Goal: Communication & Community: Answer question/provide support

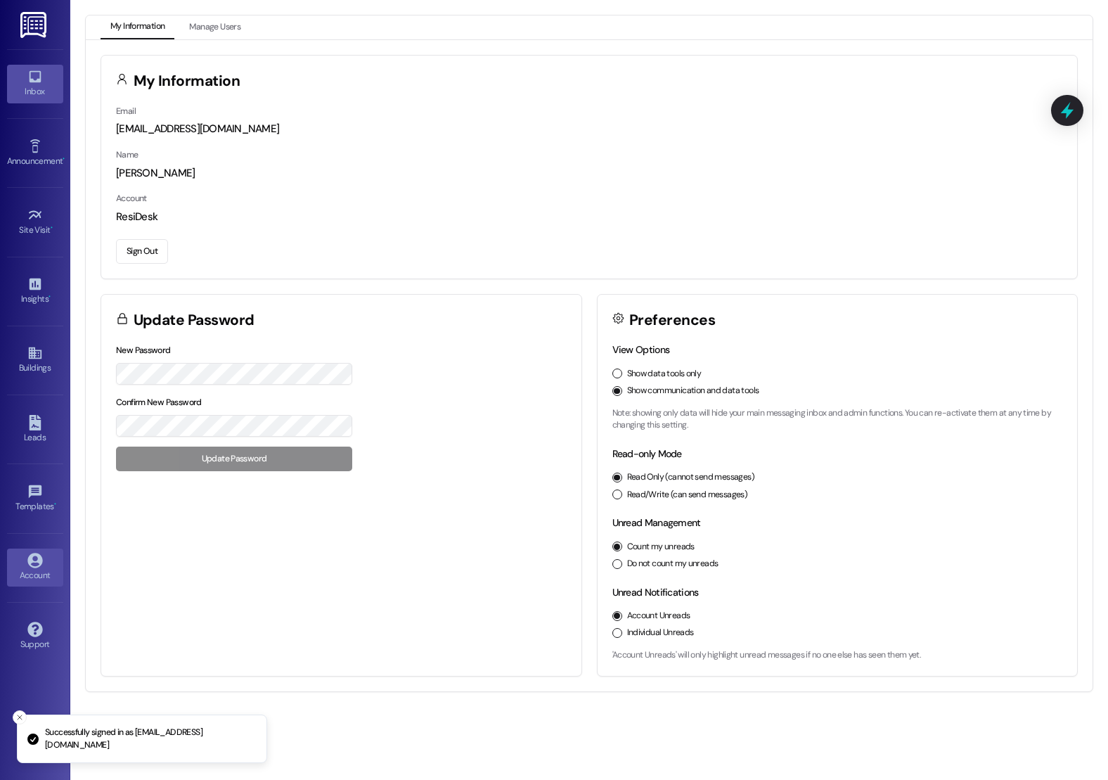
click at [15, 69] on link "Inbox" at bounding box center [35, 84] width 56 height 38
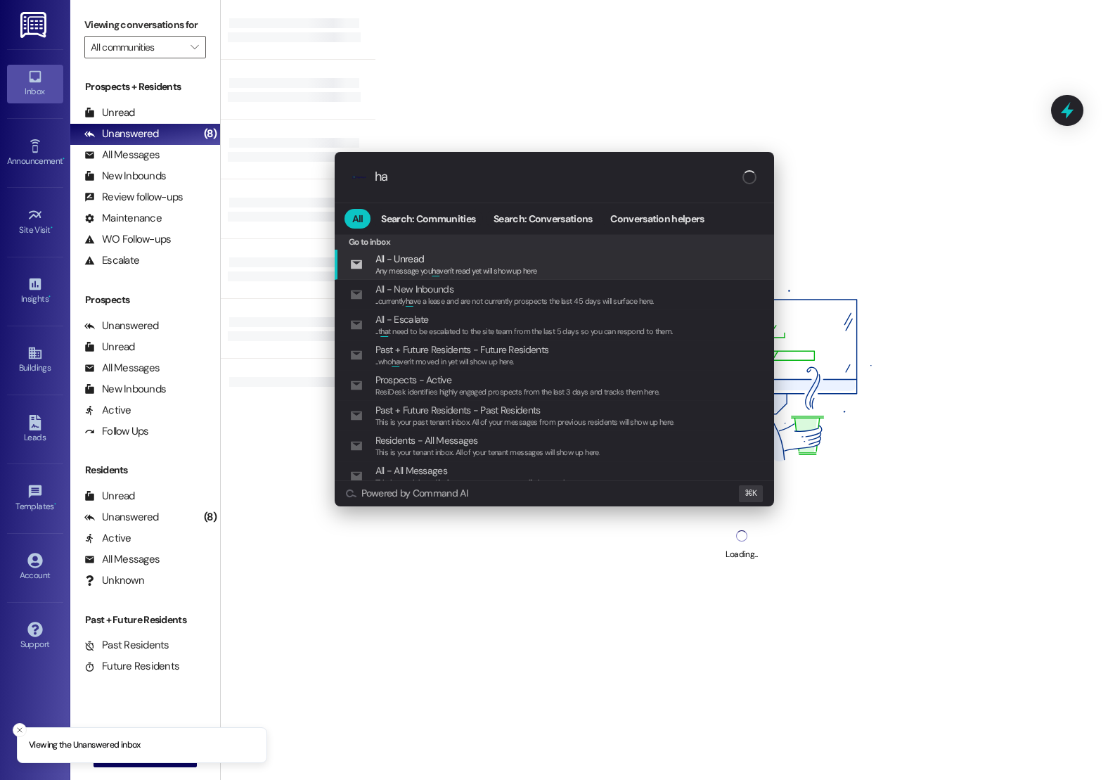
type input "h"
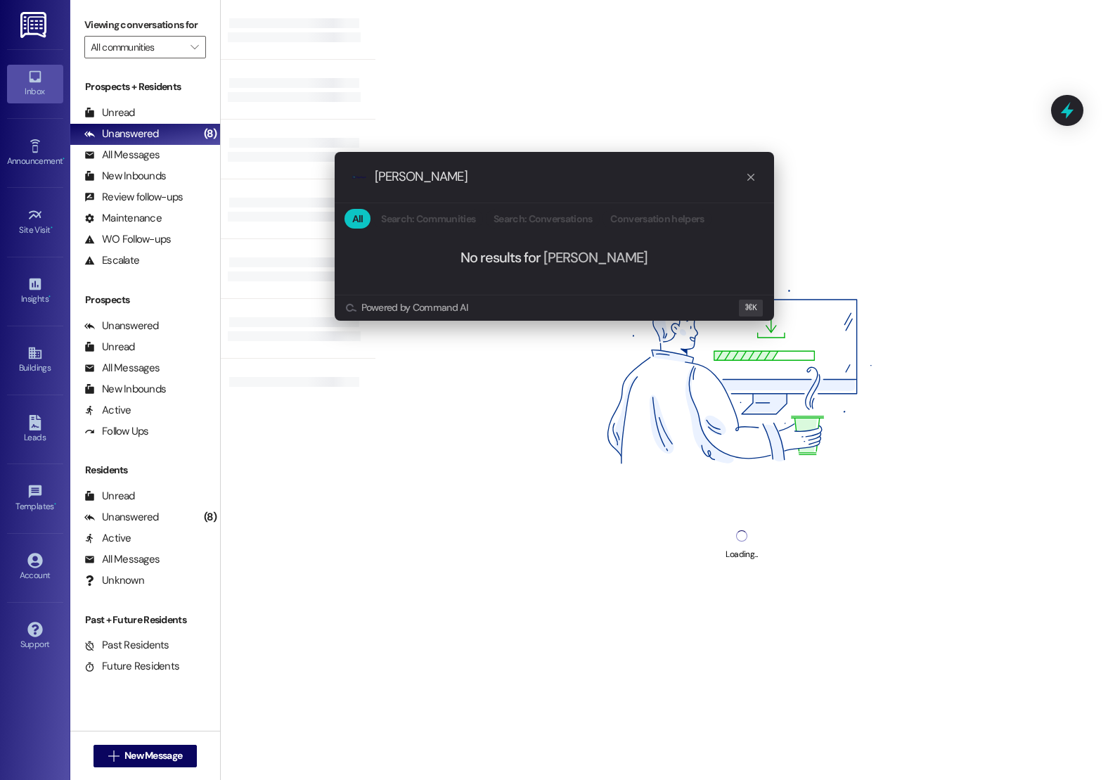
type input "[PERSON_NAME]"
click at [40, 375] on div ".cls-1{fill:#0a055f;}.cls-2{fill:#0cc4c4;} resideskLogoBlueOrange [PERSON_NAME]…" at bounding box center [554, 390] width 1108 height 780
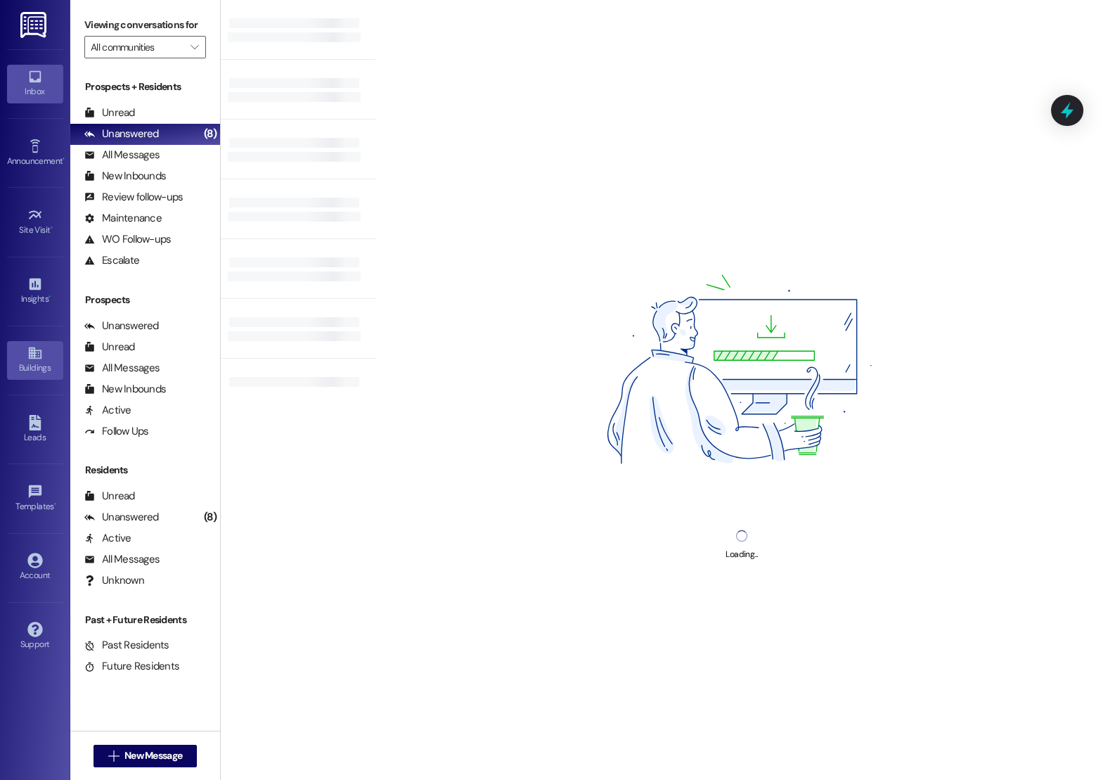
click at [35, 361] on div "Buildings" at bounding box center [35, 368] width 70 height 14
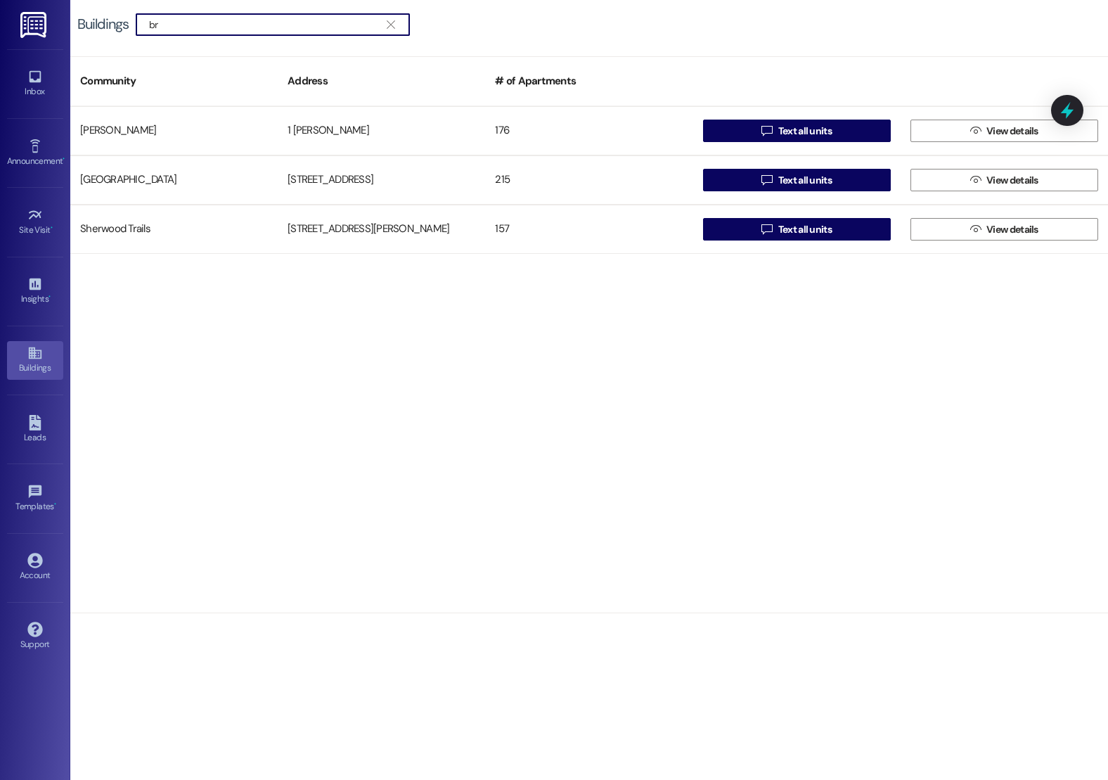
type input "b"
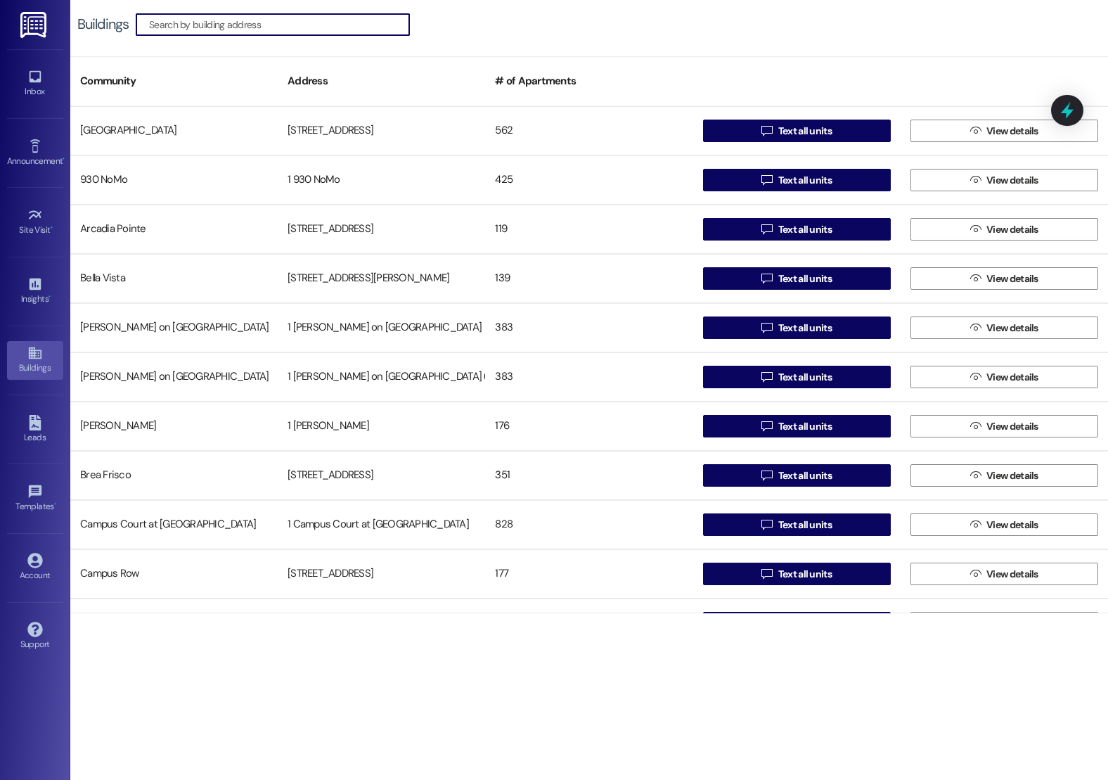
type input "b"
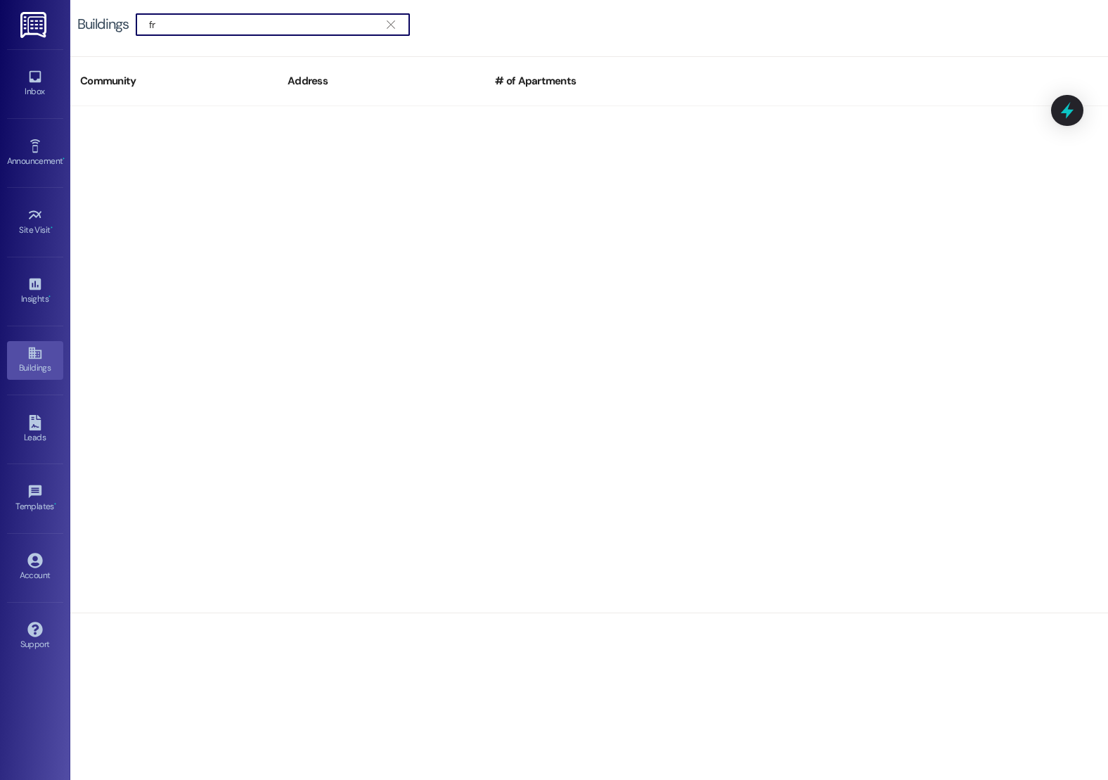
type input "f"
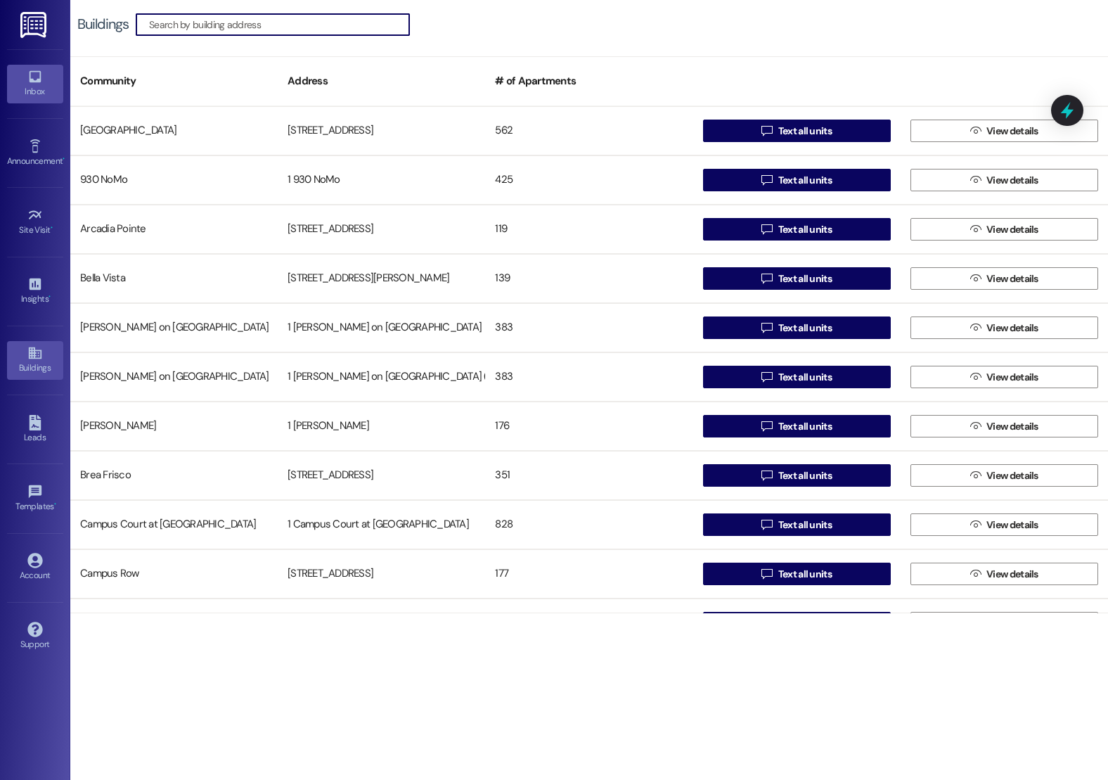
click at [36, 82] on icon at bounding box center [35, 77] width 12 height 12
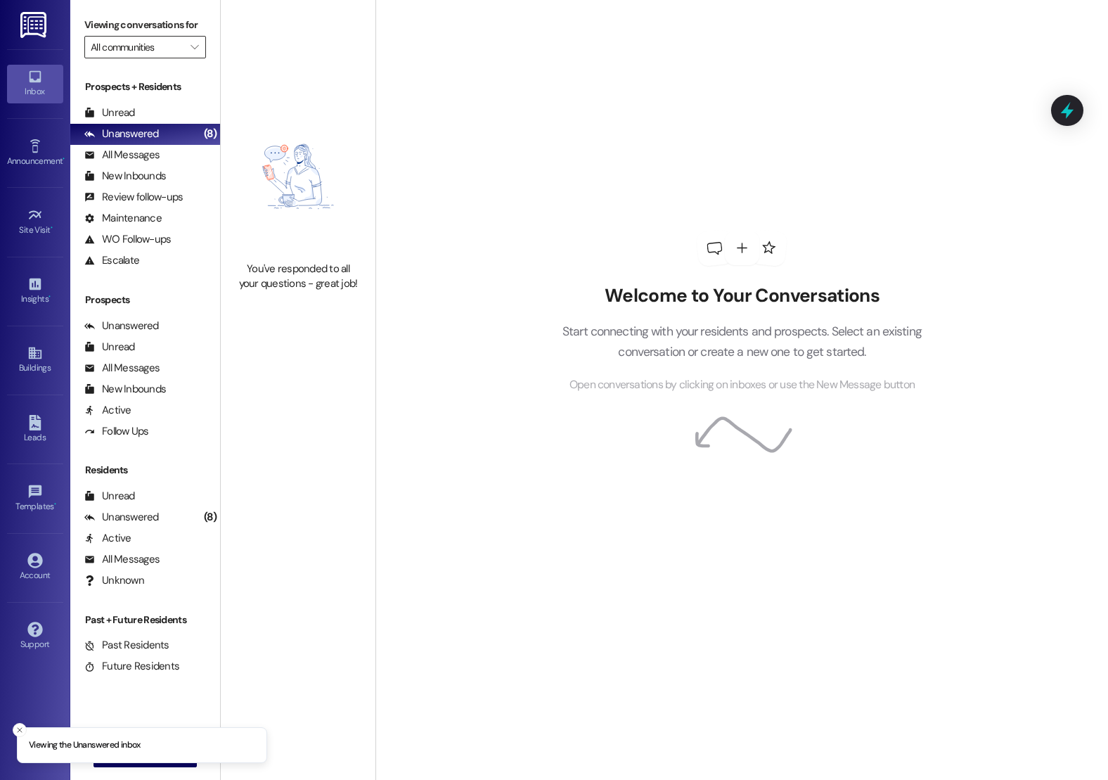
click at [146, 58] on input "All communities" at bounding box center [137, 47] width 93 height 22
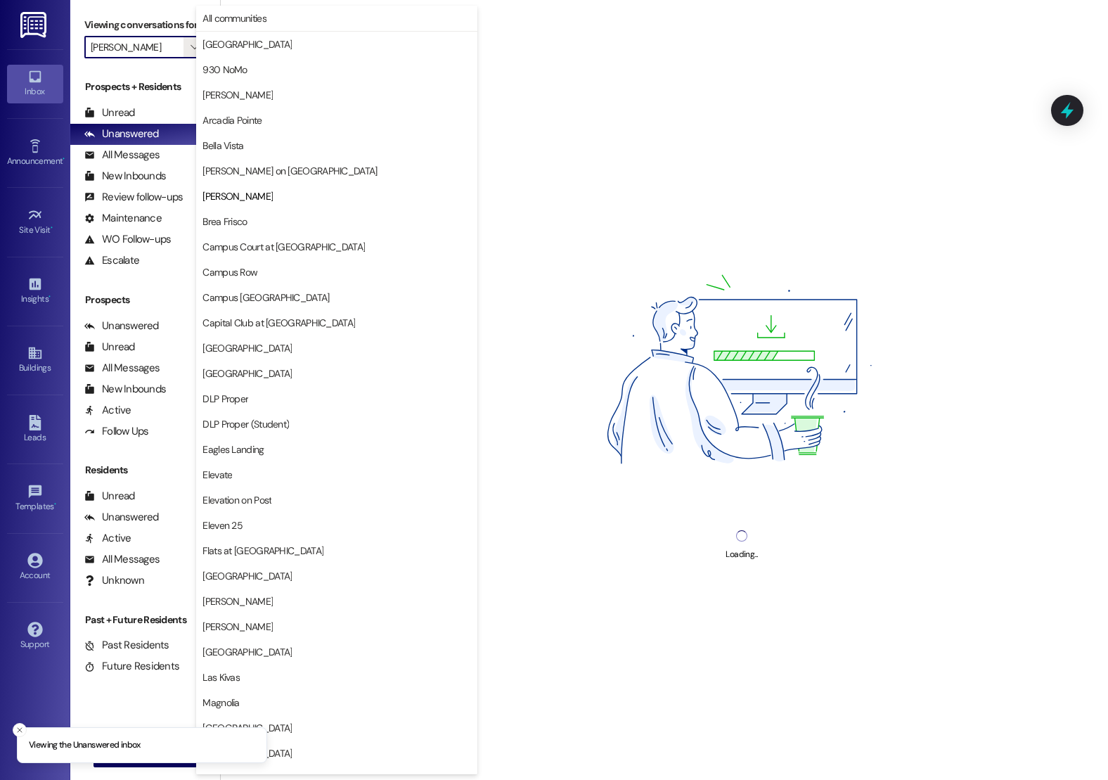
type input "Brea Frisco"
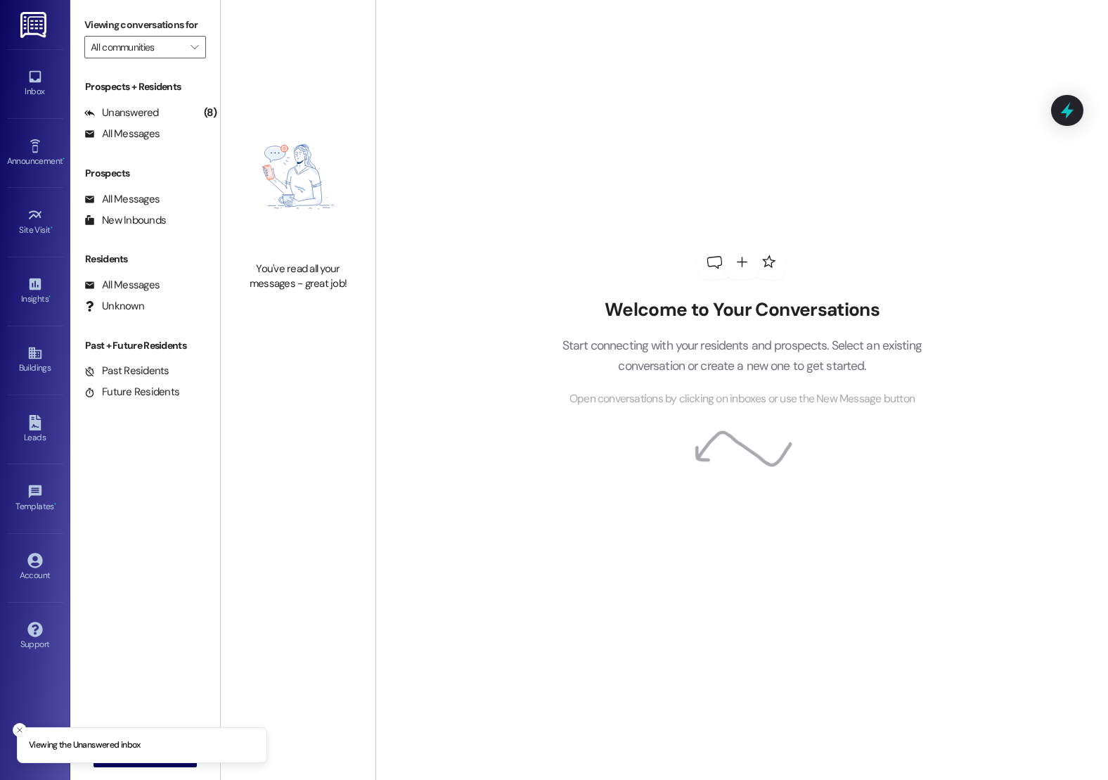
type input "Brea Frisco"
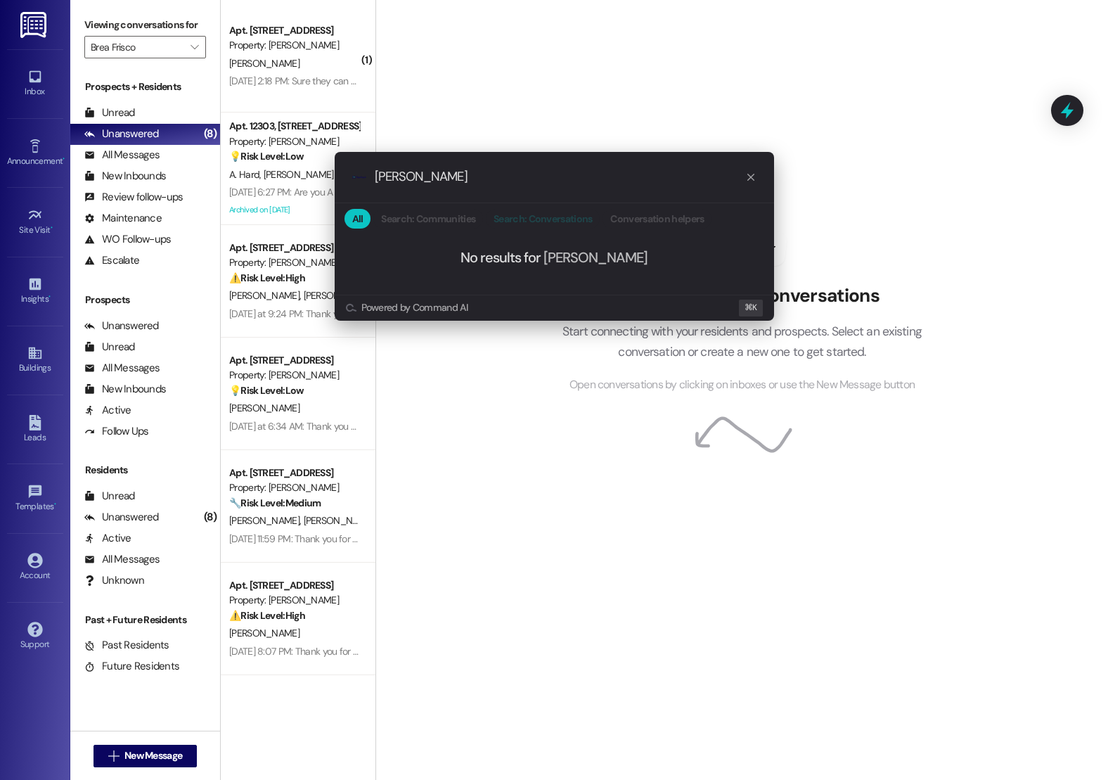
click at [518, 219] on span "Search: Conversations" at bounding box center [542, 219] width 98 height 10
click at [457, 120] on div ".cls-1{fill:#0a055f;}.cls-2{fill:#0cc4c4;} resideskLogoBlueOrange [PERSON_NAME]…" at bounding box center [554, 390] width 1108 height 780
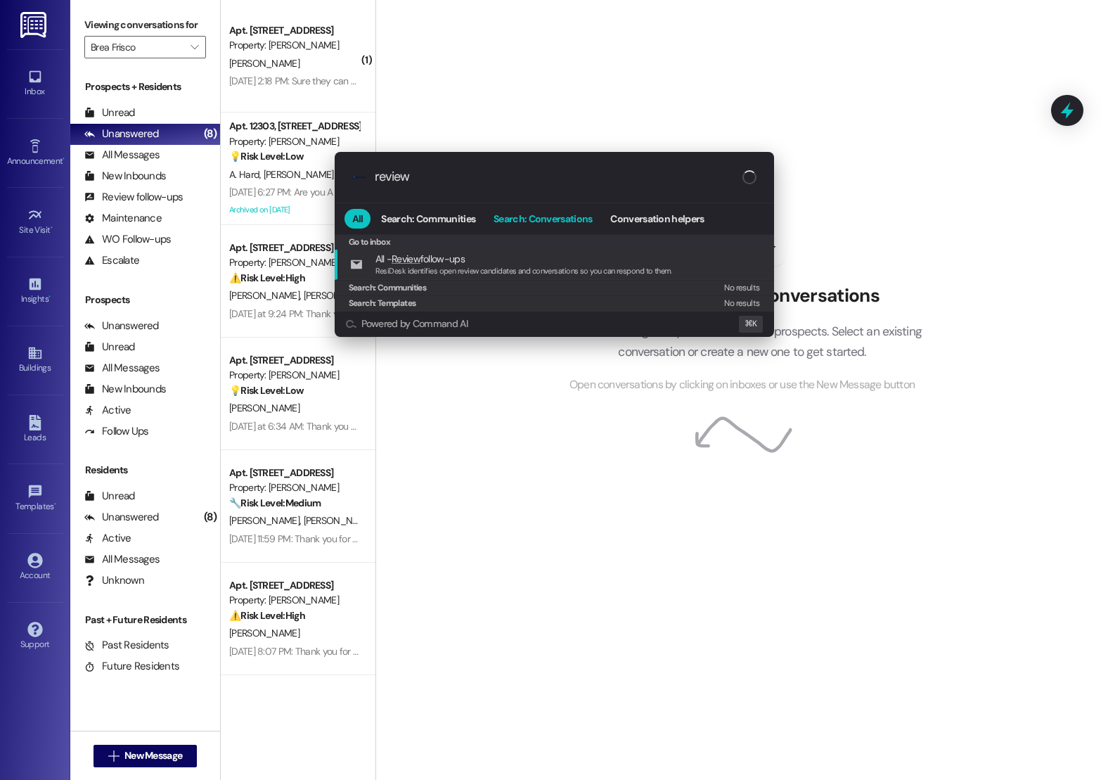
click at [545, 226] on button "Search: Conversations" at bounding box center [543, 219] width 114 height 20
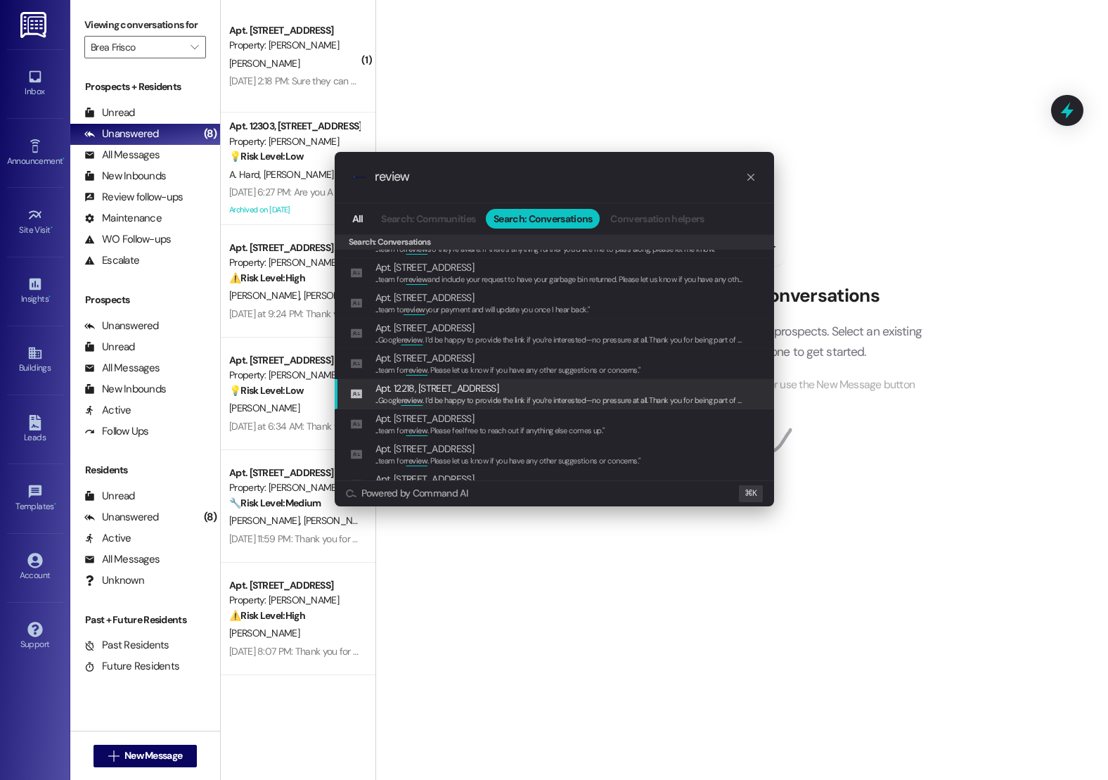
scroll to position [56, 0]
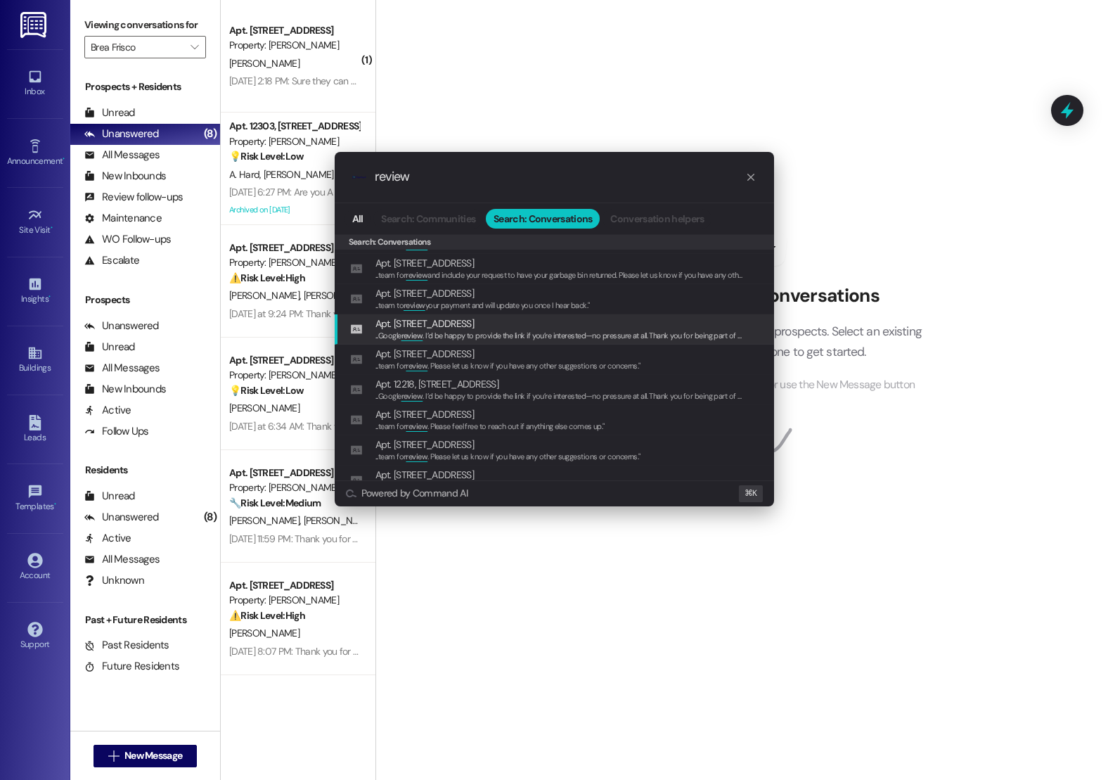
type input "review"
click at [455, 330] on span "... Google review . I’d be happy to provide the link if you’re interested—no pr…" at bounding box center [1010, 335] width 1271 height 10
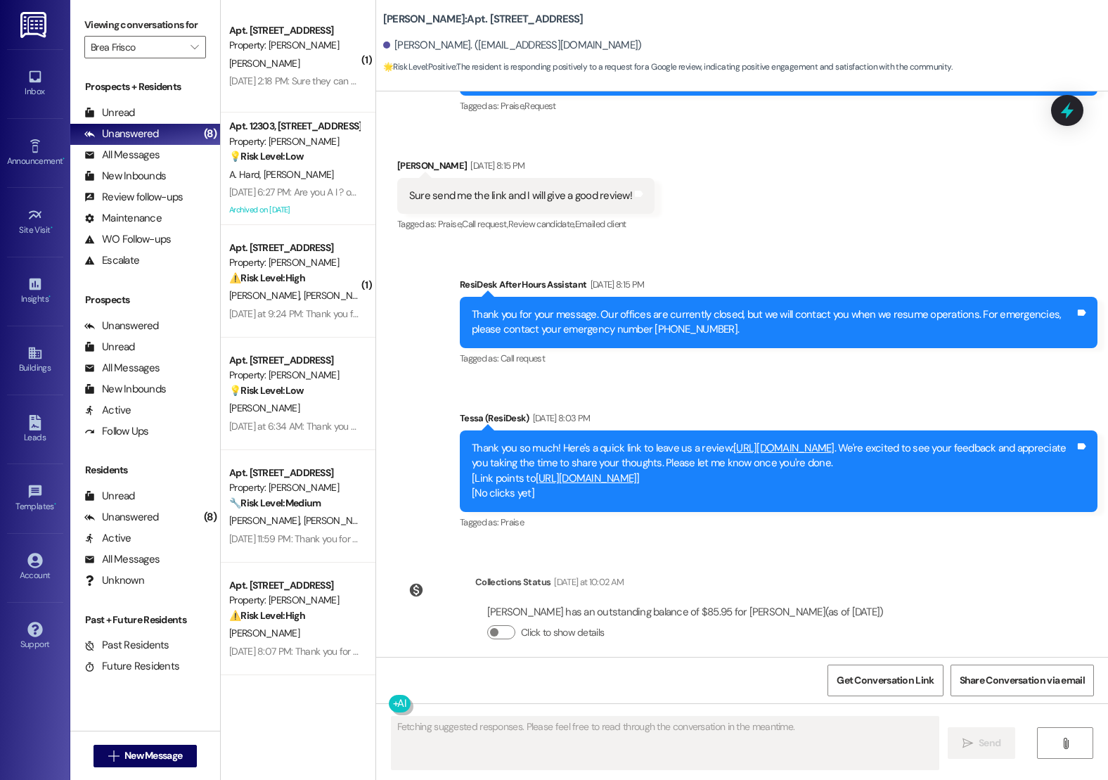
scroll to position [602, 0]
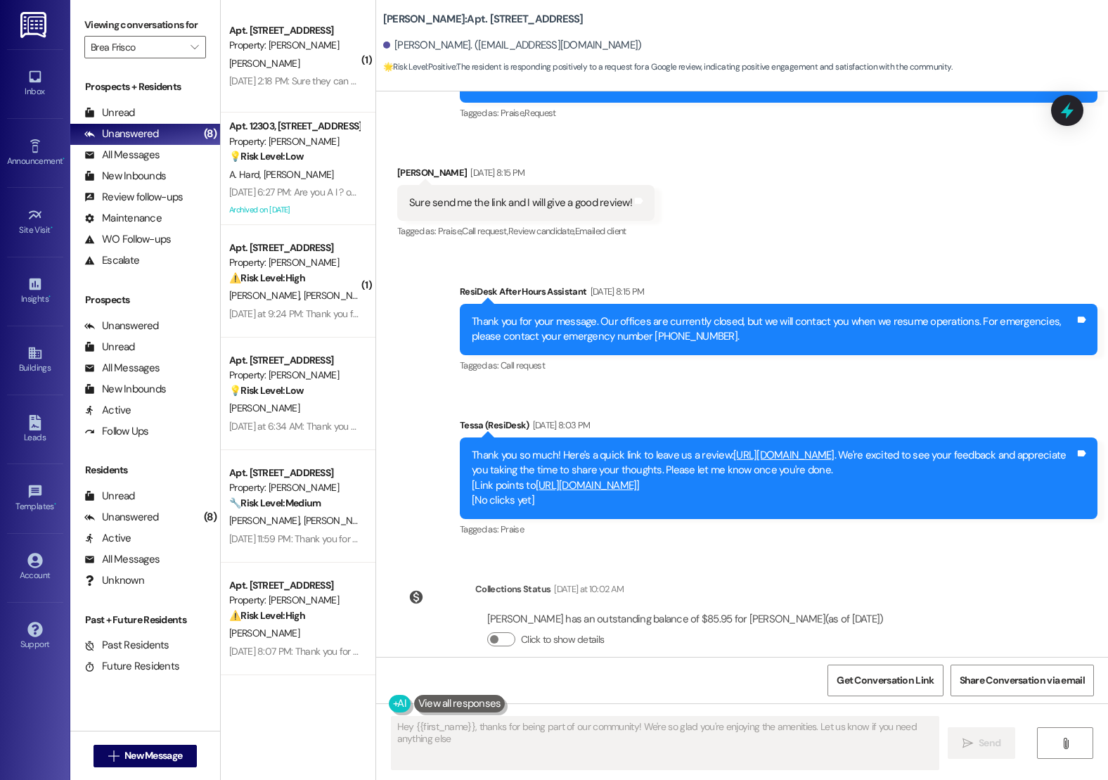
type textarea "Hey {{first_name}}, thanks for being part of our community! We're so glad you'r…"
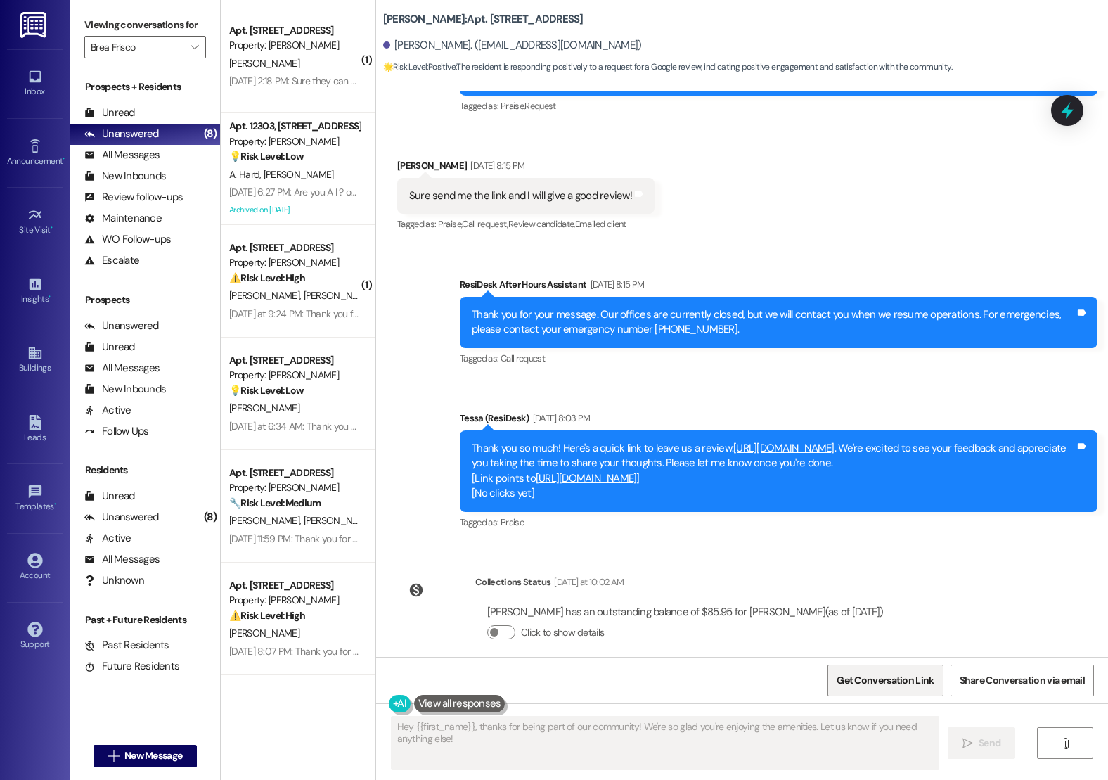
click at [872, 680] on span "Get Conversation Link" at bounding box center [885, 680] width 97 height 15
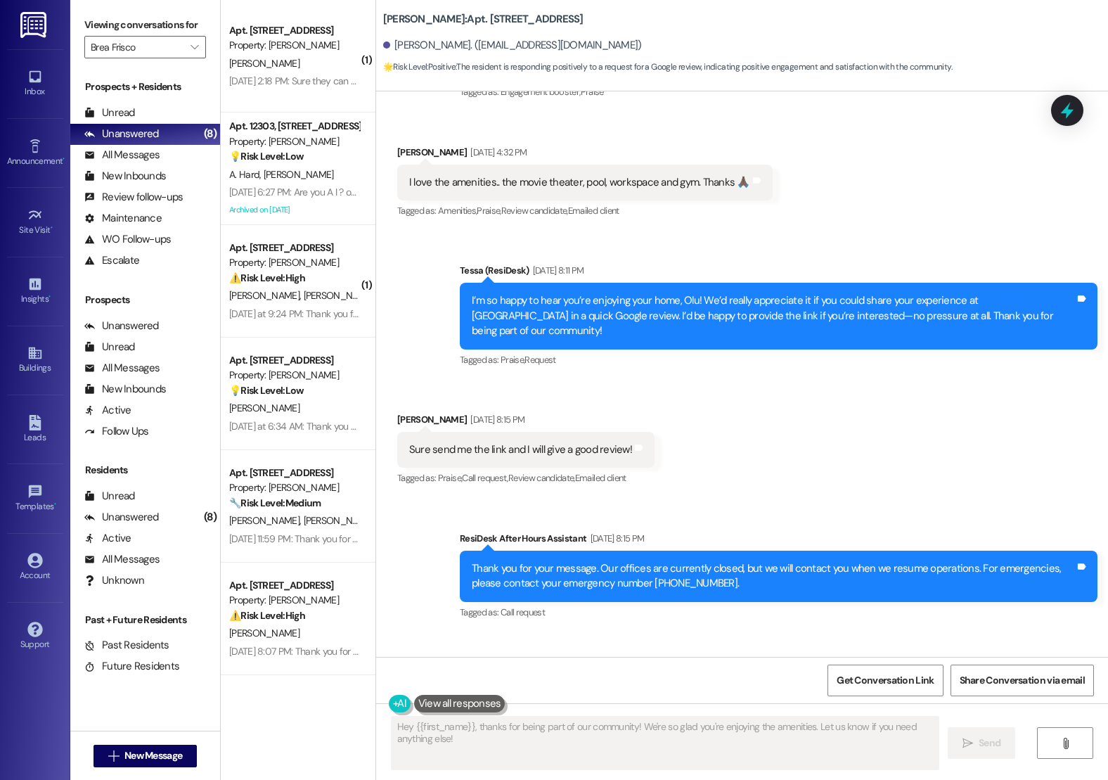
scroll to position [356, 0]
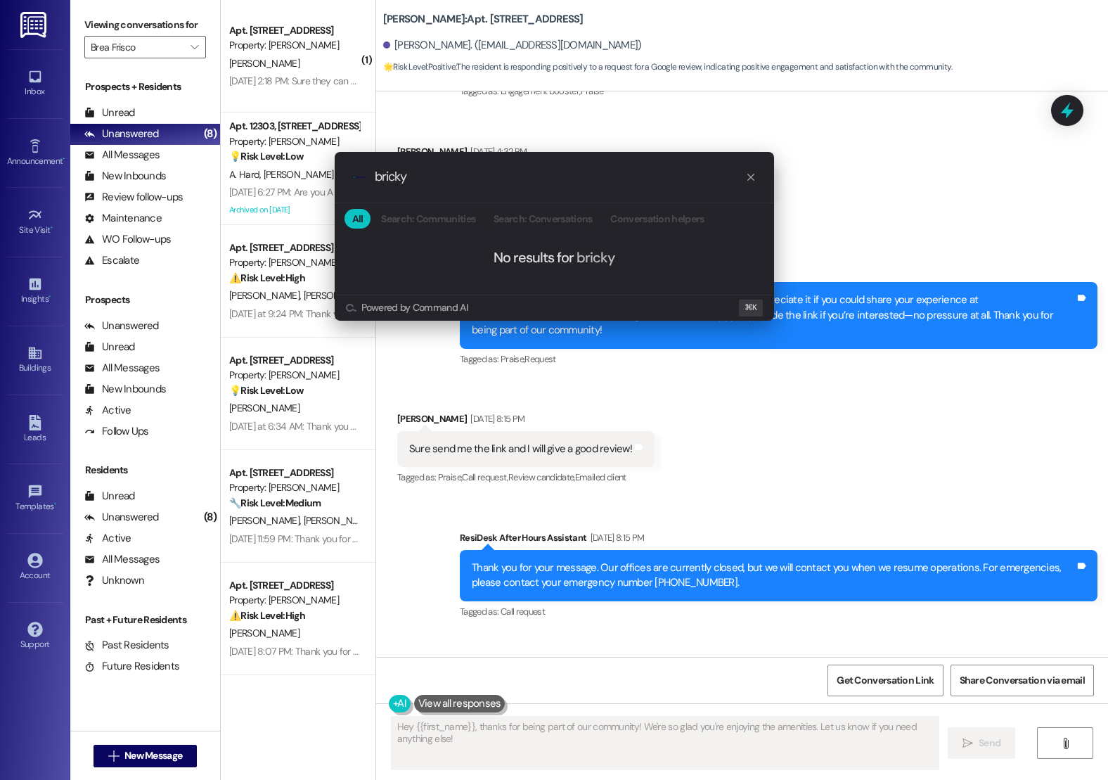
type input "bricky"
click at [745, 183] on div "bricky" at bounding box center [566, 176] width 382 height 15
click at [751, 180] on icon "progress bar" at bounding box center [750, 177] width 11 height 11
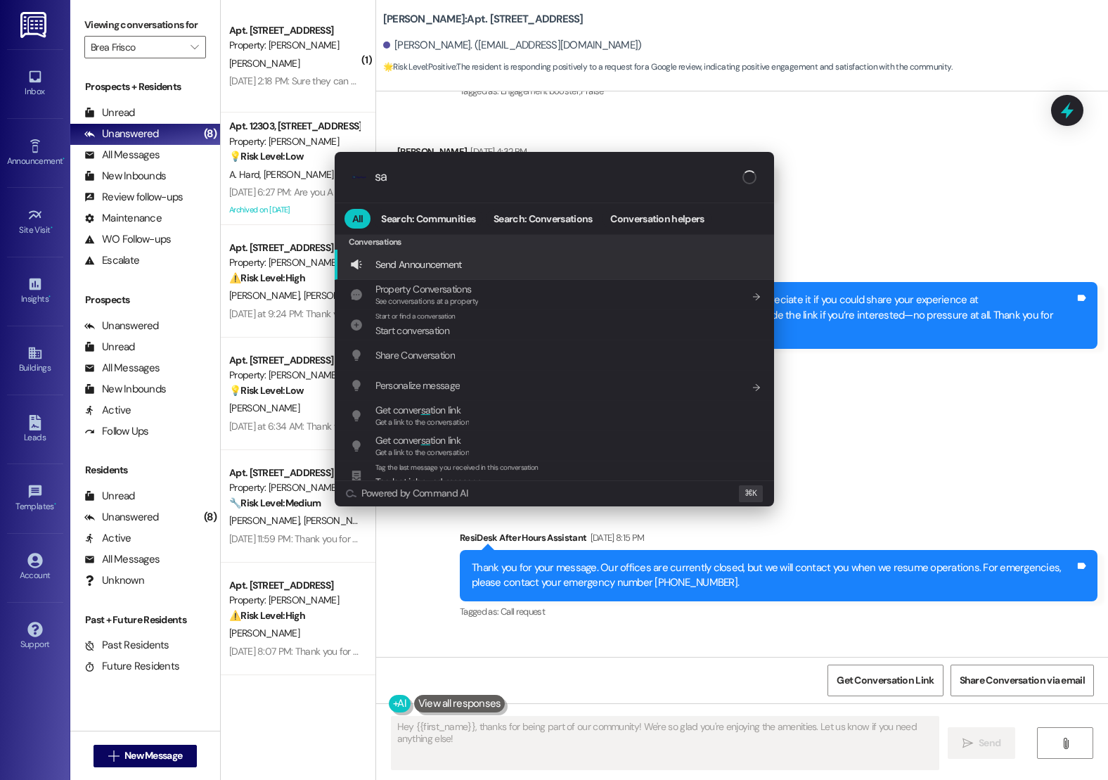
type input "s"
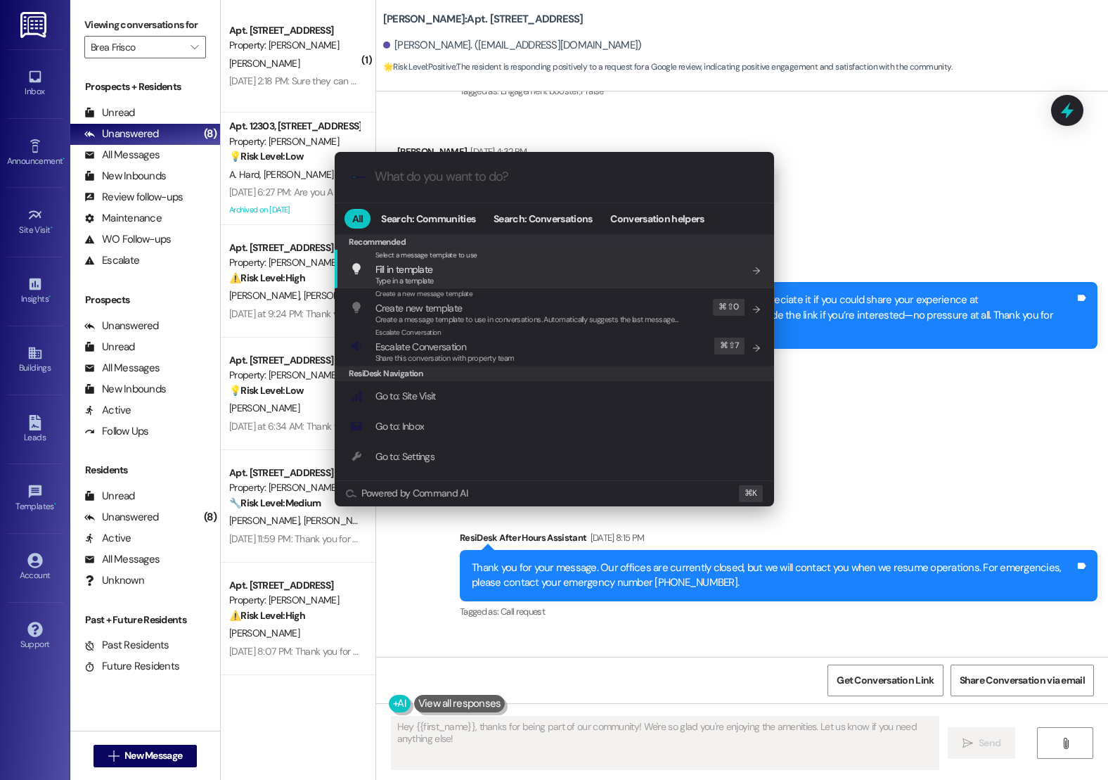
type input "r"
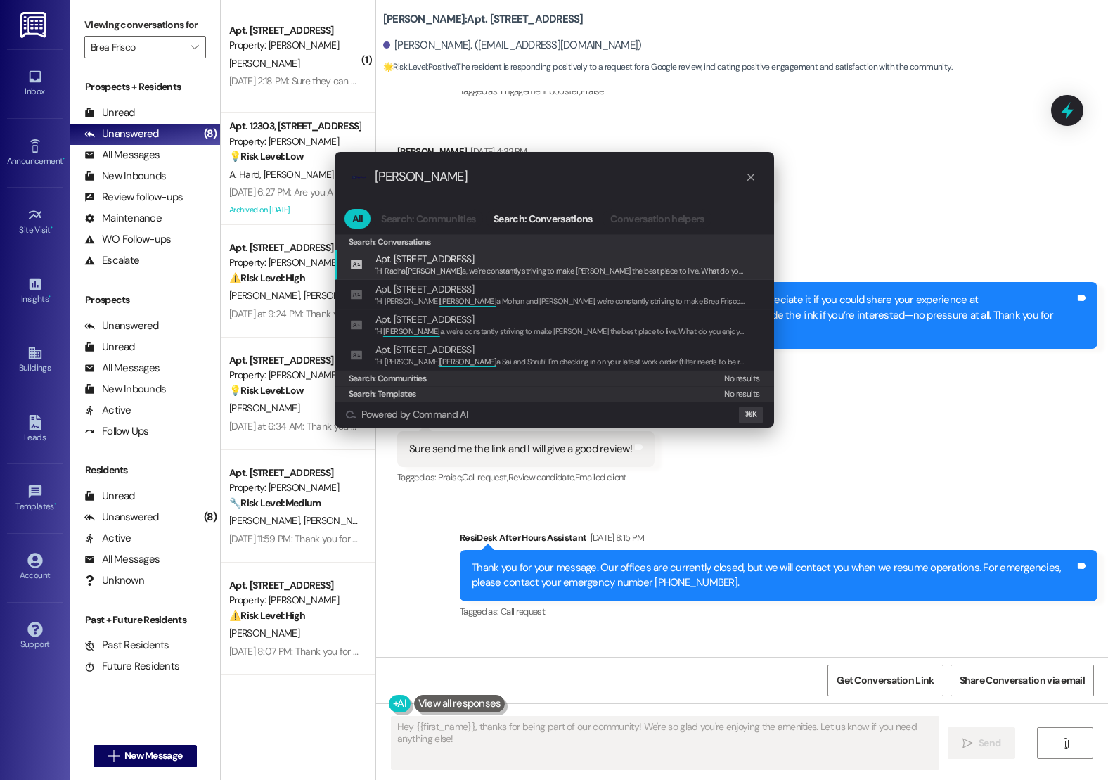
type input "[PERSON_NAME]"
click at [704, 265] on div ""Hi [PERSON_NAME] a, we're constantly striving to make [PERSON_NAME] the best p…" at bounding box center [560, 271] width 370 height 13
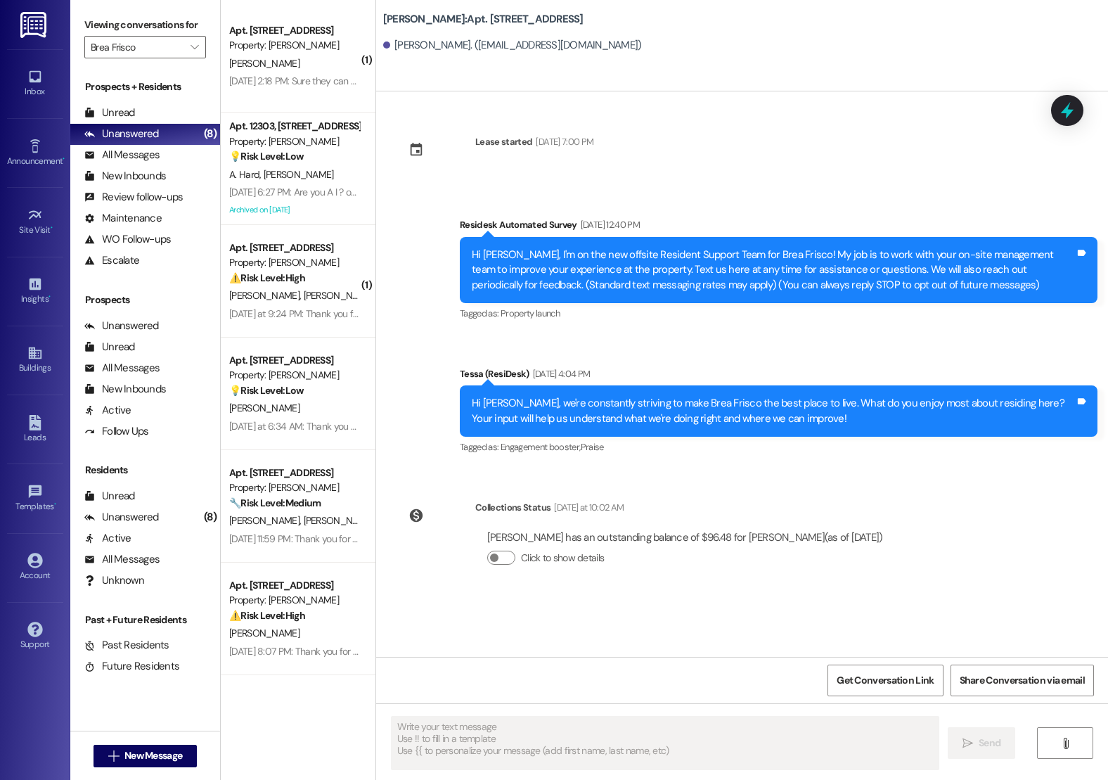
scroll to position [0, 0]
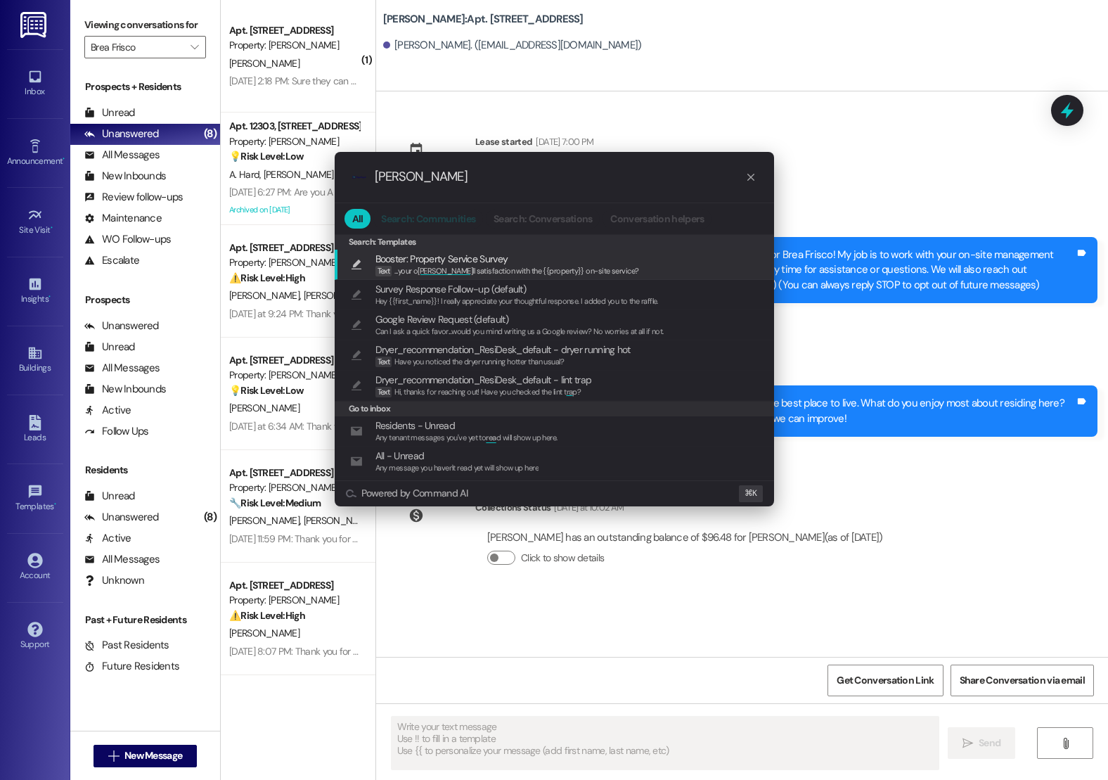
click at [458, 224] on span "Search: Communities" at bounding box center [428, 219] width 94 height 10
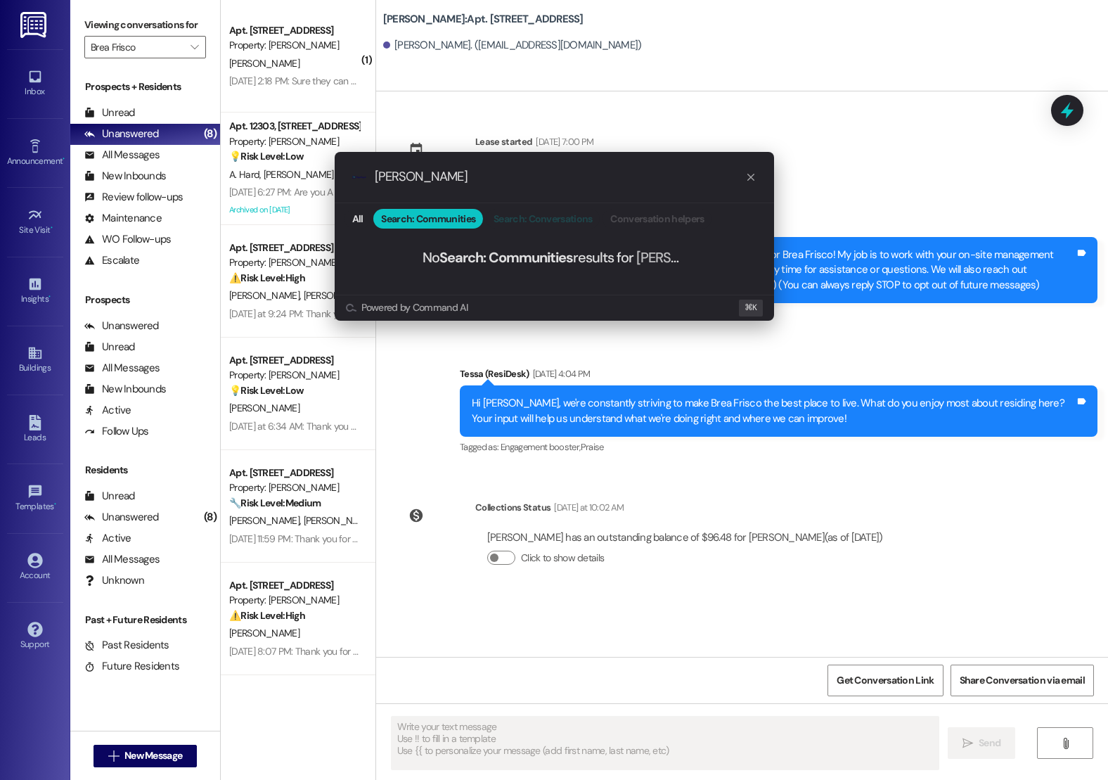
click at [501, 214] on span "Search: Conversations" at bounding box center [542, 219] width 98 height 10
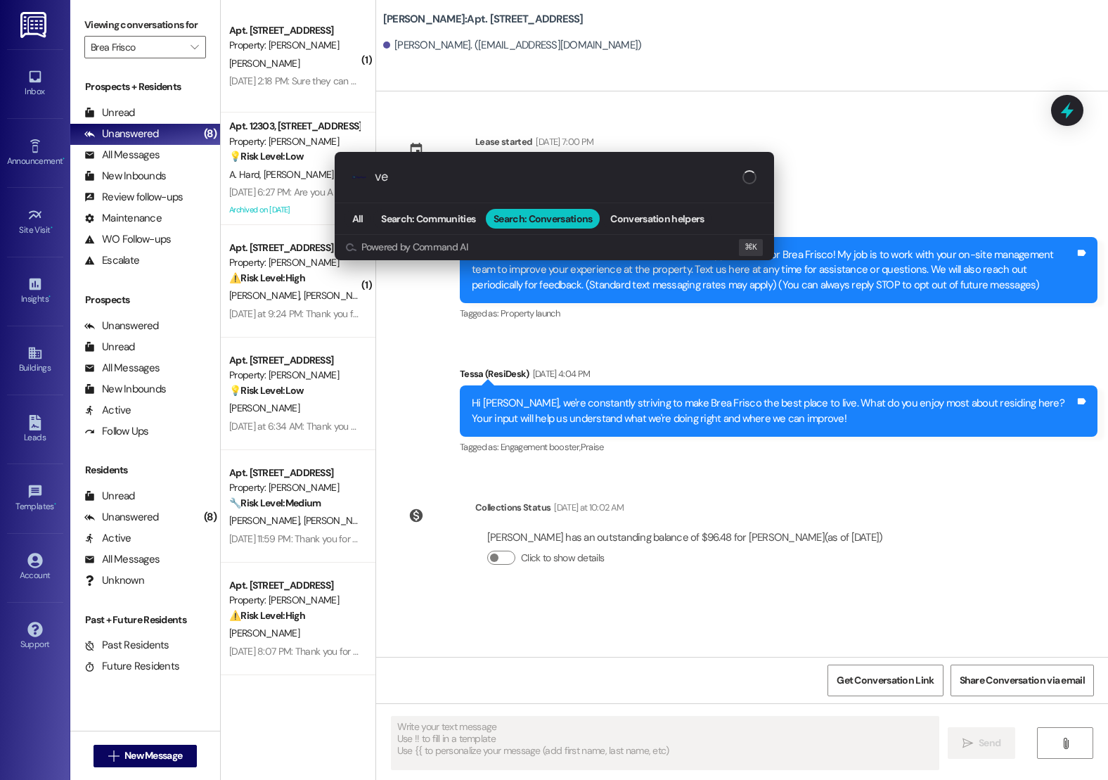
type input "v"
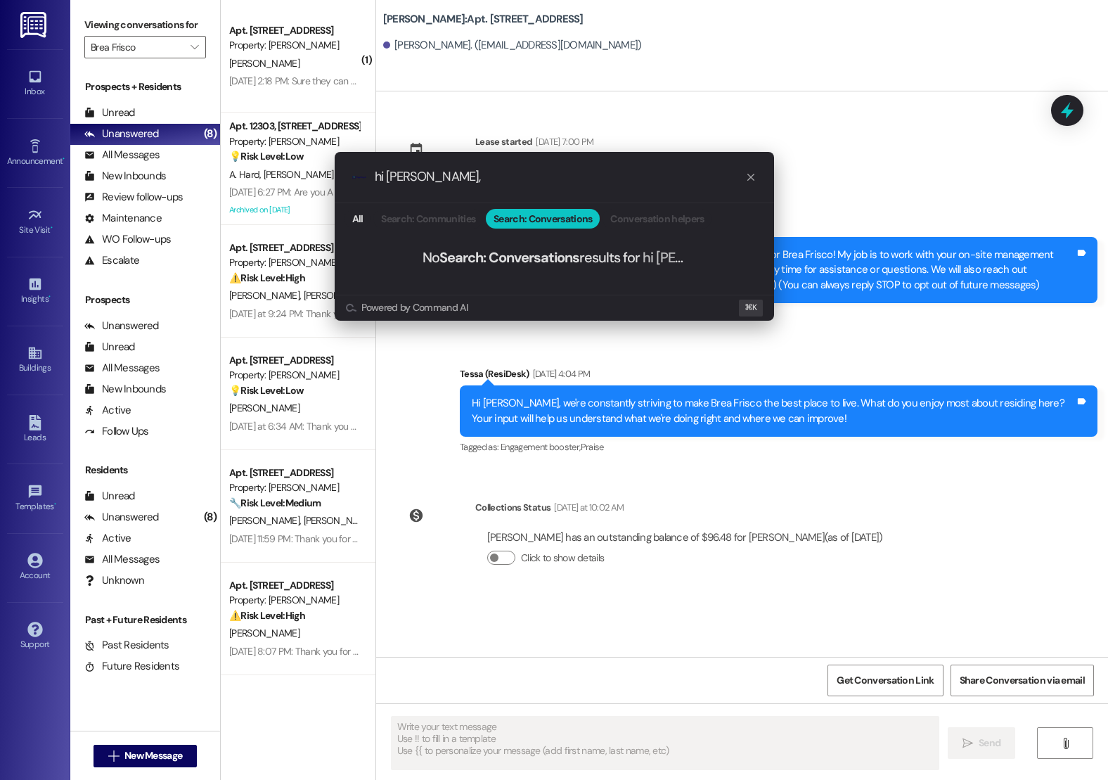
click at [529, 174] on input "hi [PERSON_NAME]," at bounding box center [560, 176] width 370 height 15
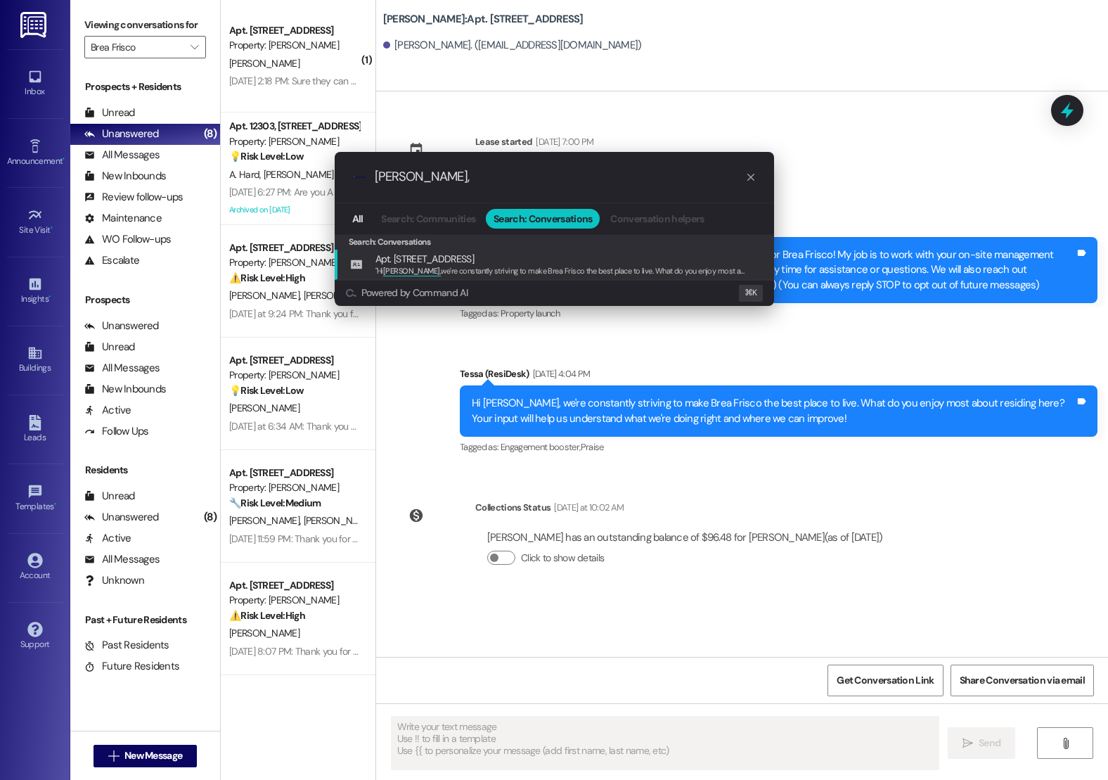
type input "[PERSON_NAME],"
click at [474, 261] on span "Apt. [STREET_ADDRESS]" at bounding box center [424, 258] width 98 height 15
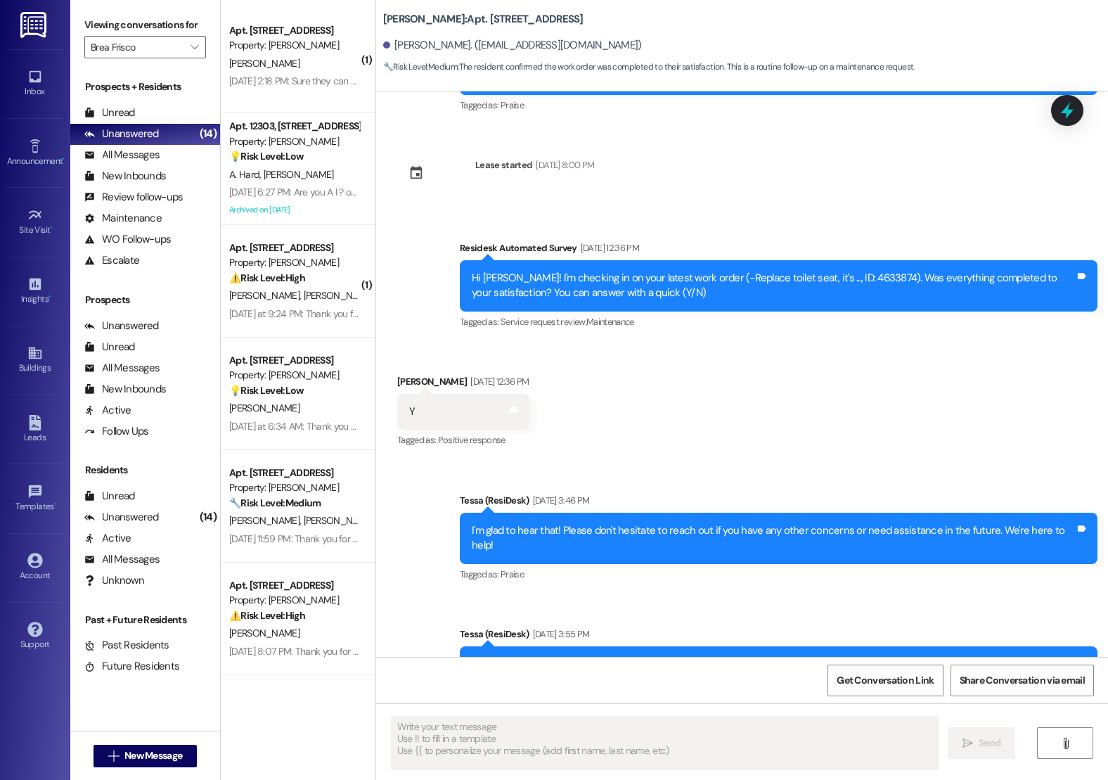
scroll to position [647, 0]
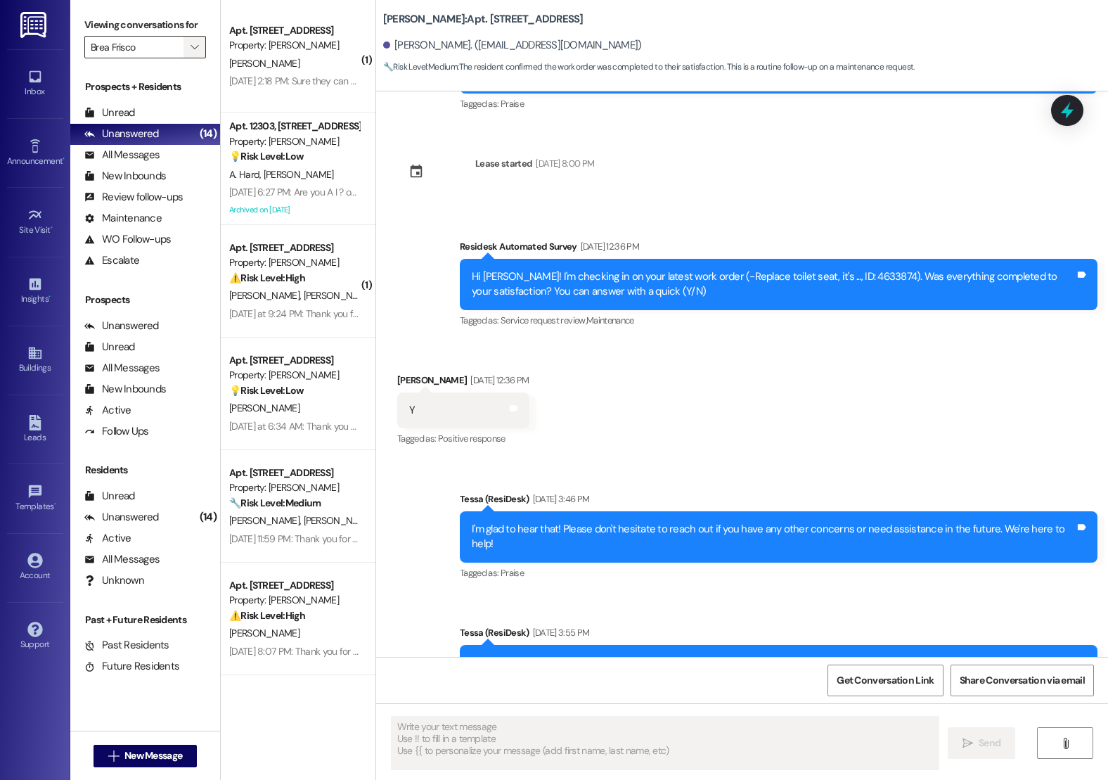
click at [183, 58] on button "" at bounding box center [194, 47] width 22 height 22
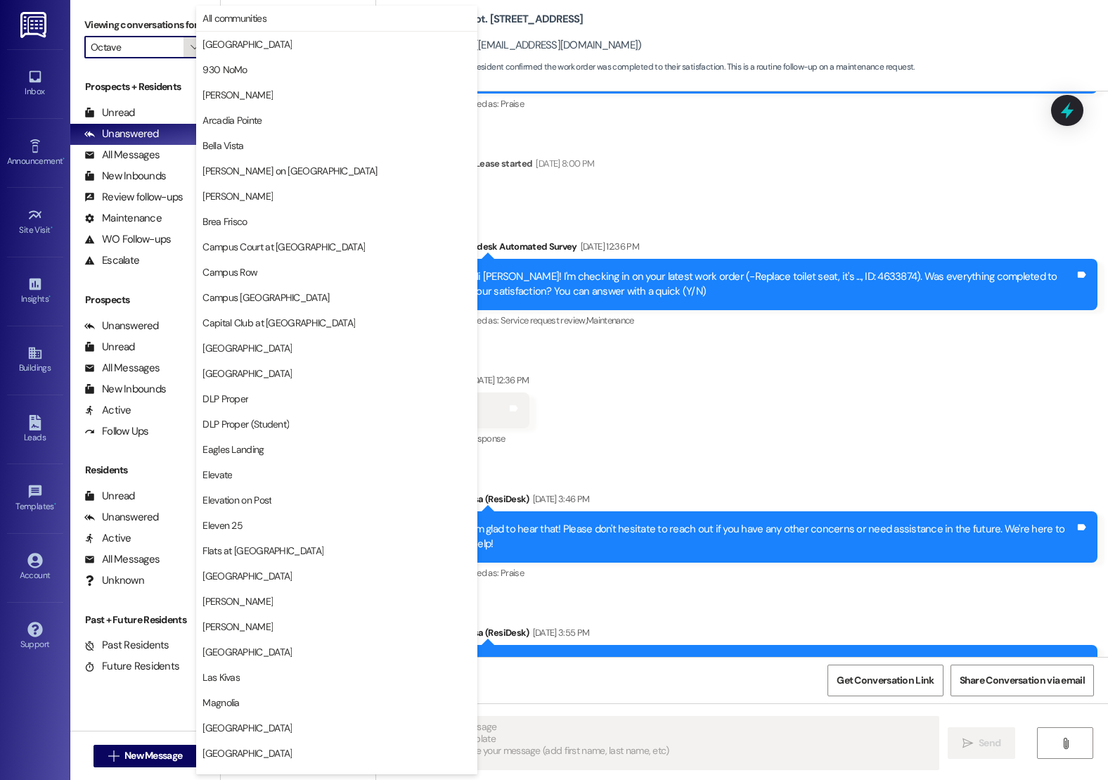
scroll to position [735, 0]
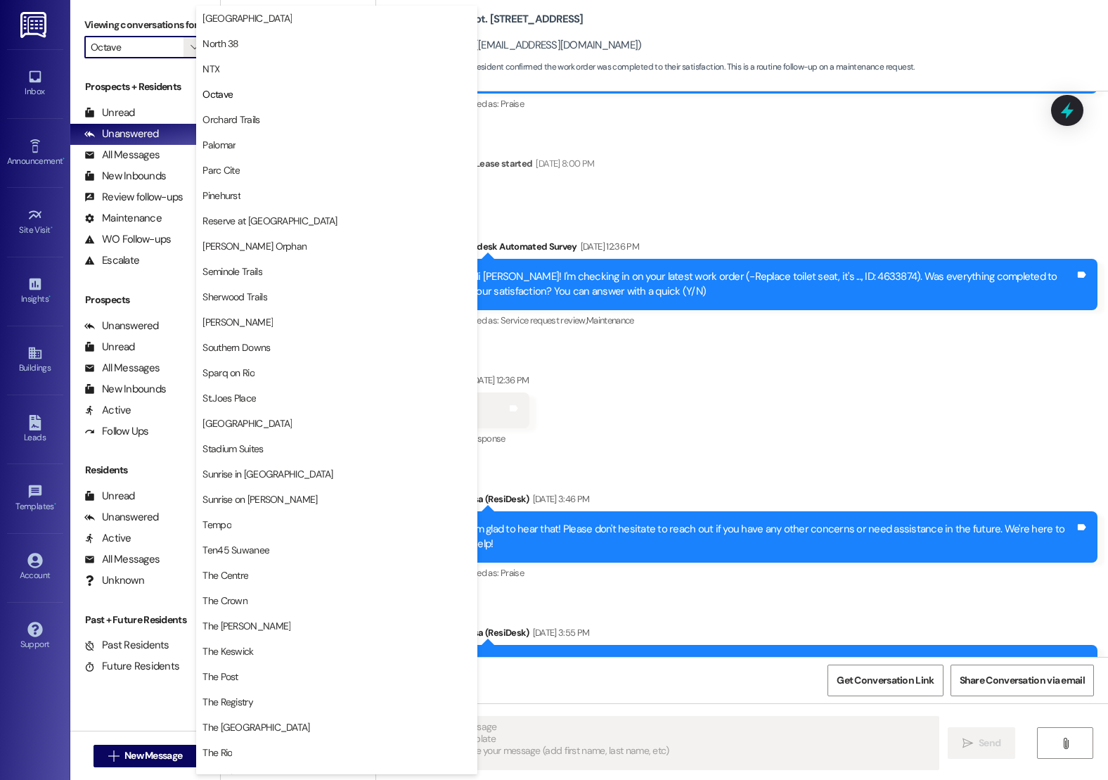
click at [113, 58] on input "Octave" at bounding box center [137, 47] width 93 height 22
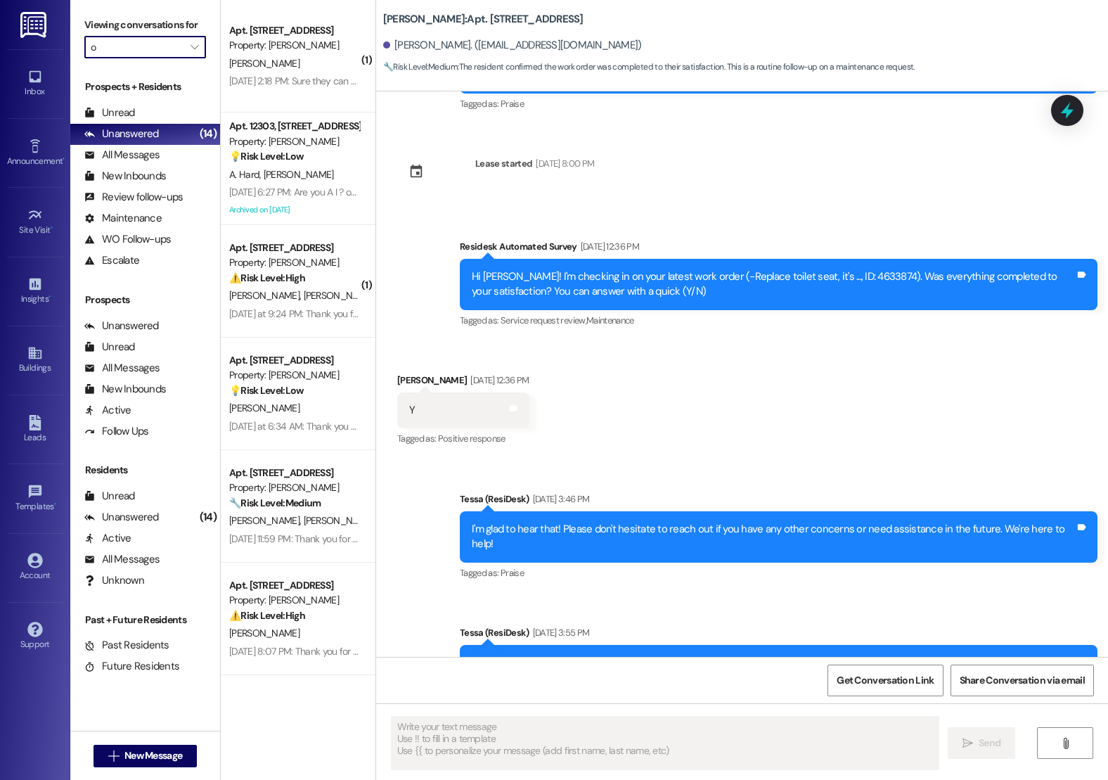
click at [113, 58] on input "o" at bounding box center [137, 47] width 93 height 22
click at [191, 53] on icon "" at bounding box center [195, 46] width 8 height 11
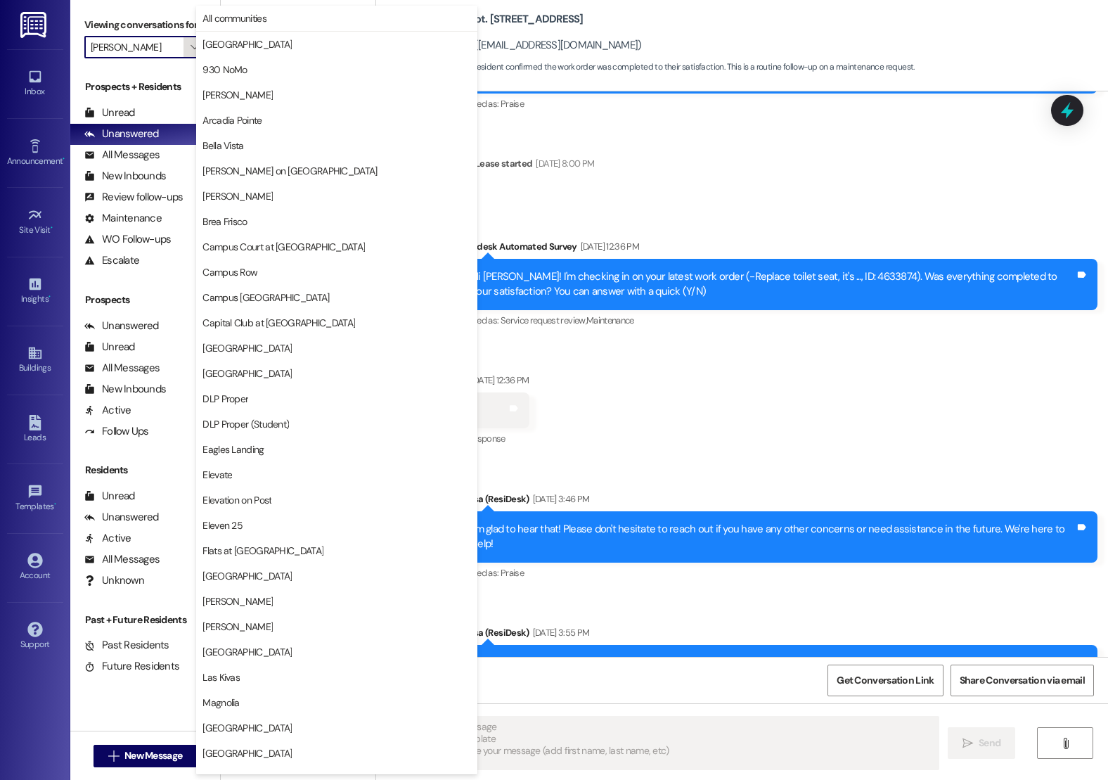
scroll to position [988, 0]
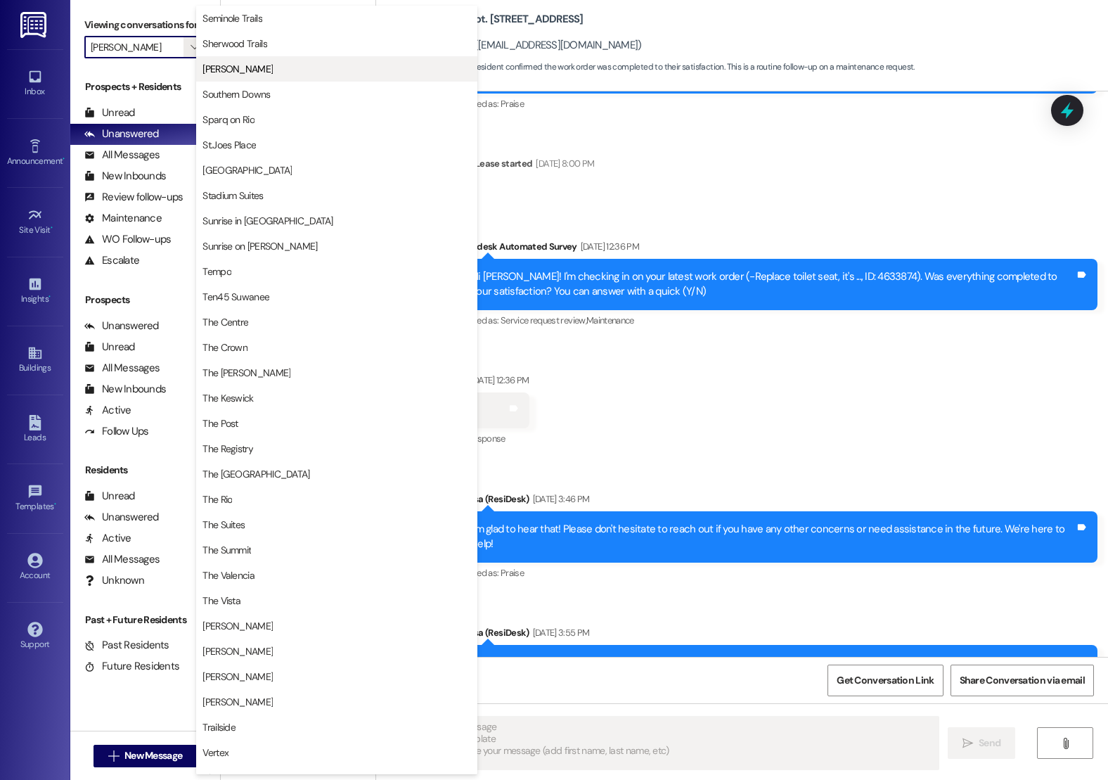
click at [259, 65] on span "[PERSON_NAME]" at bounding box center [237, 69] width 70 height 14
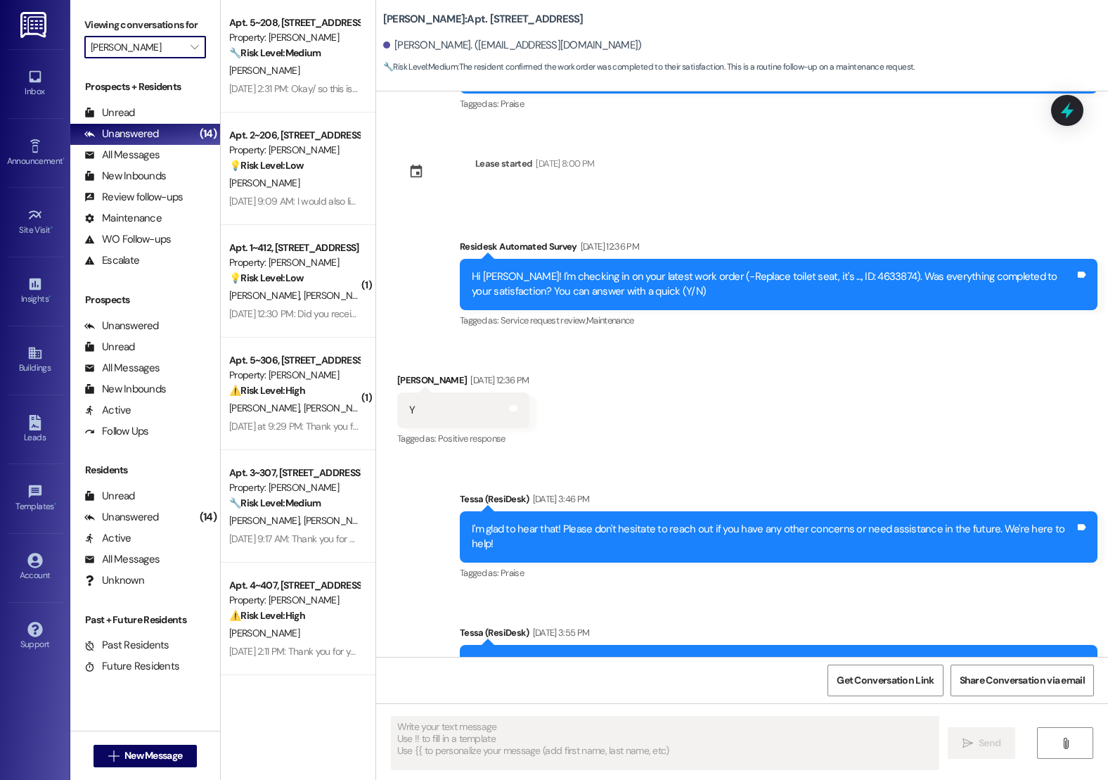
click at [779, 144] on div "Survey, sent via SMS Residesk Automated Survey [DATE] 12:32 PM Hi [PERSON_NAME]…" at bounding box center [742, 373] width 732 height 565
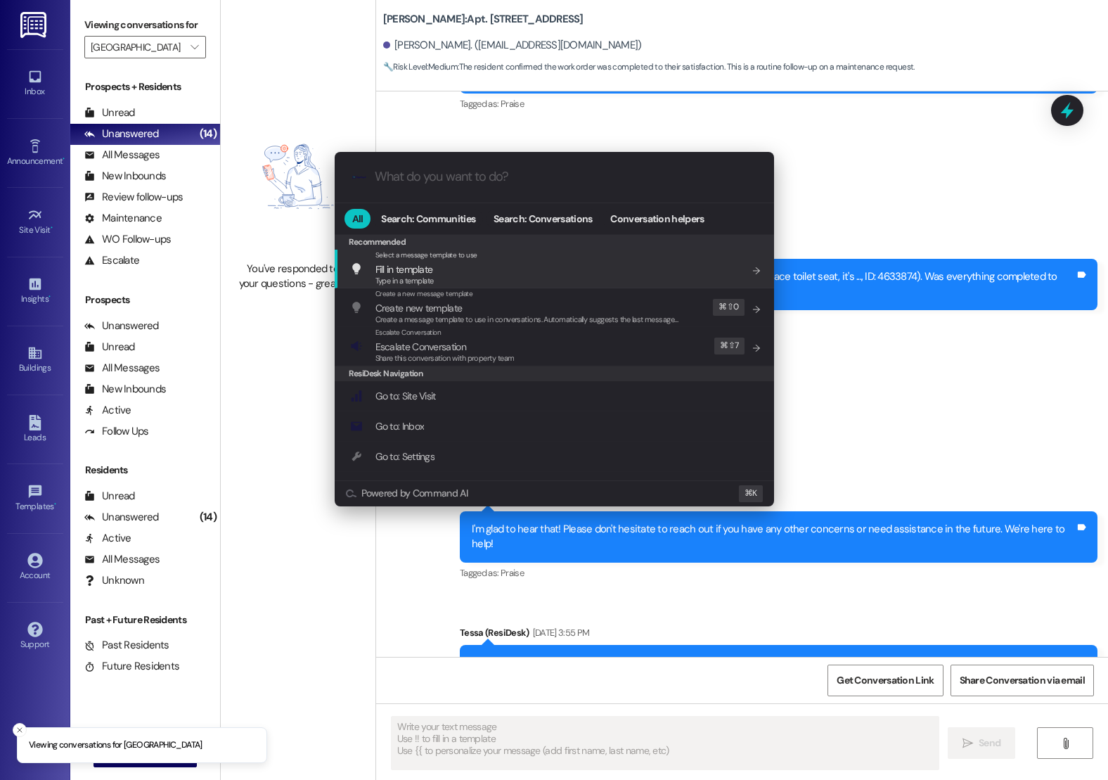
click at [202, 59] on div ".cls-1{fill:#0a055f;}.cls-2{fill:#0cc4c4;} resideskLogoBlueOrange All Search: C…" at bounding box center [554, 390] width 1108 height 780
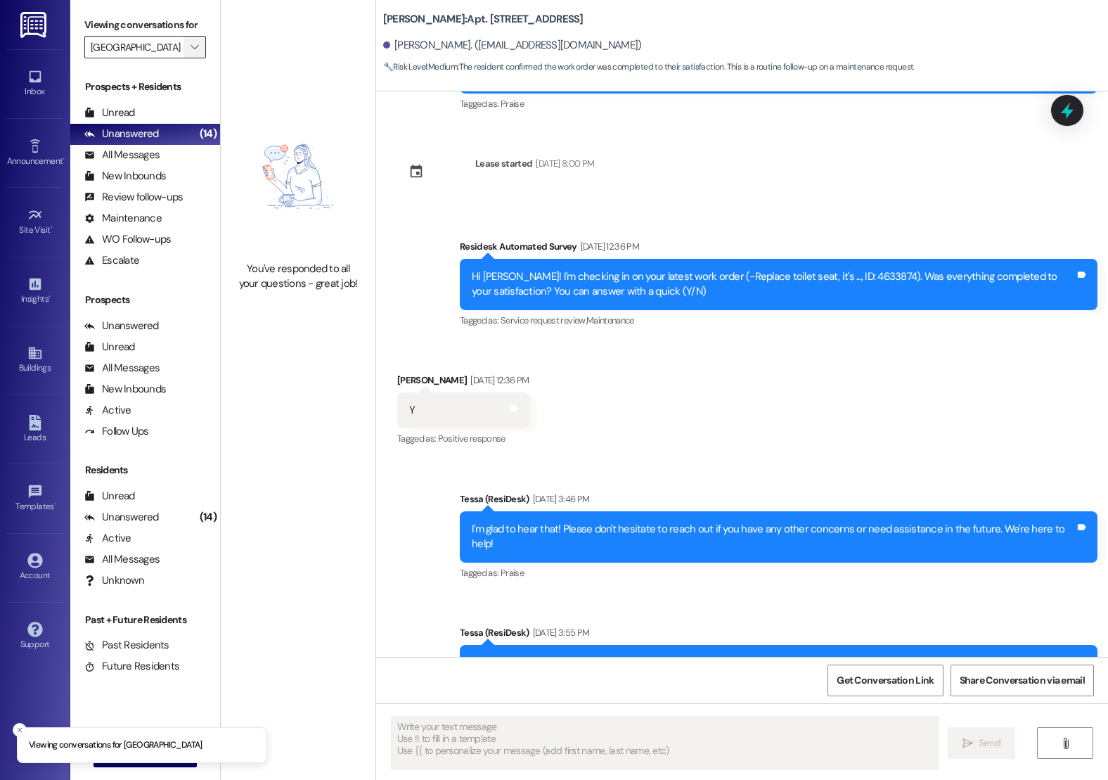
click at [191, 53] on icon "" at bounding box center [195, 46] width 8 height 11
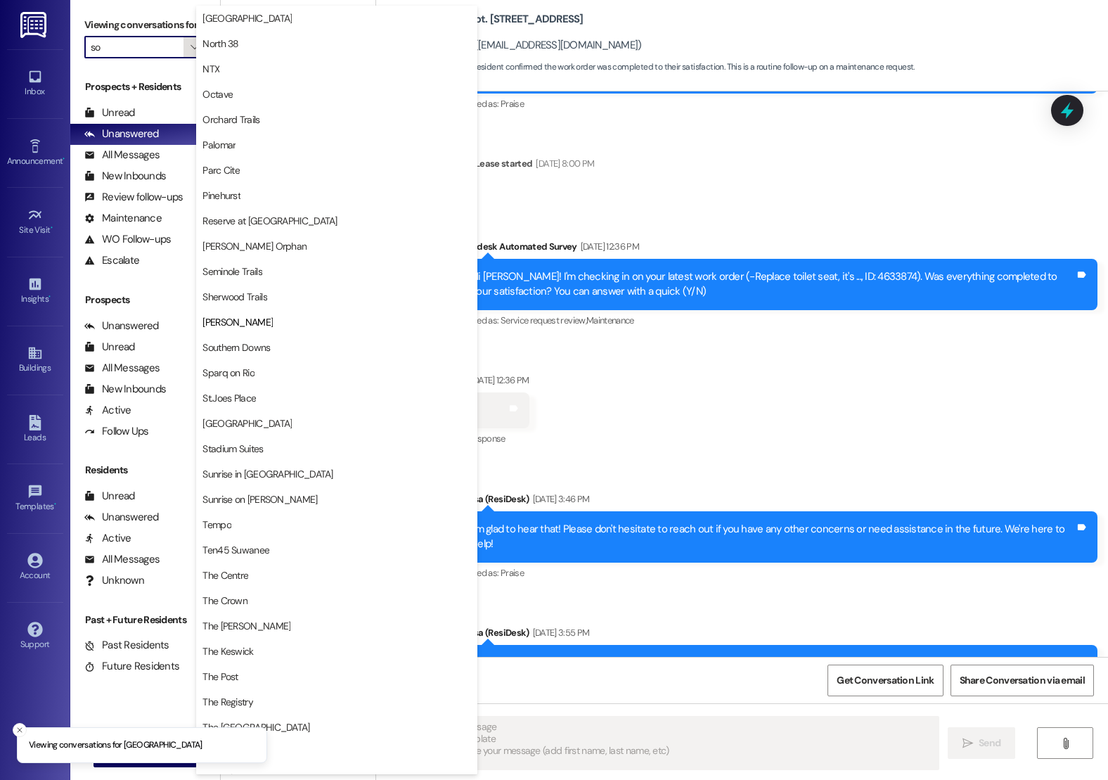
scroll to position [988, 0]
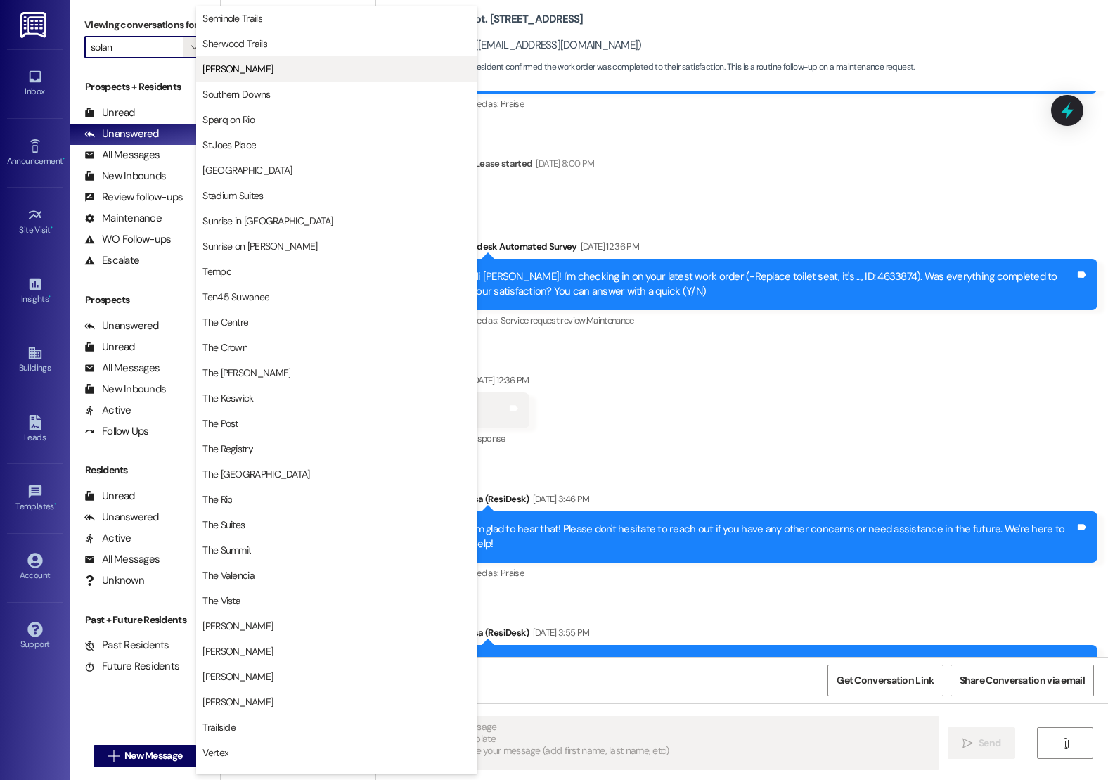
click at [287, 67] on span "[PERSON_NAME]" at bounding box center [336, 69] width 269 height 14
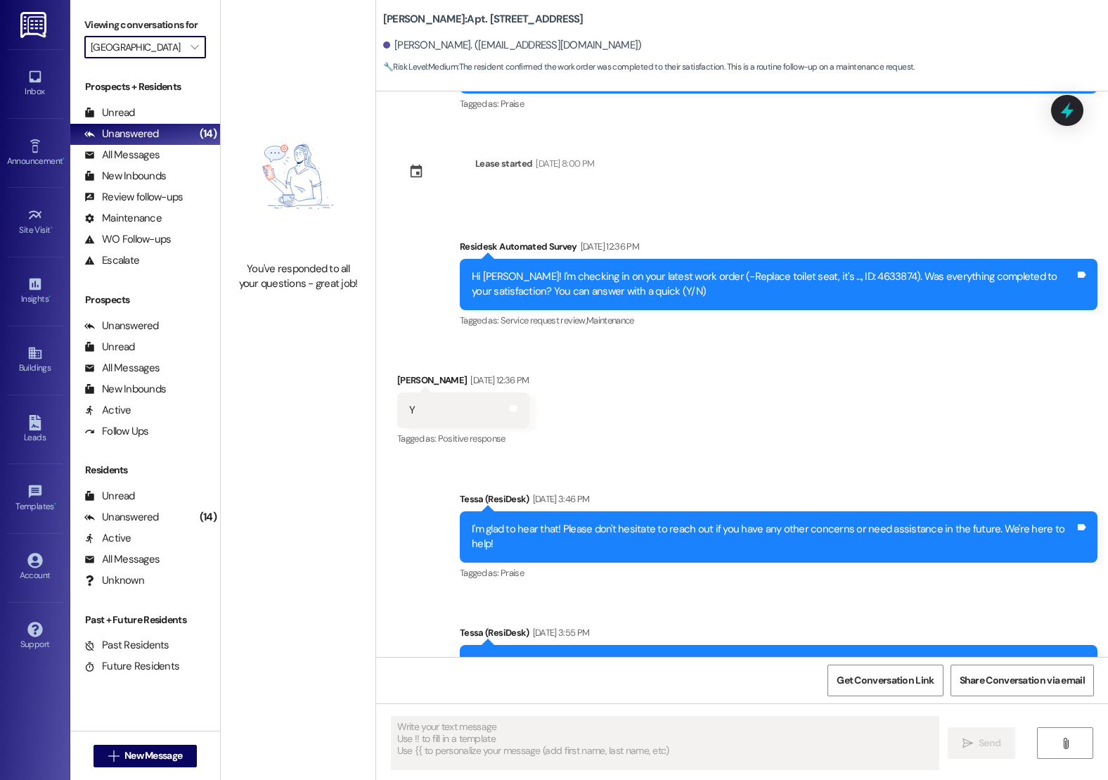
type input "[PERSON_NAME]"
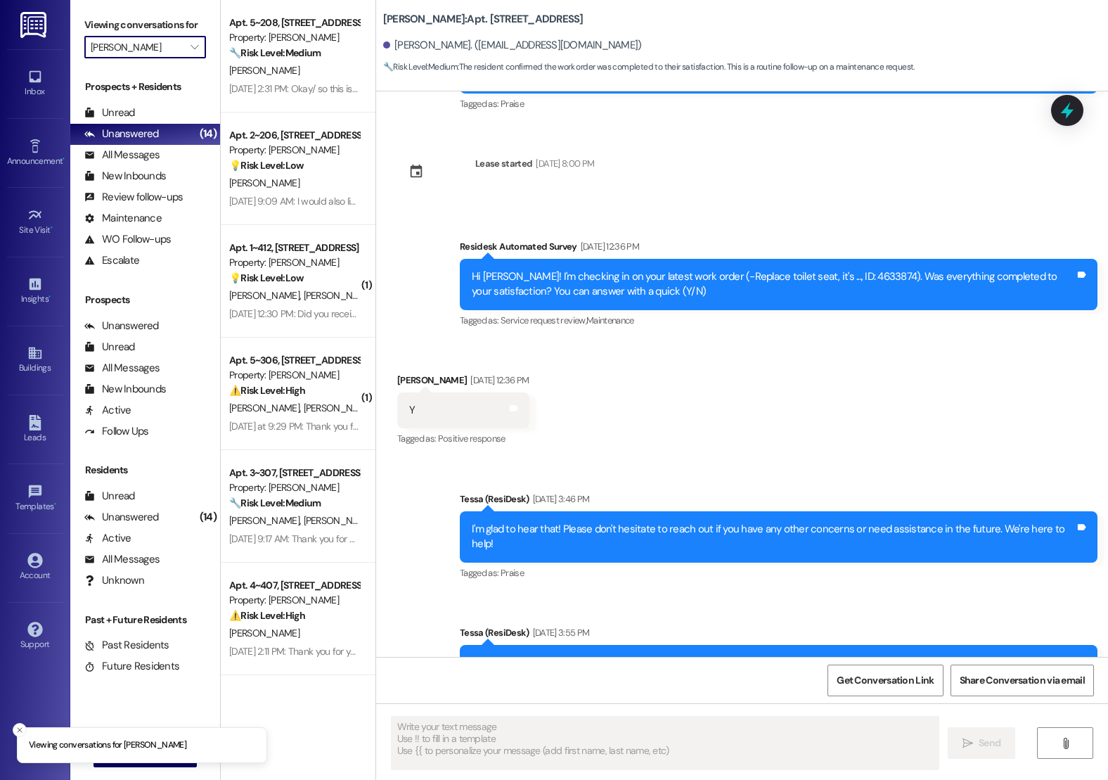
click at [631, 350] on div "Received via SMS [PERSON_NAME] [DATE] 12:36 PM Y Tags and notes Tagged as: Posi…" at bounding box center [742, 400] width 732 height 119
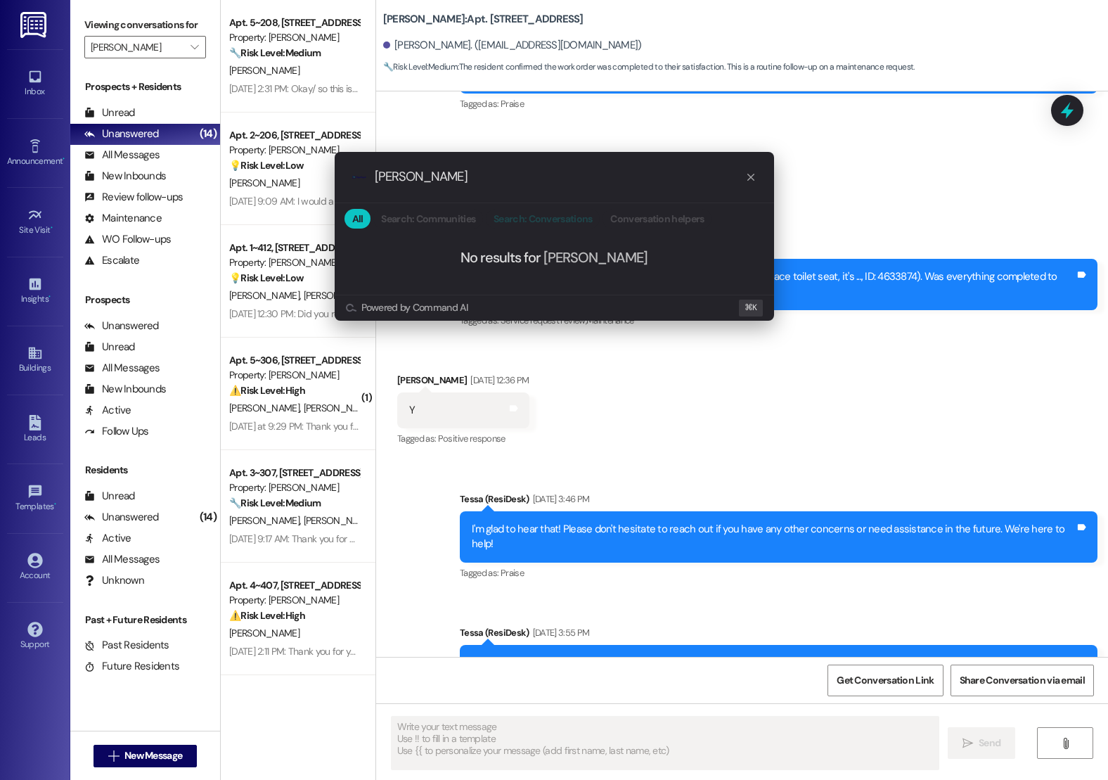
click at [522, 209] on button "Search: Conversations" at bounding box center [543, 219] width 114 height 20
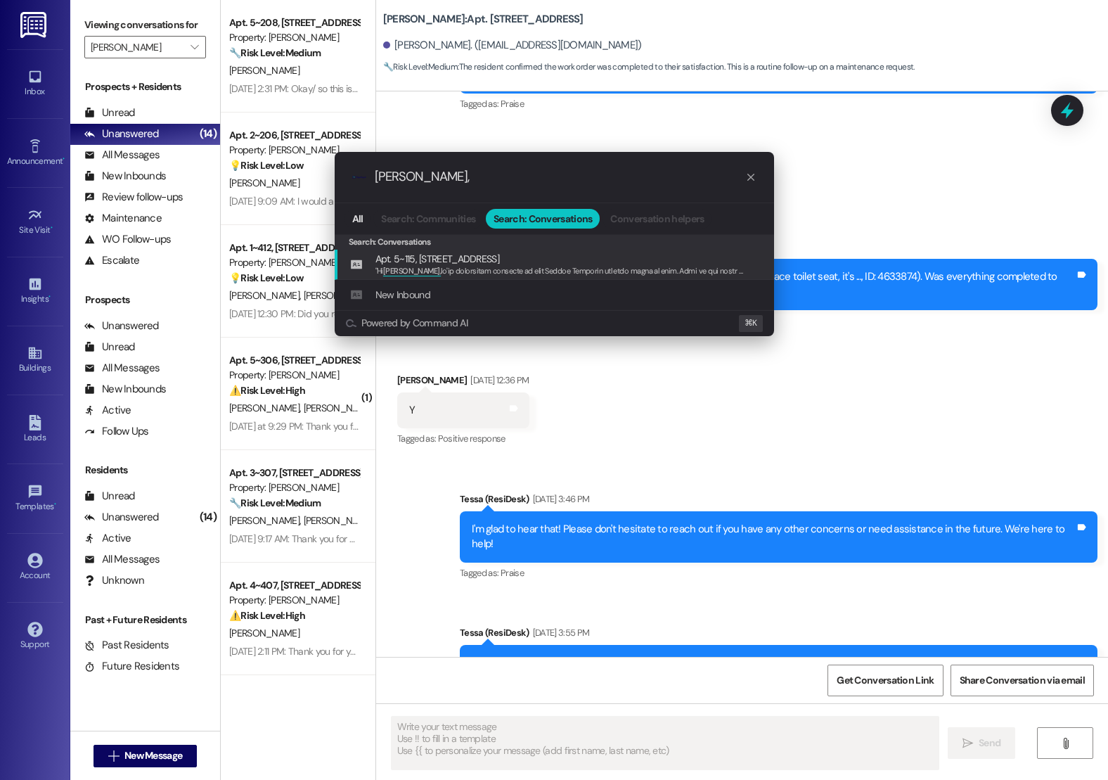
type input "[PERSON_NAME],"
click at [499, 262] on span "Apt. 5~115, [STREET_ADDRESS]" at bounding box center [437, 258] width 124 height 15
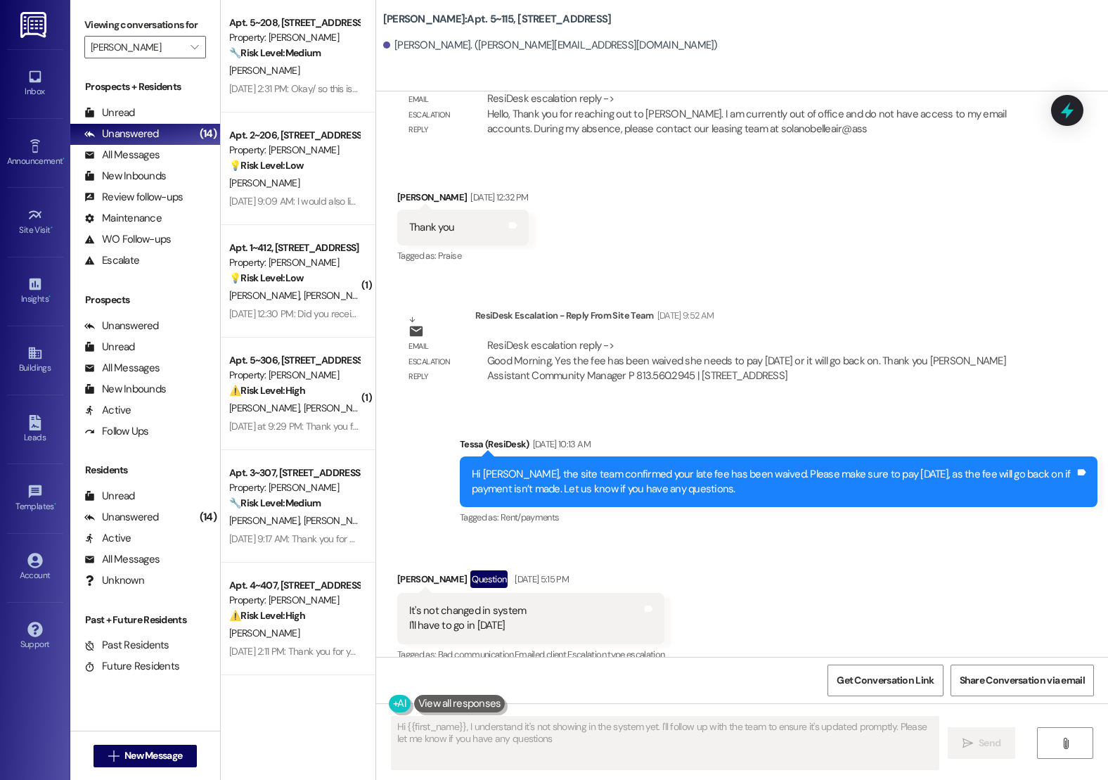
type textarea "Hi {{first_name}}, I understand it's not showing in the system yet. I'll follow…"
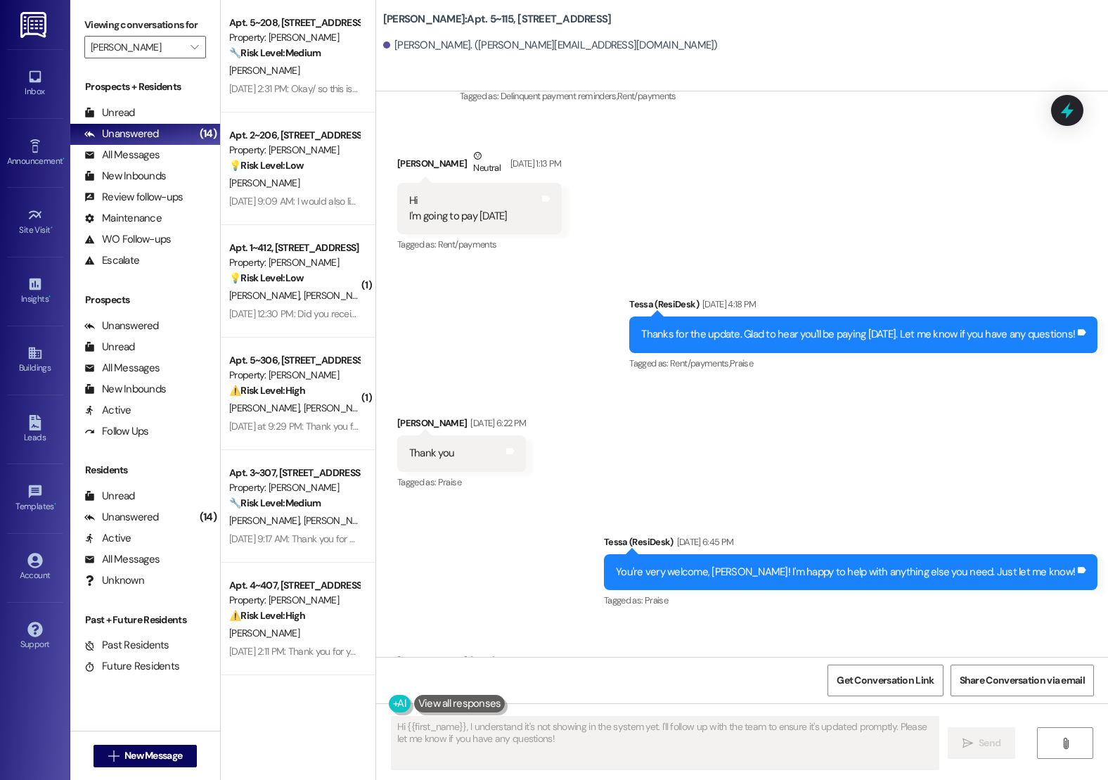
scroll to position [754, 0]
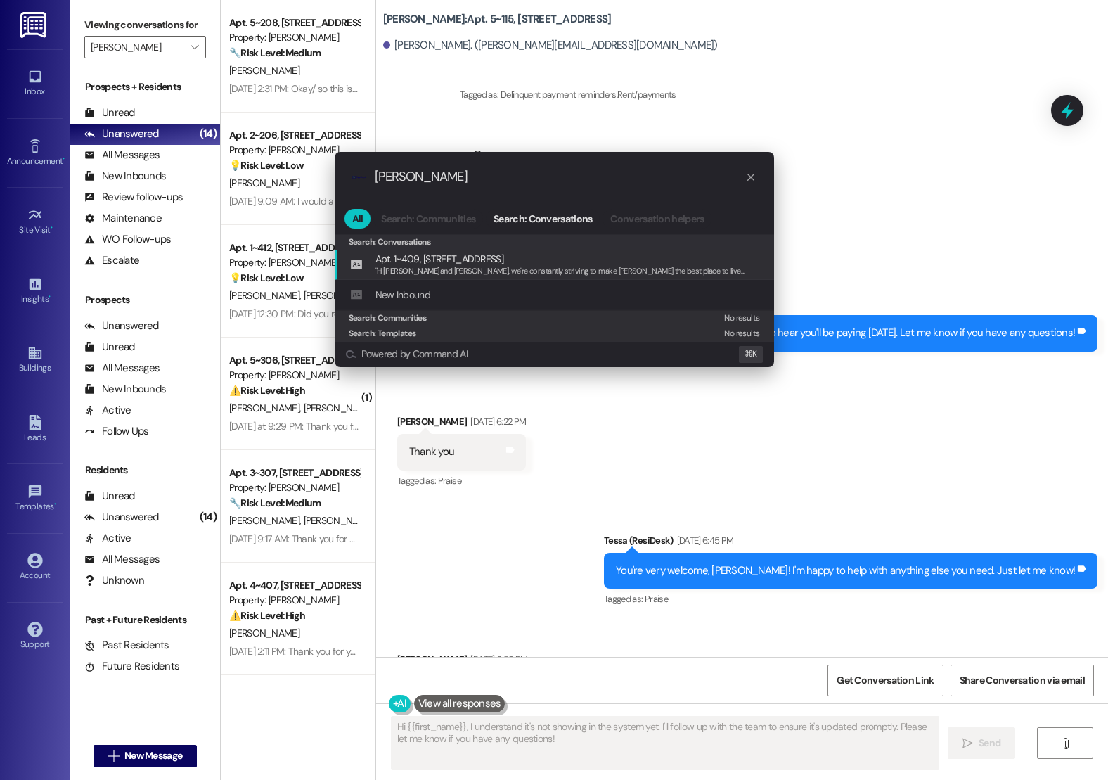
type input "[PERSON_NAME]"
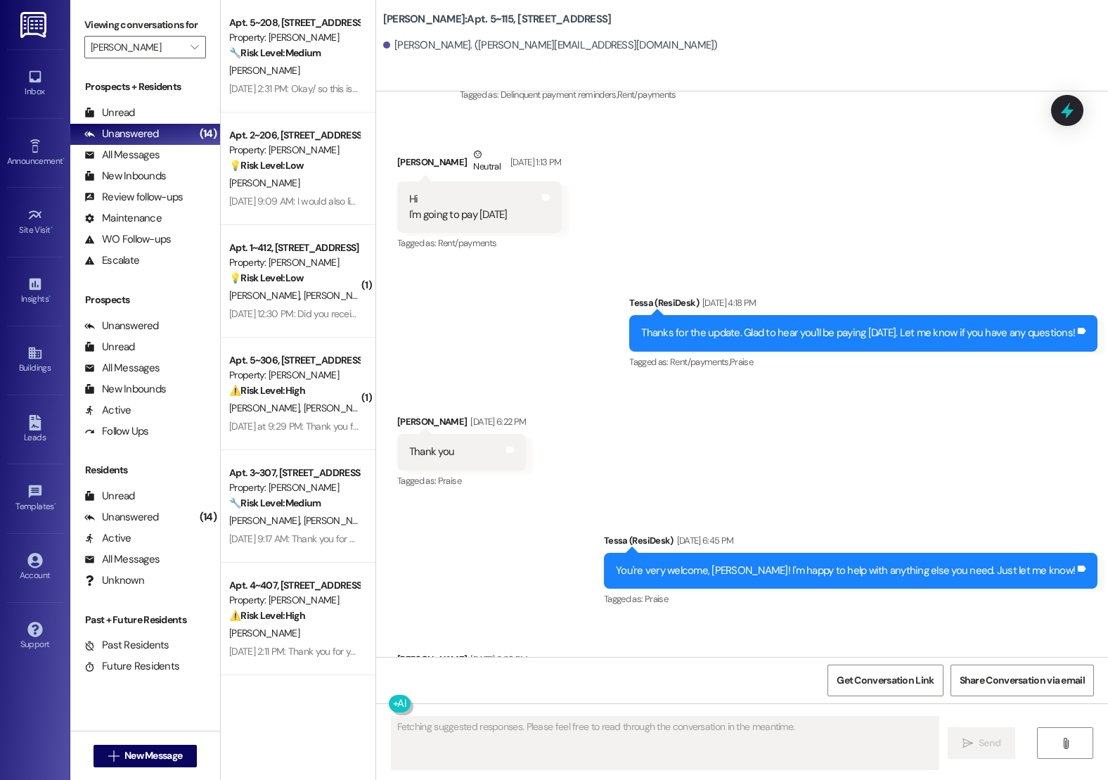
scroll to position [0, 0]
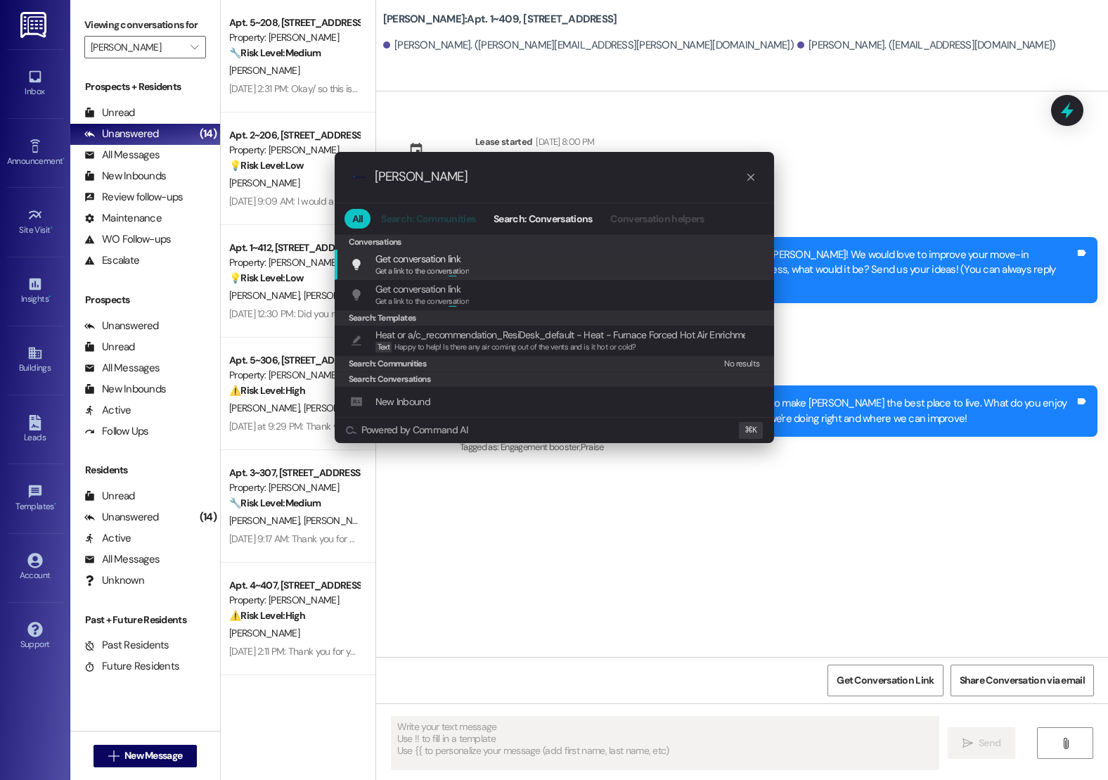
click at [441, 214] on span "Search: Communities" at bounding box center [428, 219] width 94 height 10
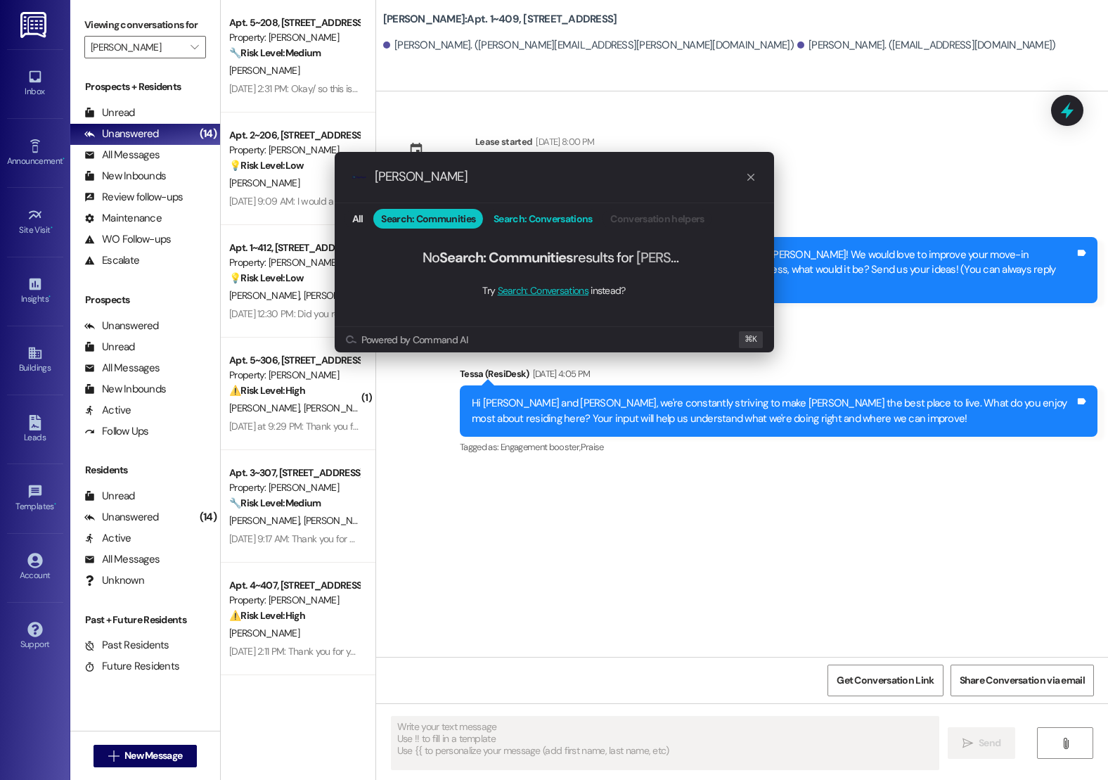
click at [505, 214] on span "Search: Conversations" at bounding box center [542, 219] width 98 height 10
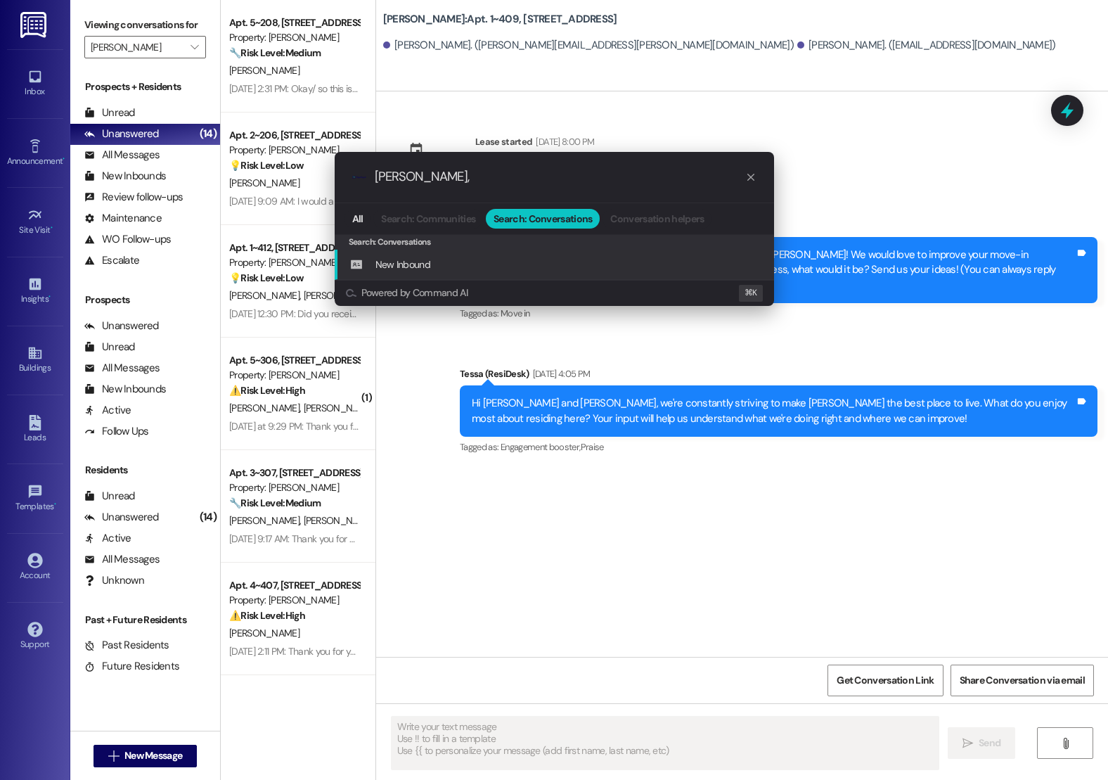
click at [401, 181] on input "[PERSON_NAME]," at bounding box center [560, 176] width 370 height 15
click at [411, 219] on span "Search: Communities" at bounding box center [428, 219] width 94 height 10
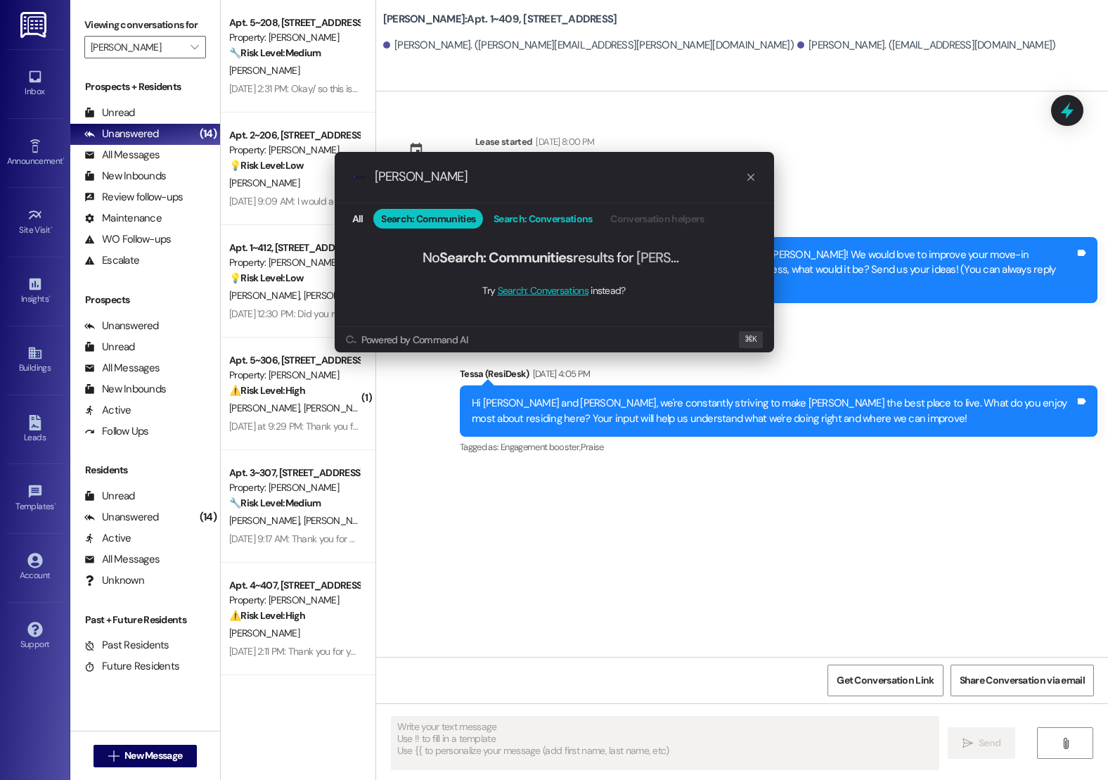
click at [517, 216] on span "Search: Conversations" at bounding box center [542, 219] width 98 height 10
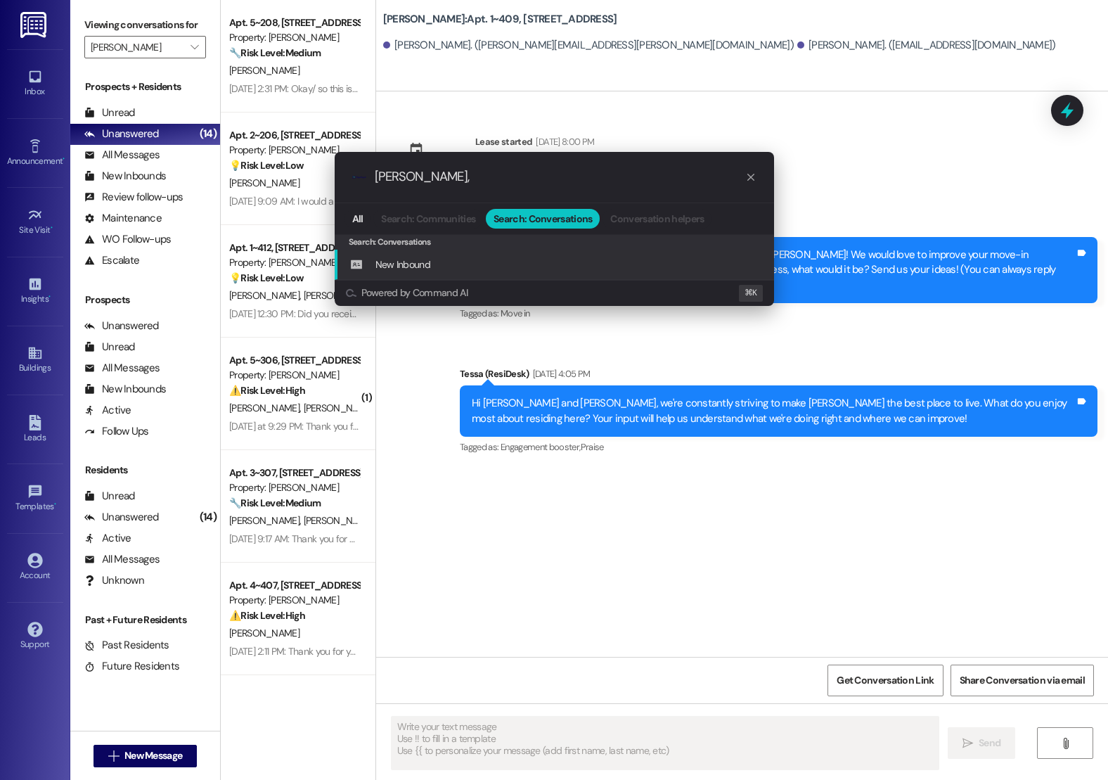
click at [430, 183] on input "[PERSON_NAME]," at bounding box center [560, 176] width 370 height 15
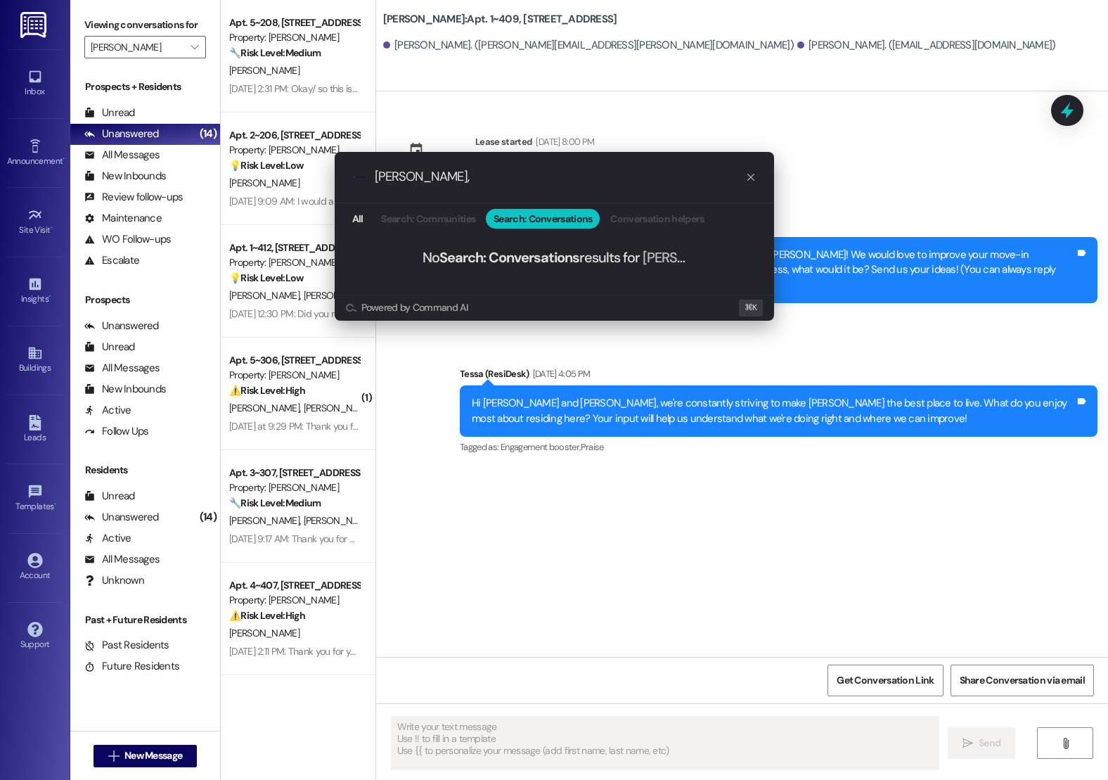
type input "[PERSON_NAME],"
click at [607, 95] on div ".cls-1{fill:#0a055f;}.cls-2{fill:#0cc4c4;} resideskLogoBlueOrange [PERSON_NAME]…" at bounding box center [554, 390] width 1108 height 780
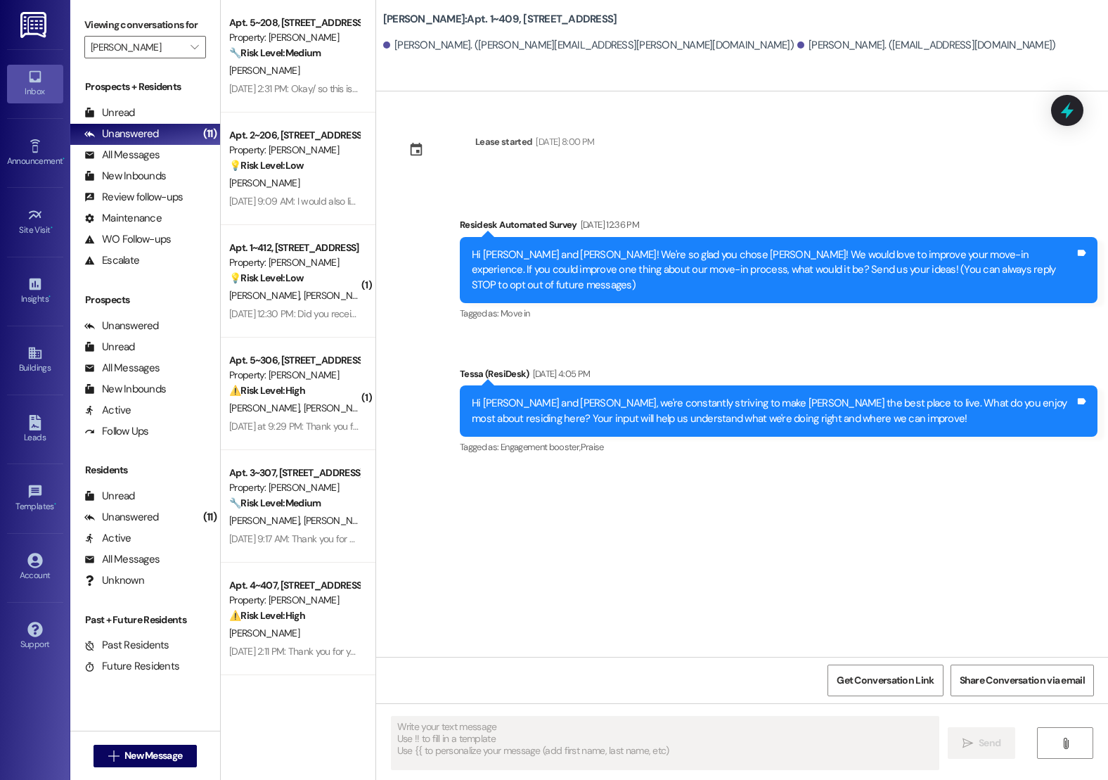
click at [32, 81] on icon at bounding box center [35, 77] width 12 height 12
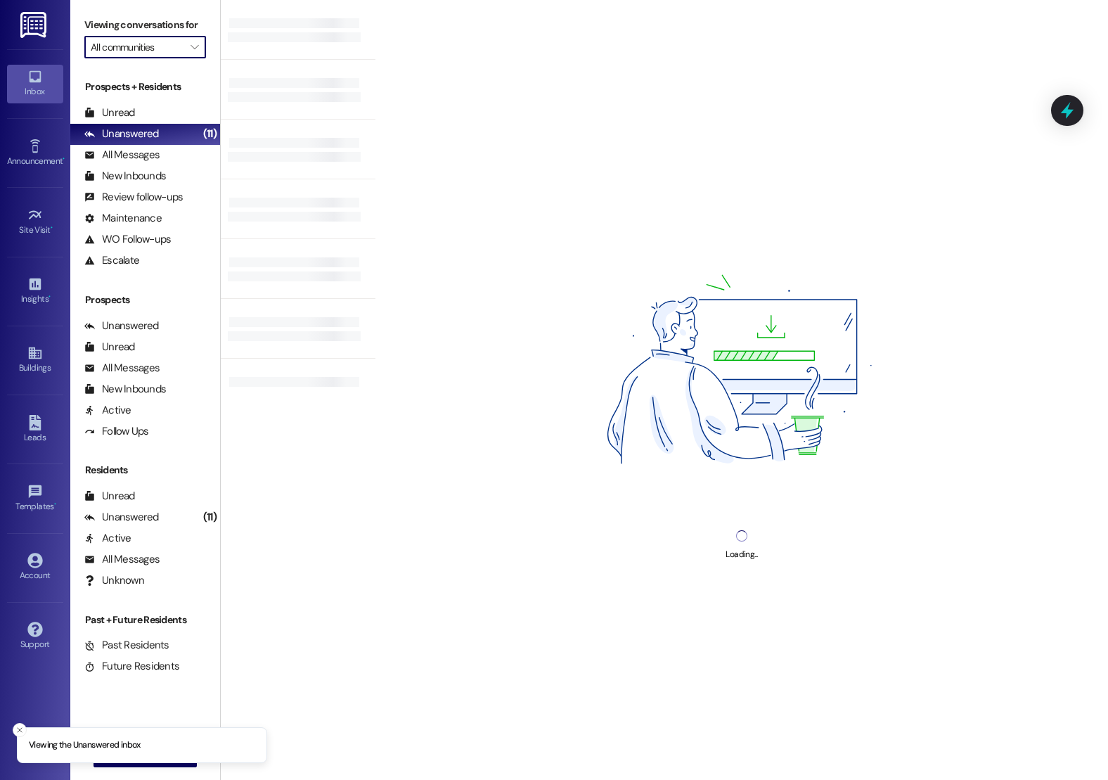
click at [171, 57] on input "All communities" at bounding box center [137, 47] width 93 height 22
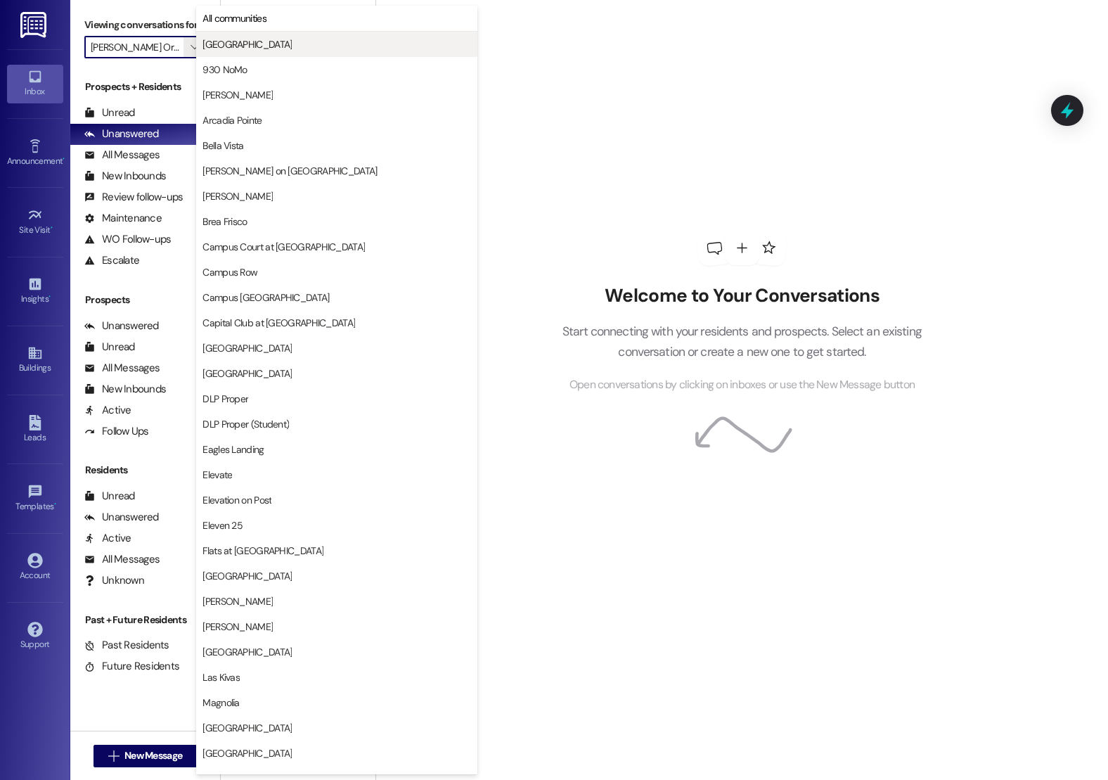
type input "[PERSON_NAME]"
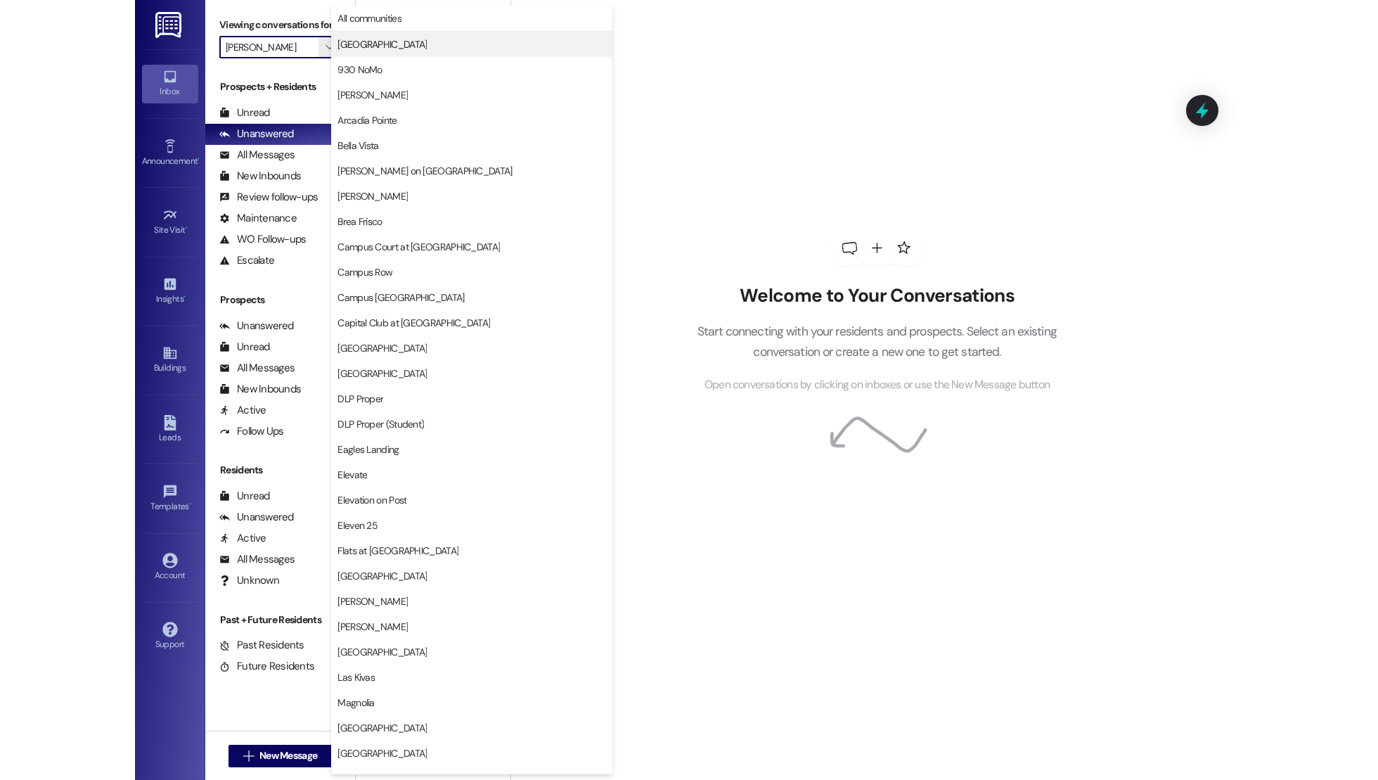
scroll to position [988, 0]
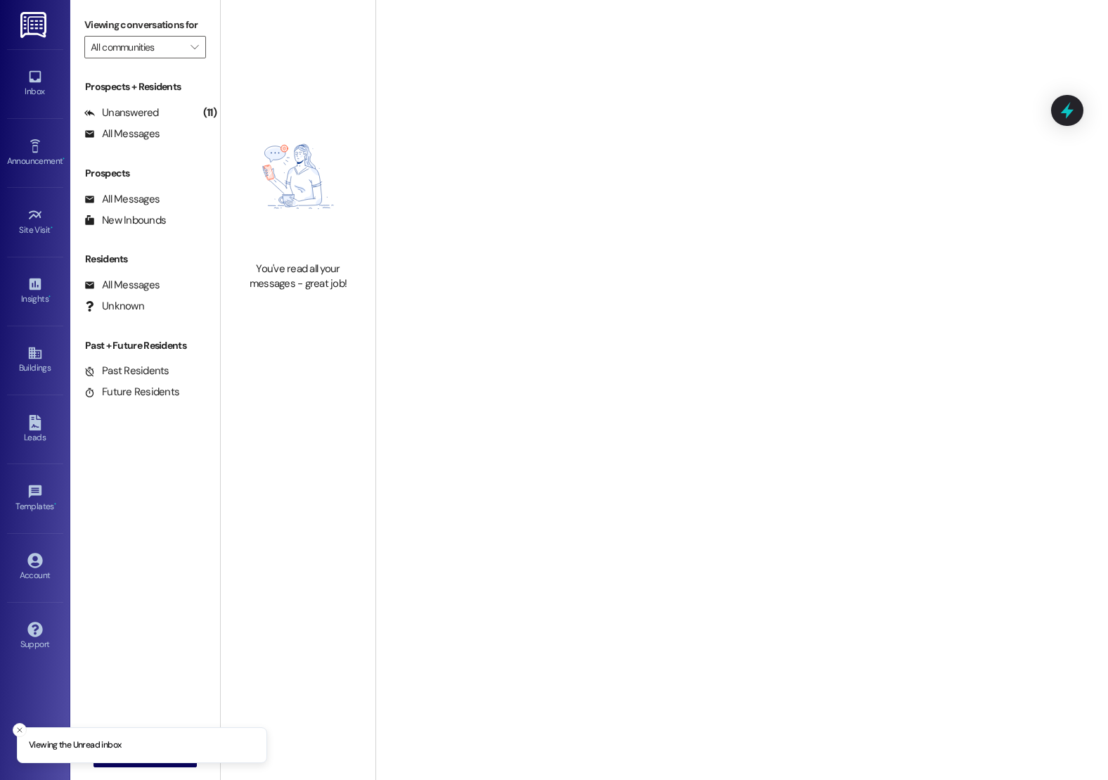
type input "[PERSON_NAME]"
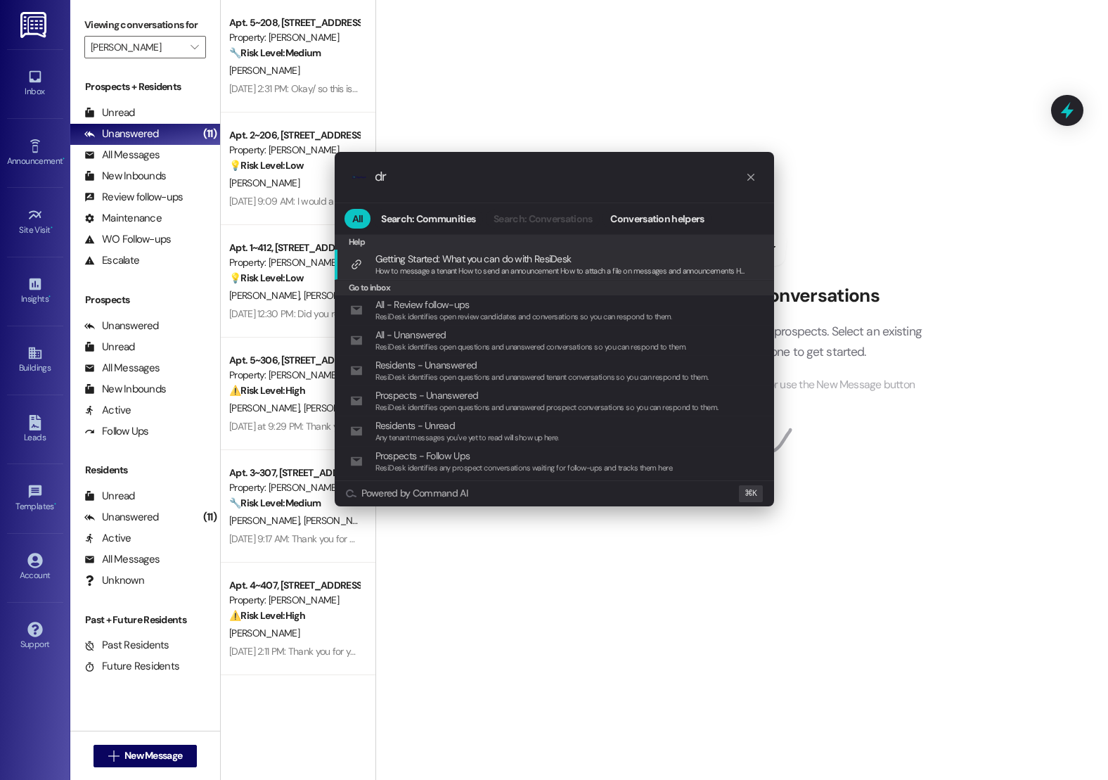
type input "d"
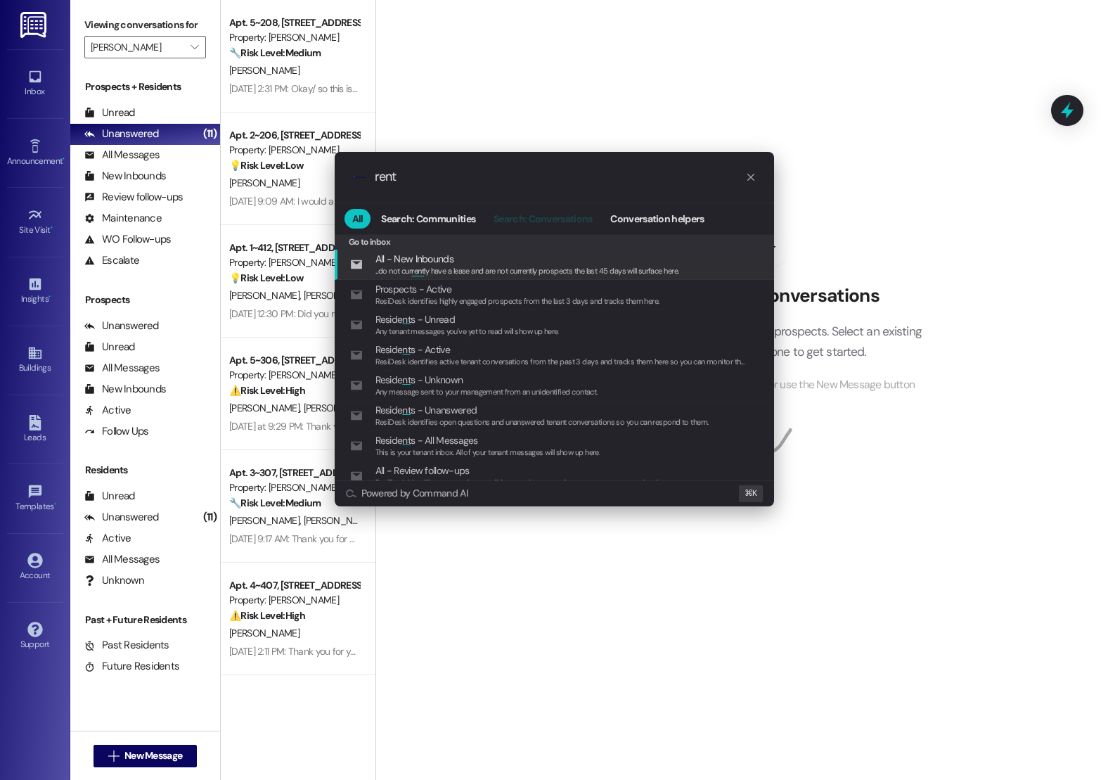
type input "rent"
click at [496, 221] on span "Search: Conversations" at bounding box center [542, 219] width 98 height 10
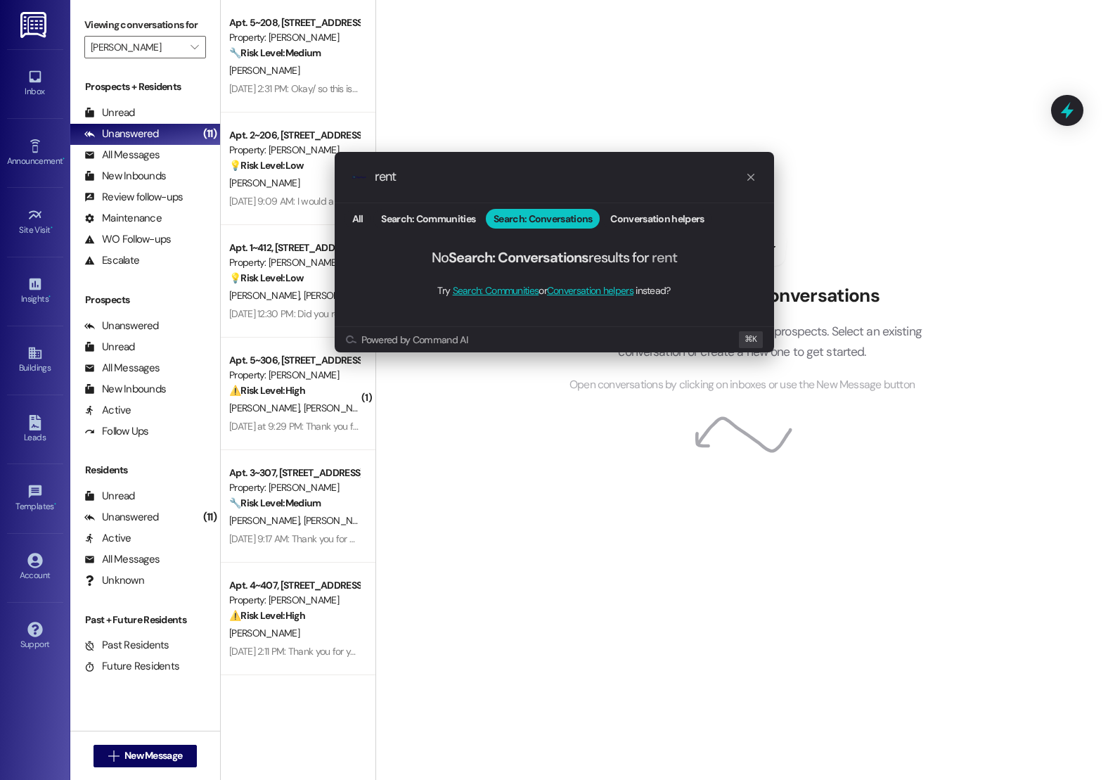
click at [28, 226] on div ".cls-1{fill:#0a055f;}.cls-2{fill:#0cc4c4;} resideskLogoBlueOrange rent All Sear…" at bounding box center [554, 390] width 1108 height 780
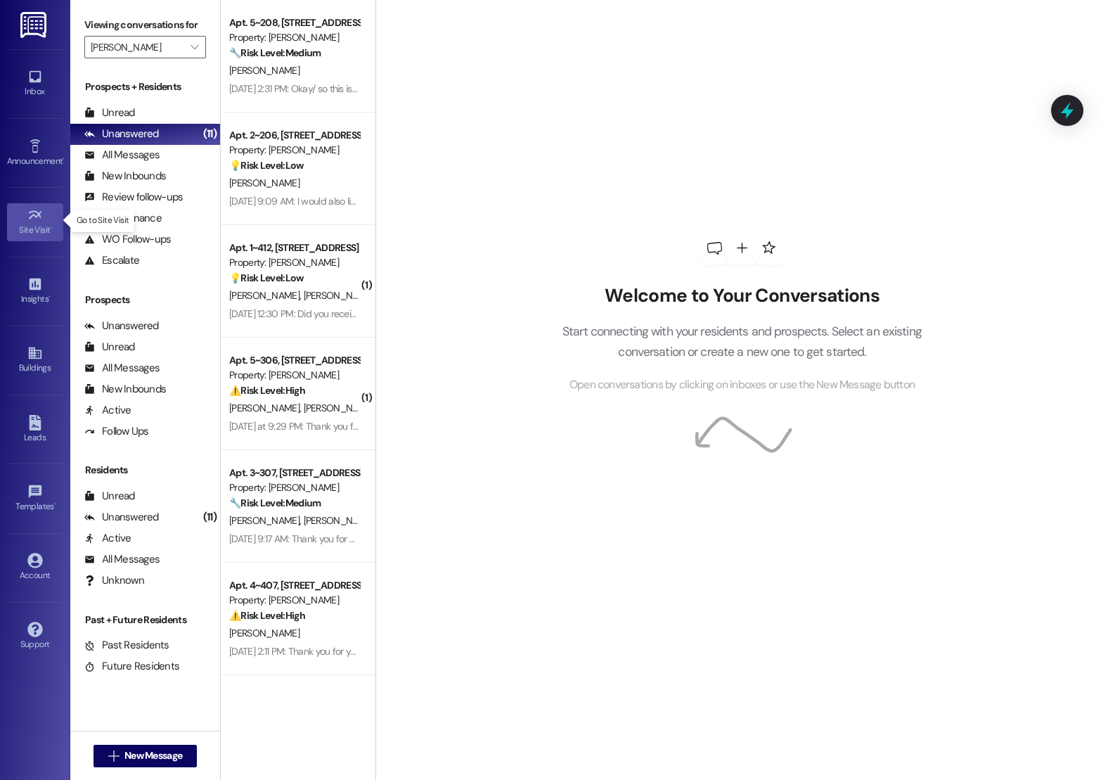
click at [42, 226] on div "Site Visit •" at bounding box center [35, 230] width 70 height 14
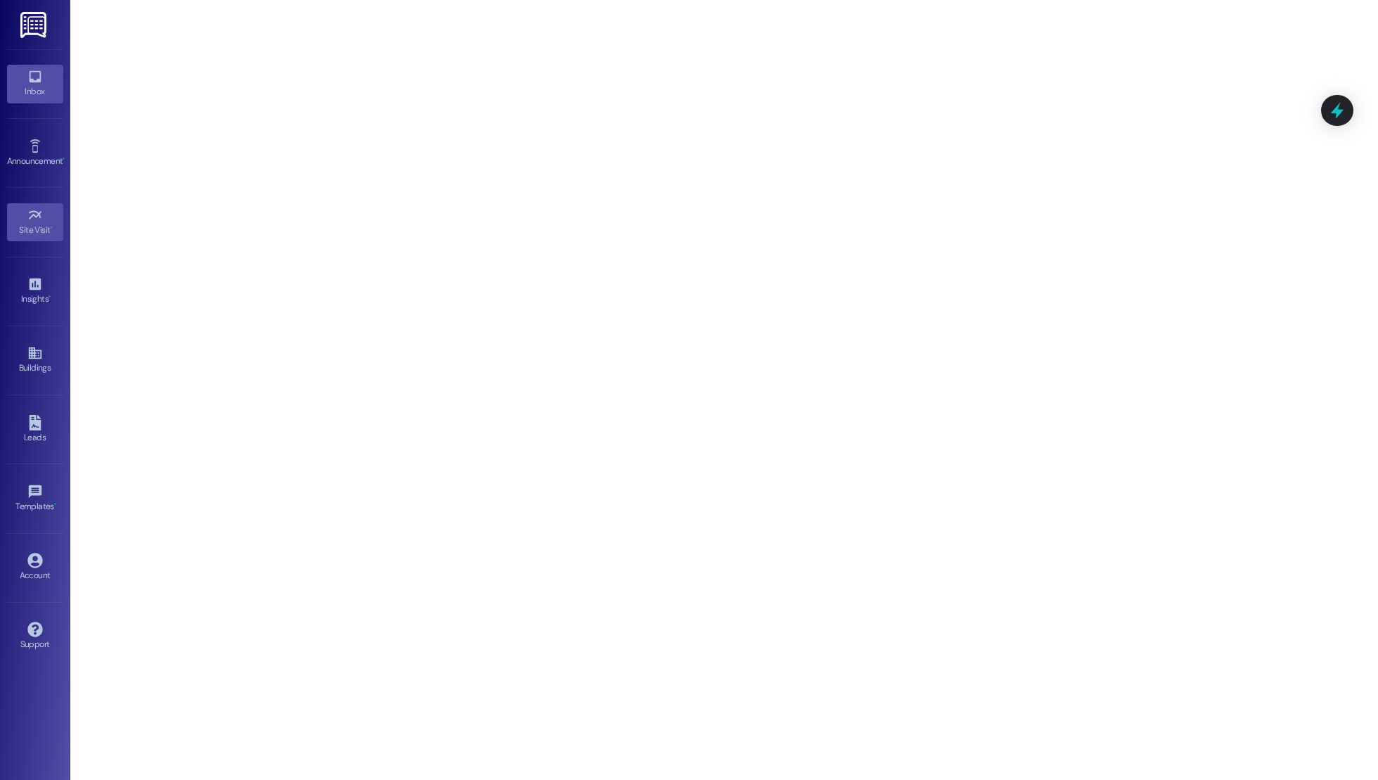
click at [20, 78] on link "Inbox" at bounding box center [35, 84] width 56 height 38
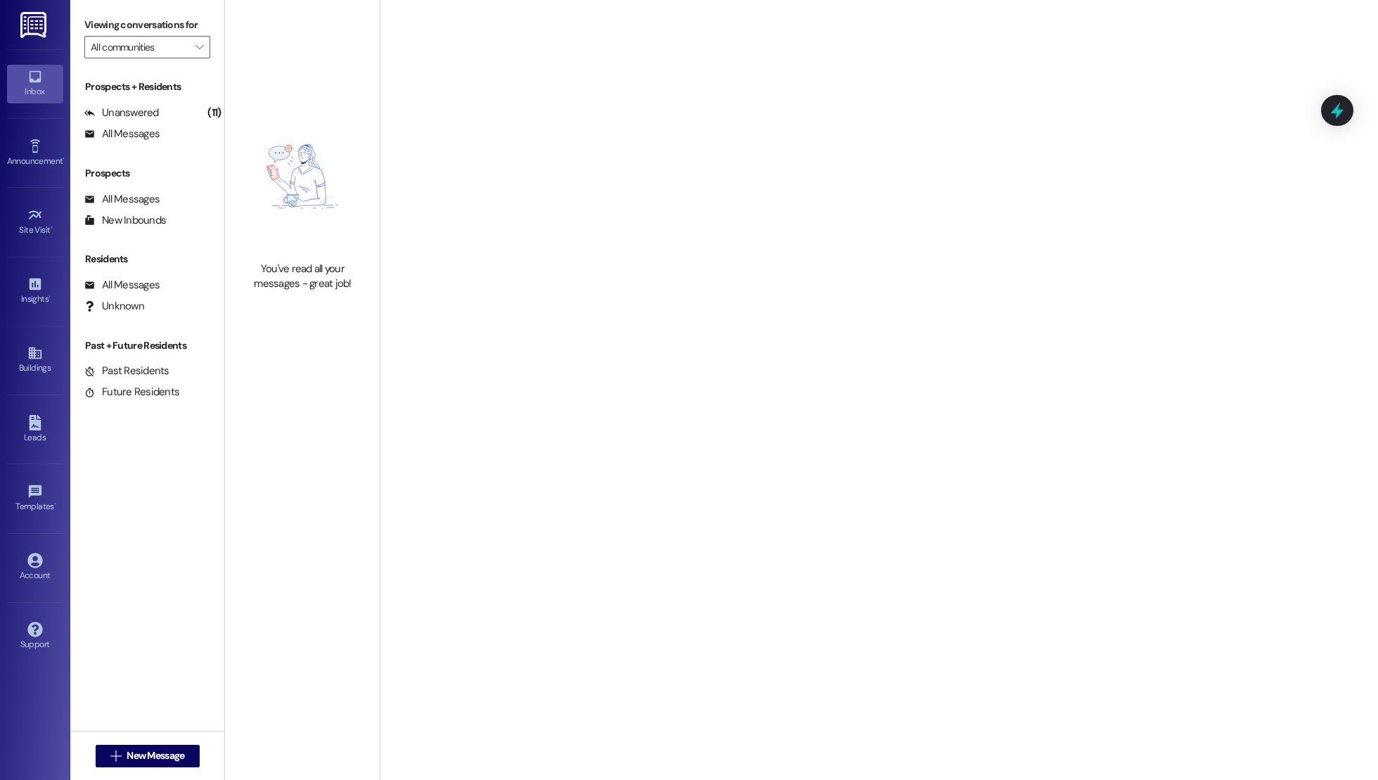
click at [209, 43] on div "Viewing conversations for All communities " at bounding box center [147, 36] width 154 height 72
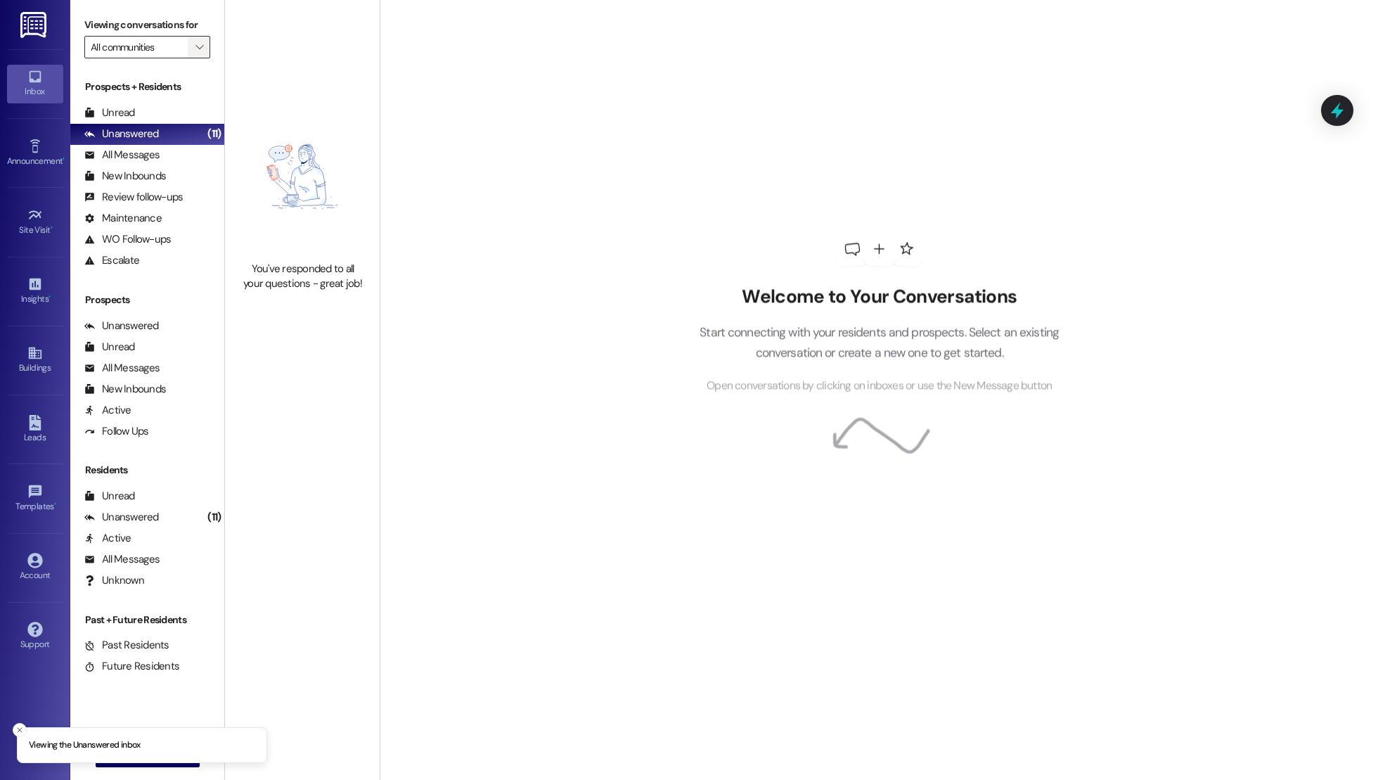
click at [195, 43] on icon "" at bounding box center [199, 46] width 8 height 11
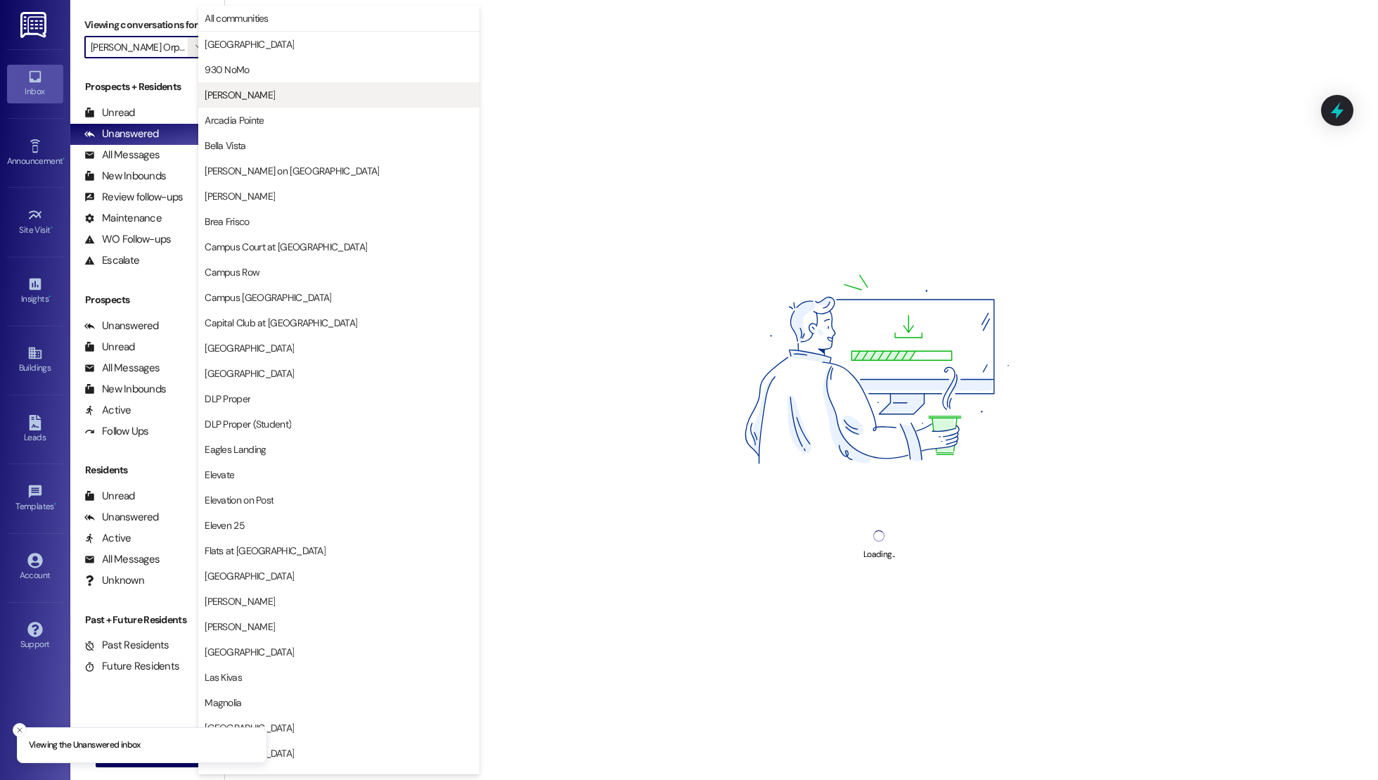
type input "[PERSON_NAME]"
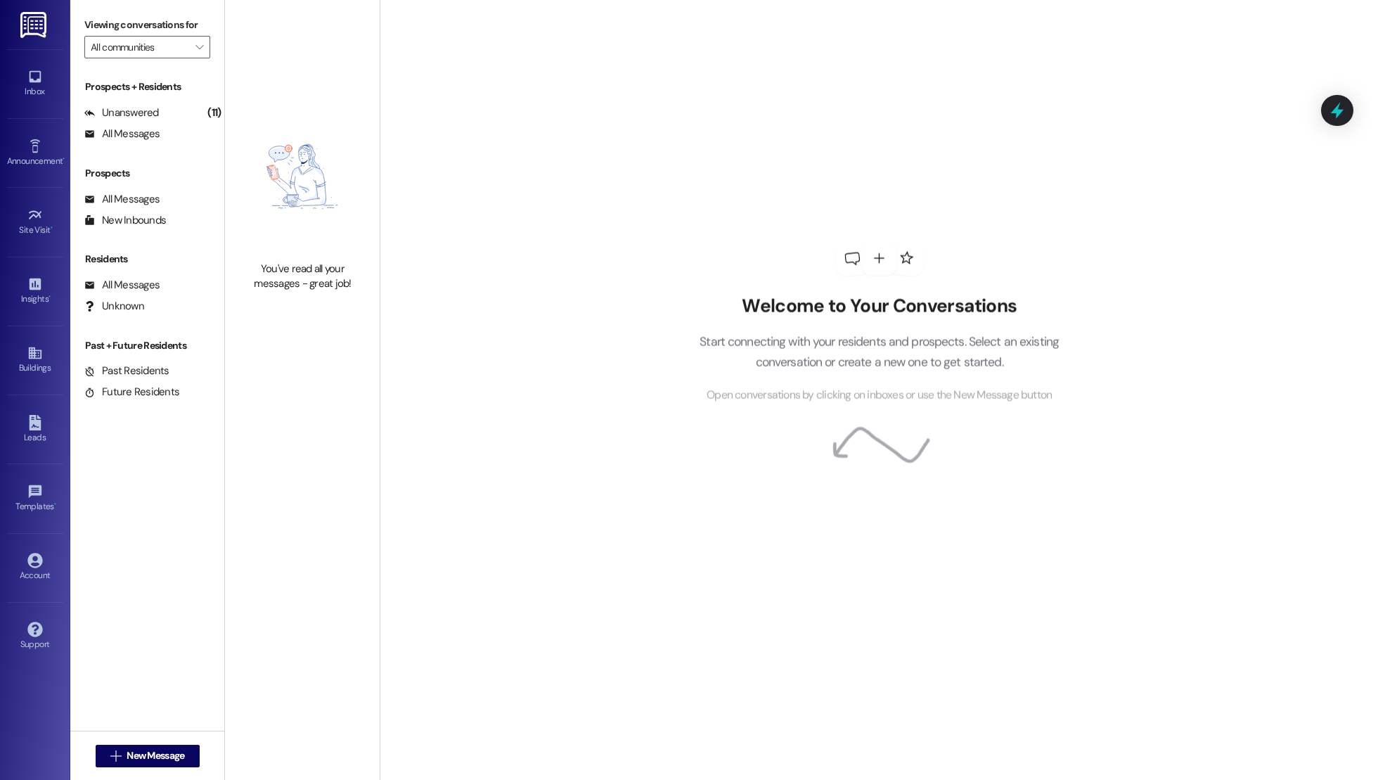
type input "[PERSON_NAME]"
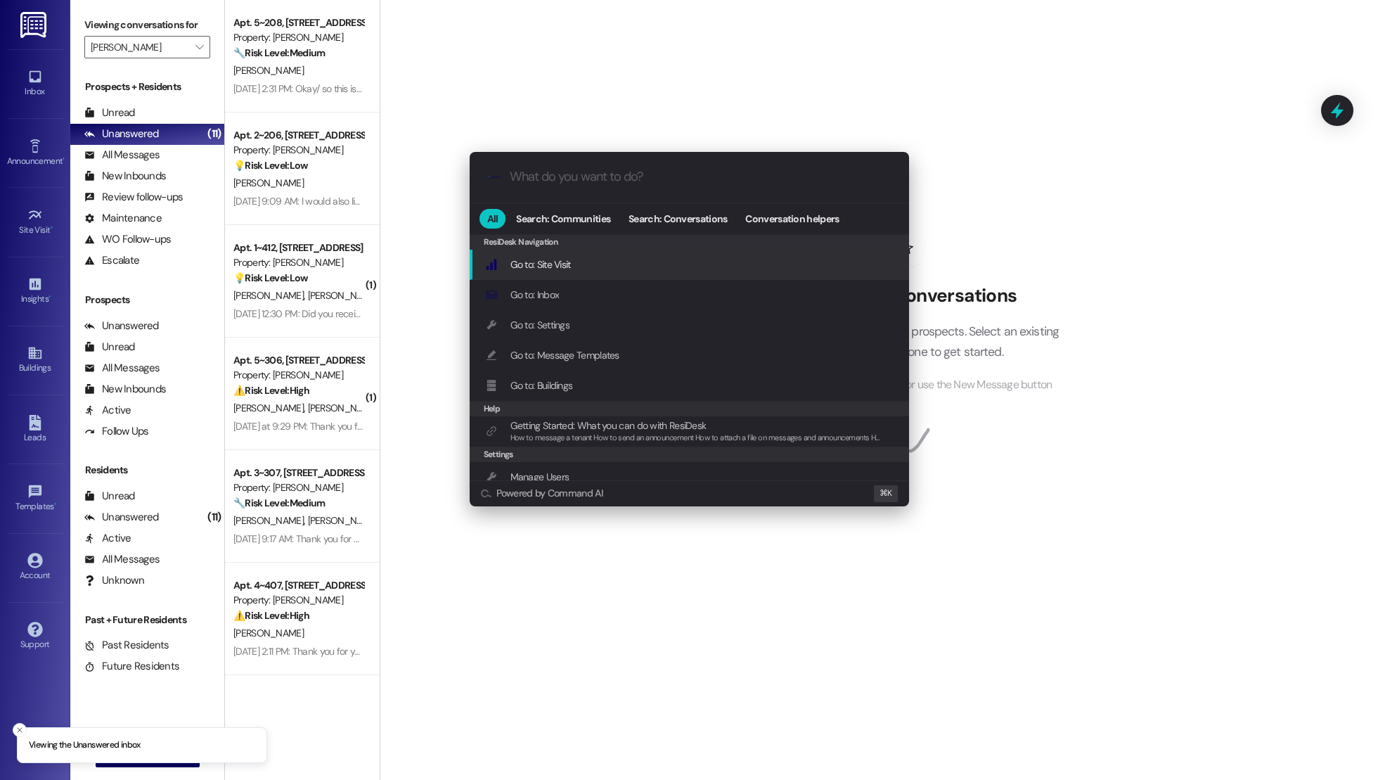
paste input "rent is due"
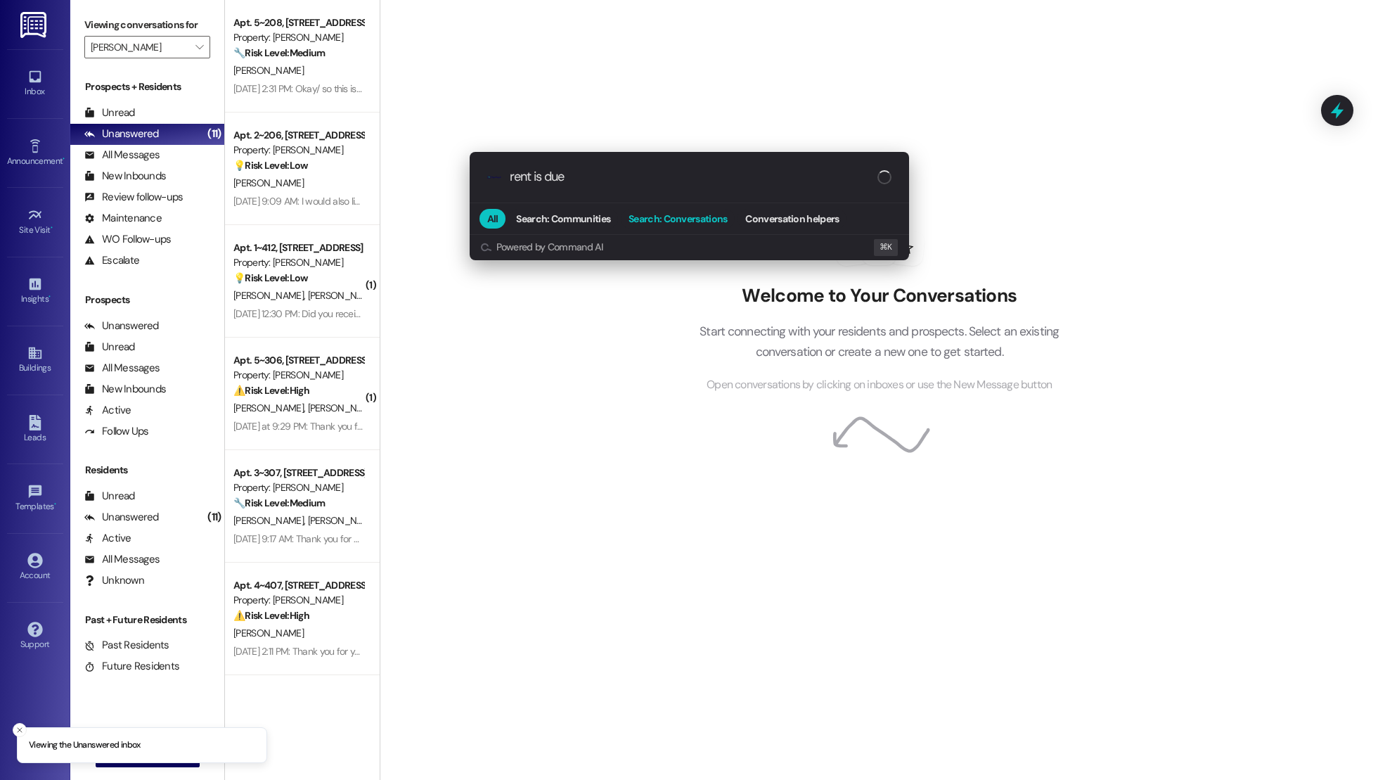
type input "rent is due"
click at [672, 214] on span "Search: Conversations" at bounding box center [677, 219] width 98 height 10
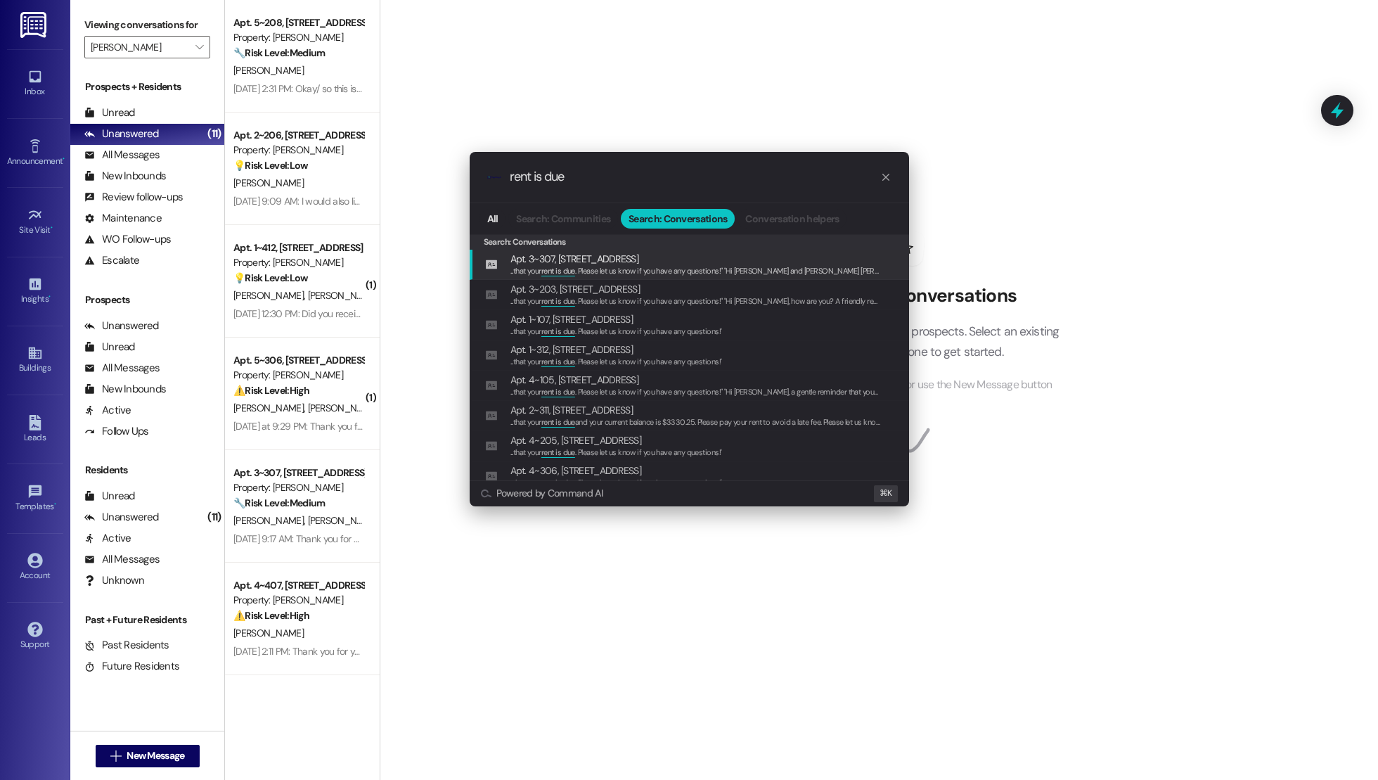
click at [638, 262] on span "Apt. 3~307, [STREET_ADDRESS]" at bounding box center [574, 258] width 128 height 15
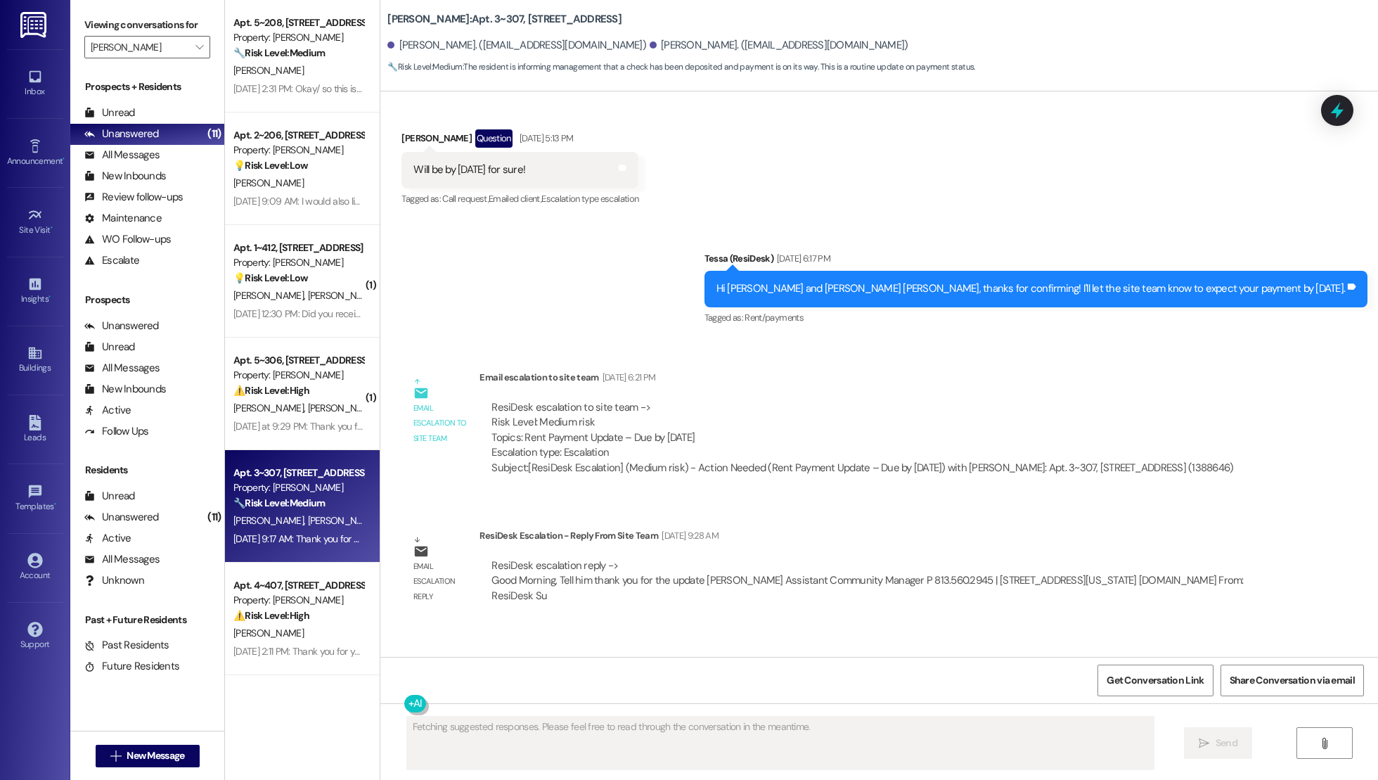
scroll to position [2975, 0]
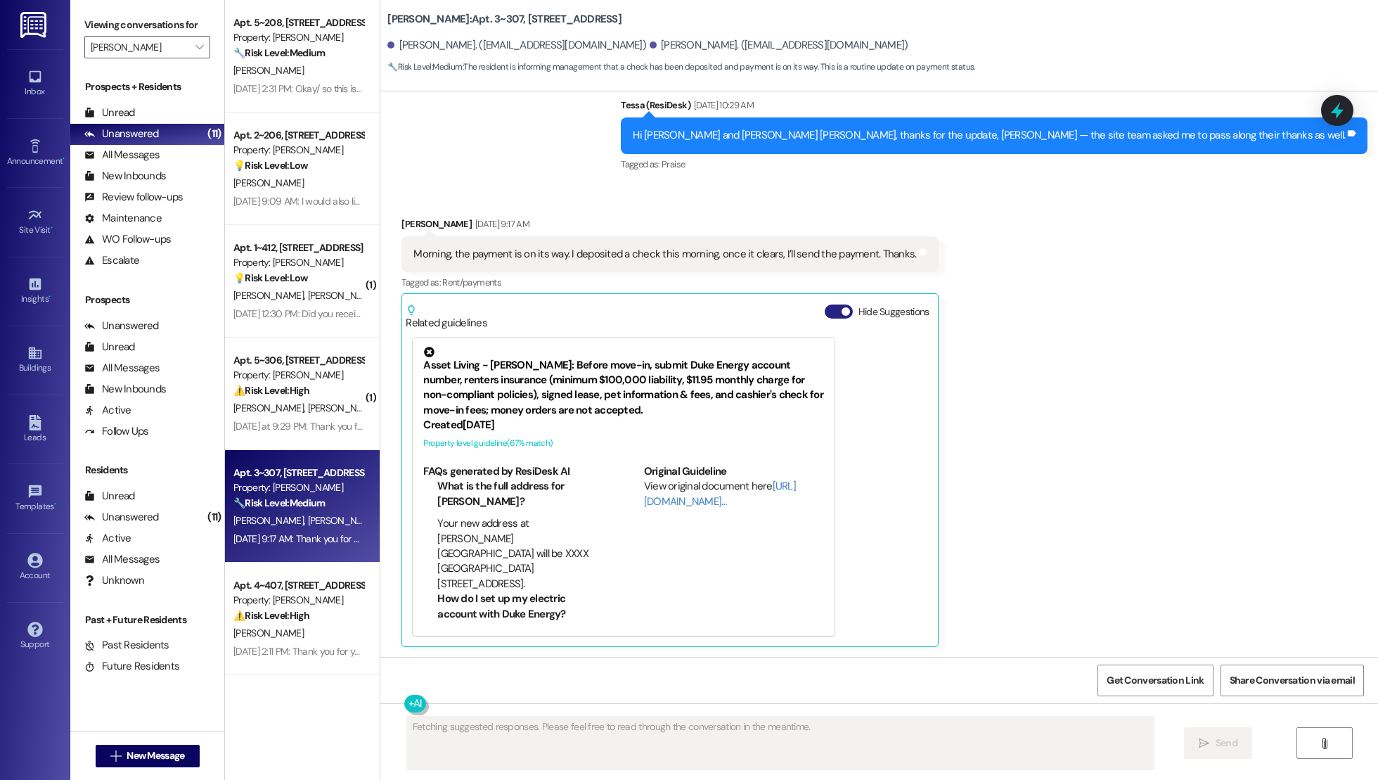
click at [825, 311] on button "Hide Suggestions" at bounding box center [839, 311] width 28 height 14
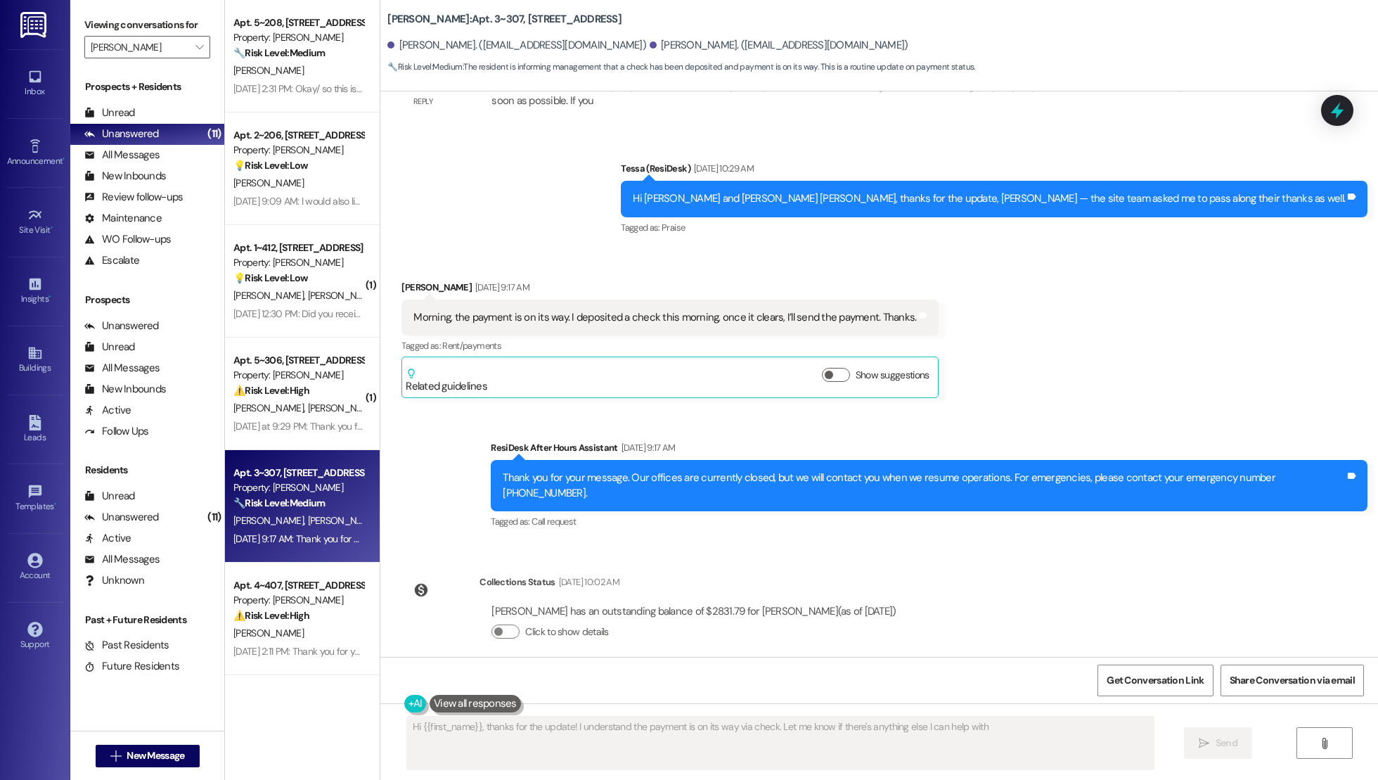
type textarea "Hi {{first_name}}, thanks for the update! I understand the payment is on its wa…"
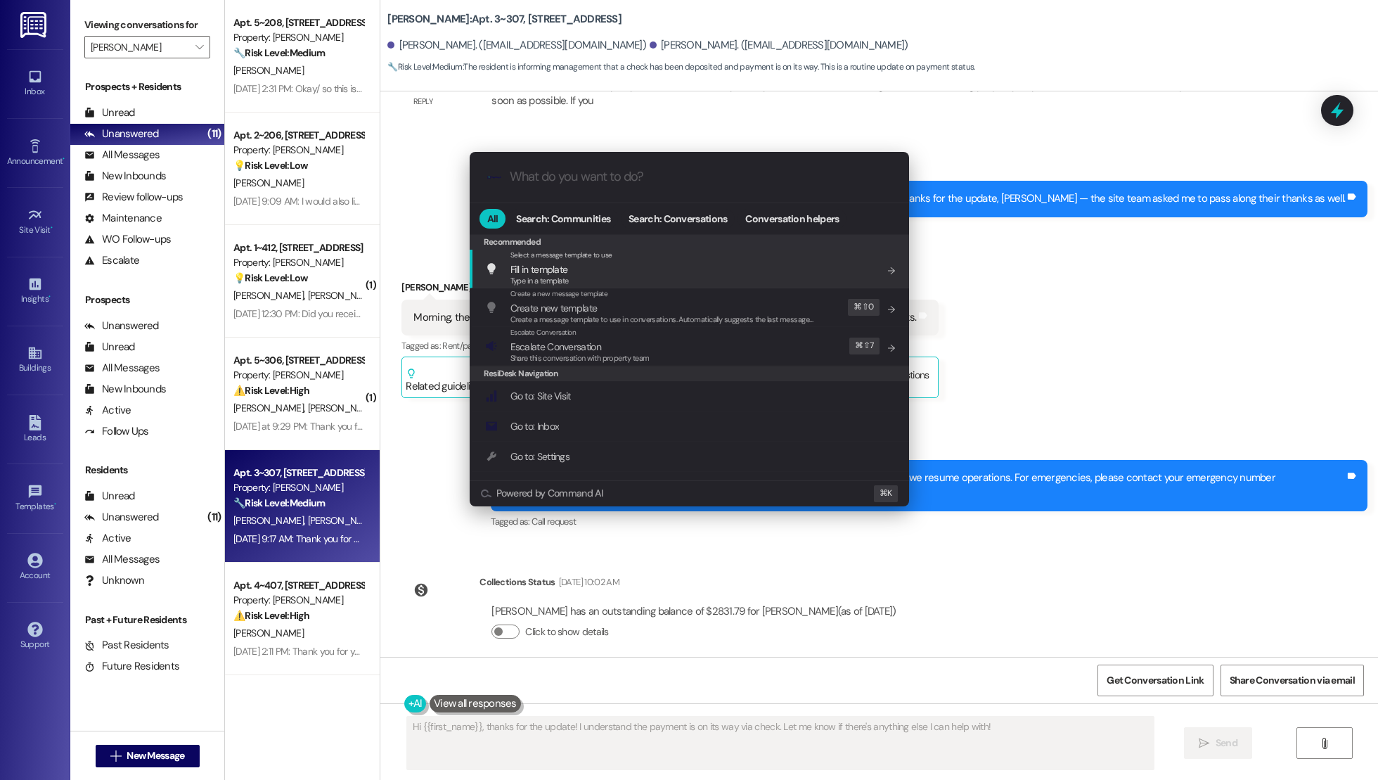
click at [631, 162] on div ".cls-1{fill:#0a055f;}.cls-2{fill:#0cc4c4;} resideskLogoBlueOrange" at bounding box center [689, 177] width 439 height 50
click at [635, 176] on input "What do you want to do?" at bounding box center [701, 176] width 382 height 15
click at [596, 177] on input "What do you want to do?" at bounding box center [701, 176] width 382 height 15
paste input "r"
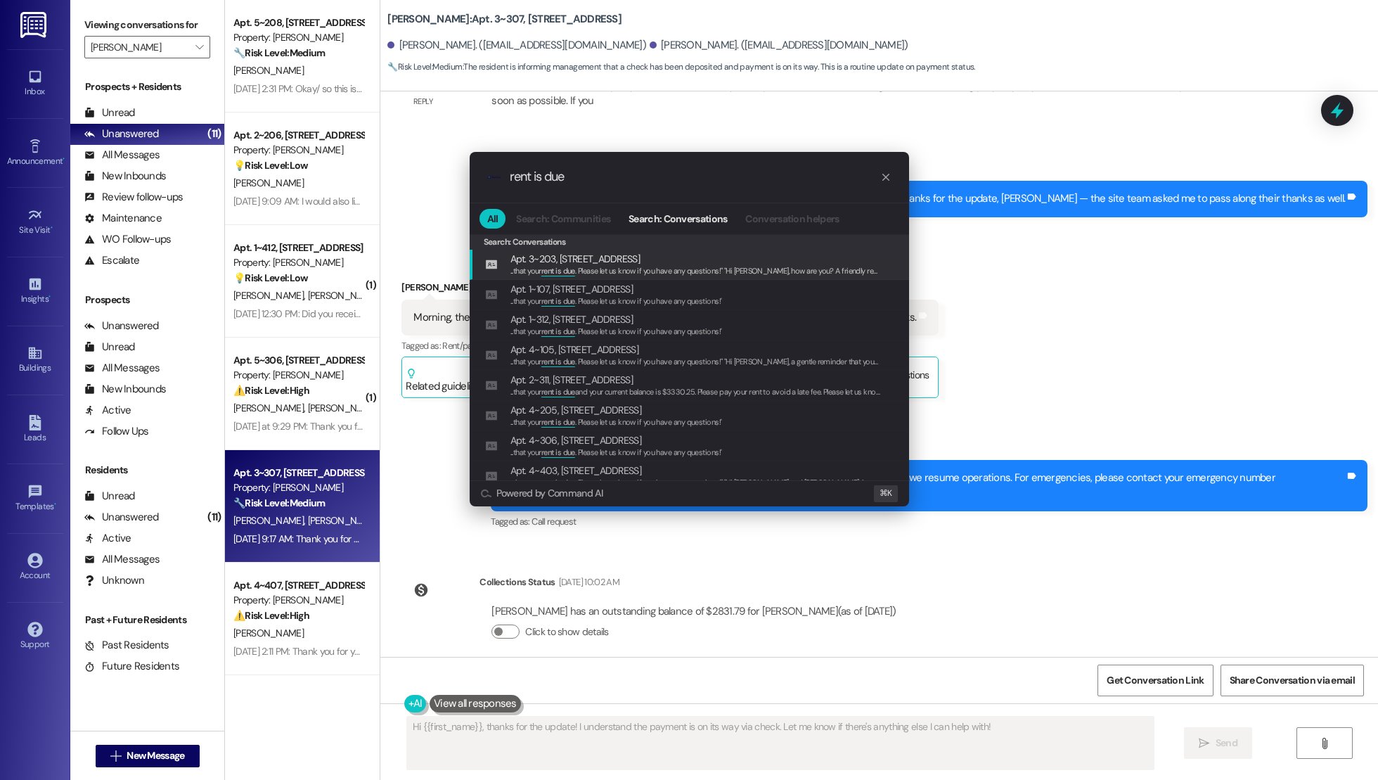
type input "rent is due"
click at [633, 271] on span "... that your rent is due . Please let us know if you have any questions!" "Hi …" at bounding box center [1017, 271] width 1014 height 10
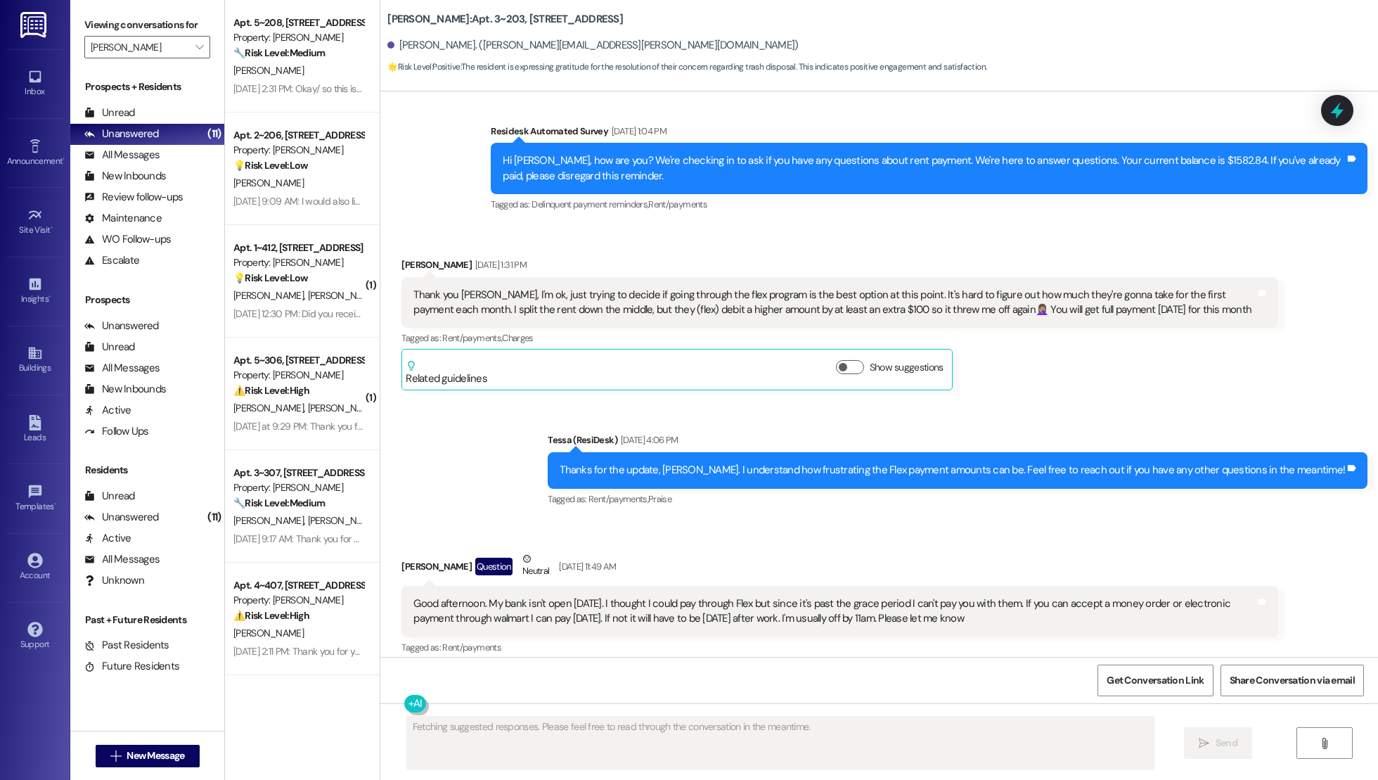
scroll to position [5277, 0]
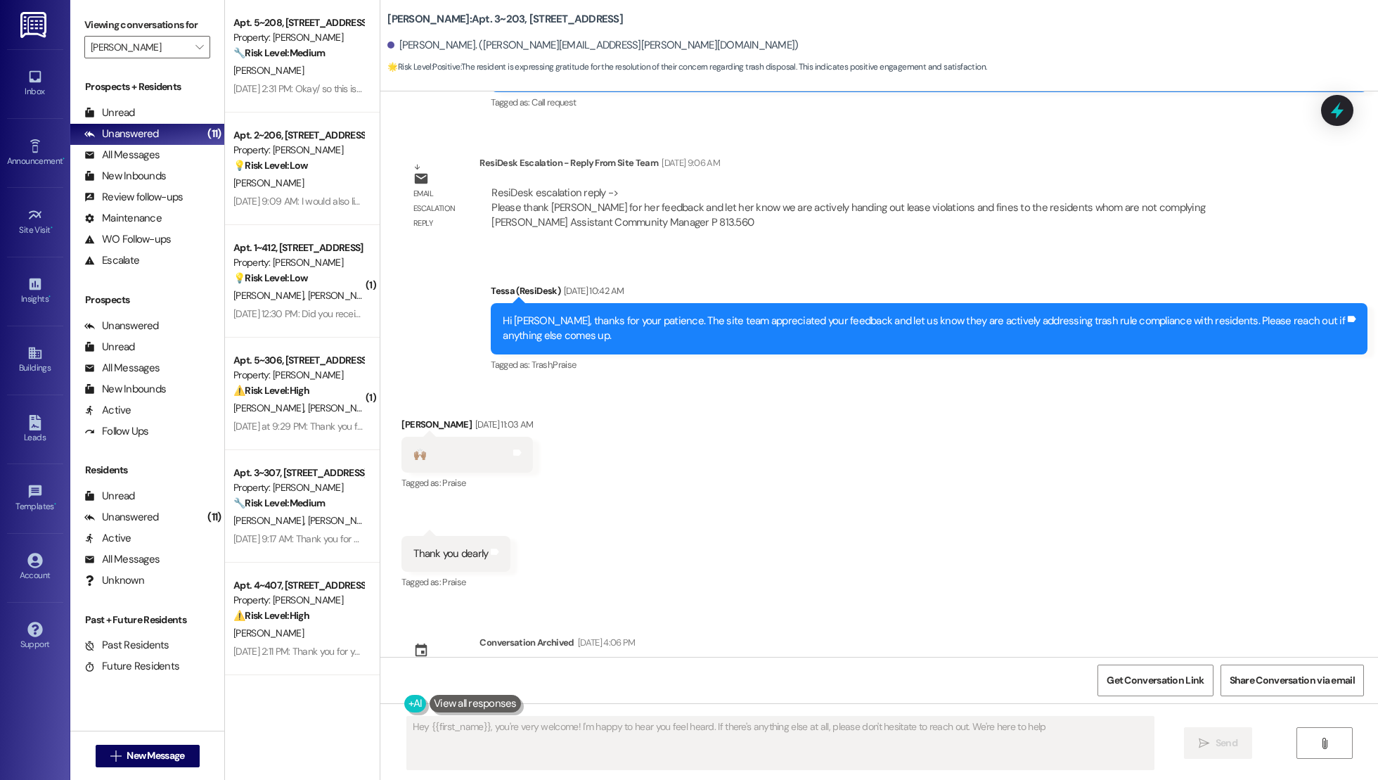
type textarea "Hey {{first_name}}, you're very welcome! I'm happy to hear you feel heard. If t…"
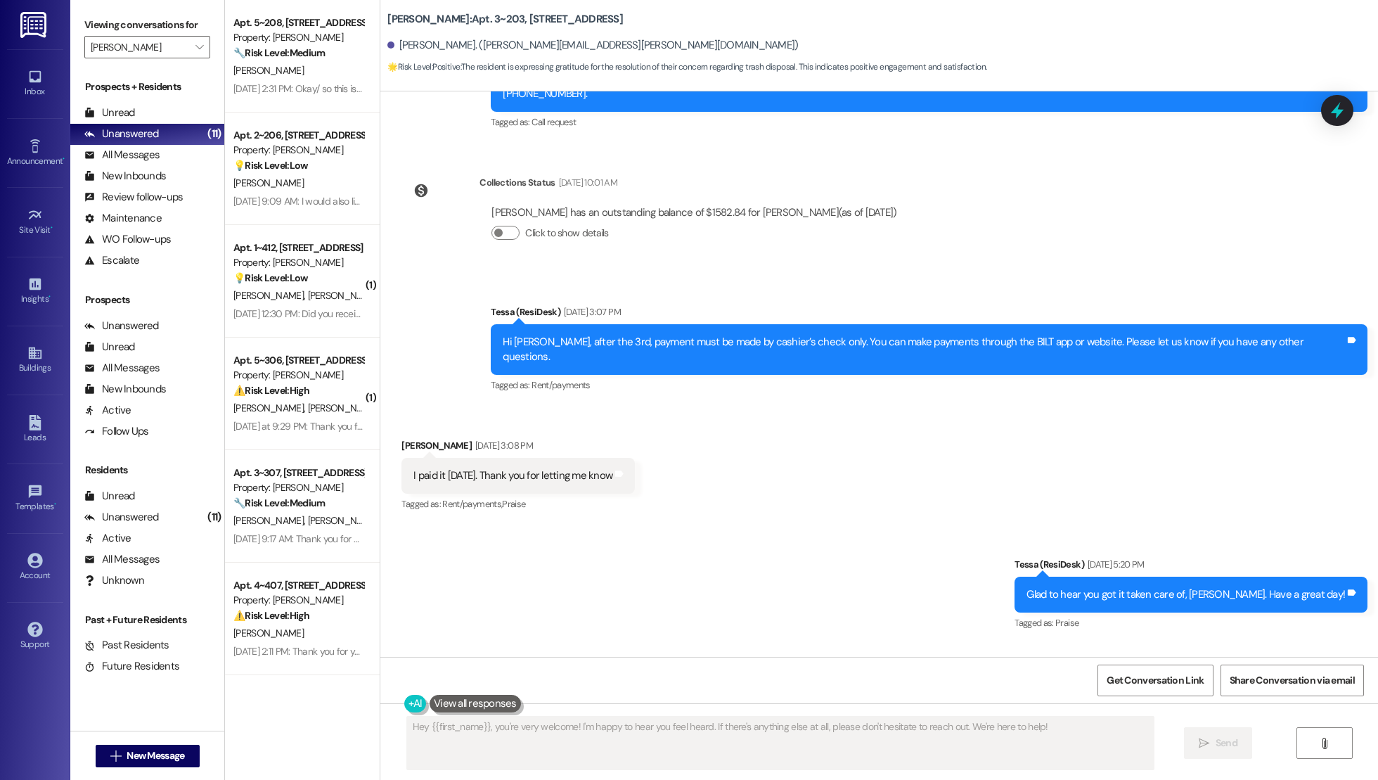
scroll to position [3807, 0]
